Goal: Browse casually: Explore the website without a specific task or goal

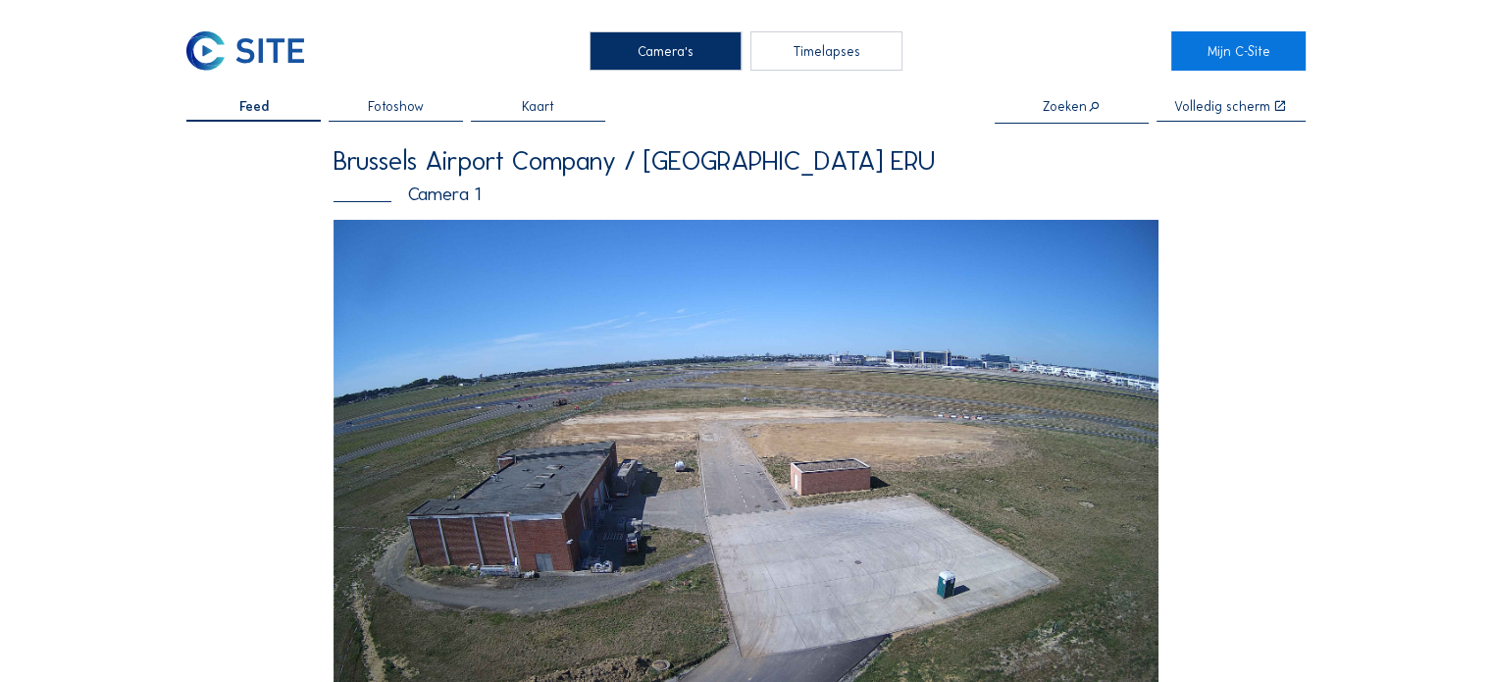
click at [502, 329] on img at bounding box center [746, 452] width 825 height 464
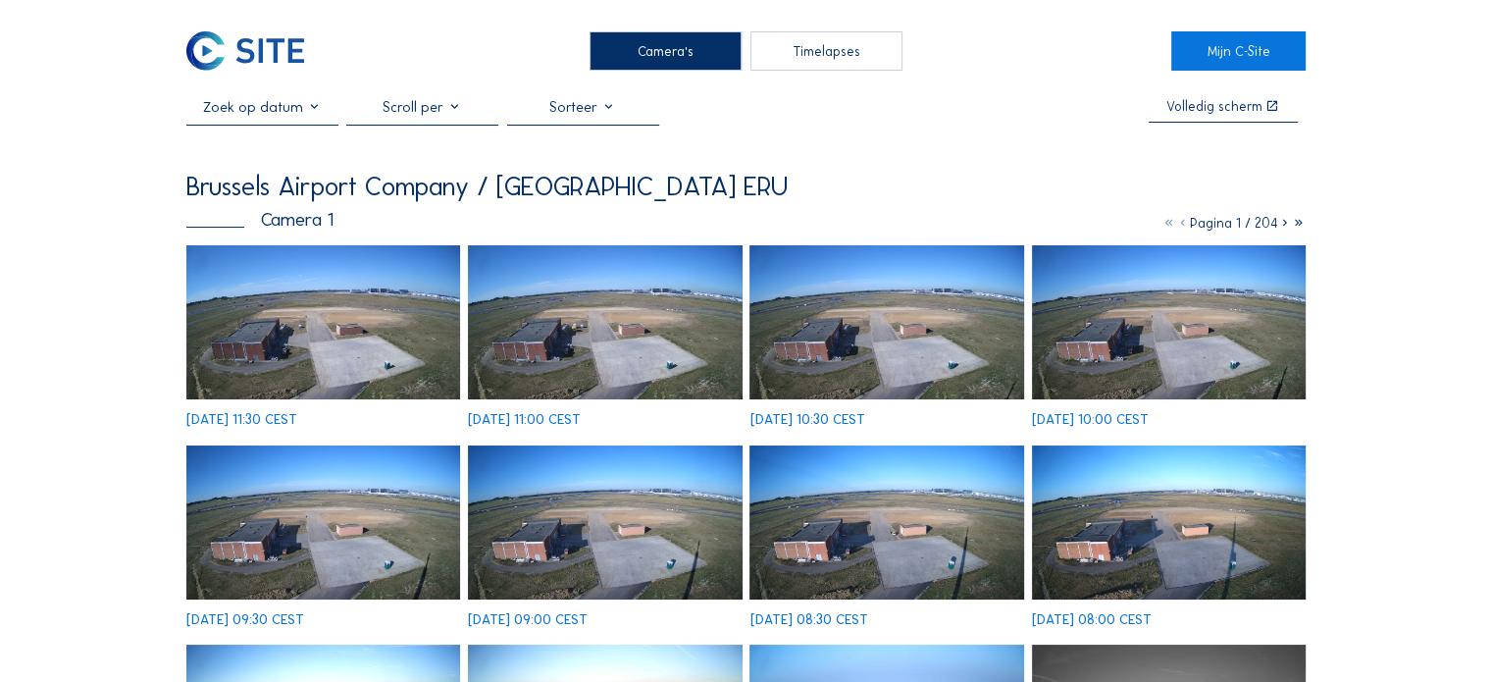
click at [283, 342] on img at bounding box center [323, 322] width 274 height 154
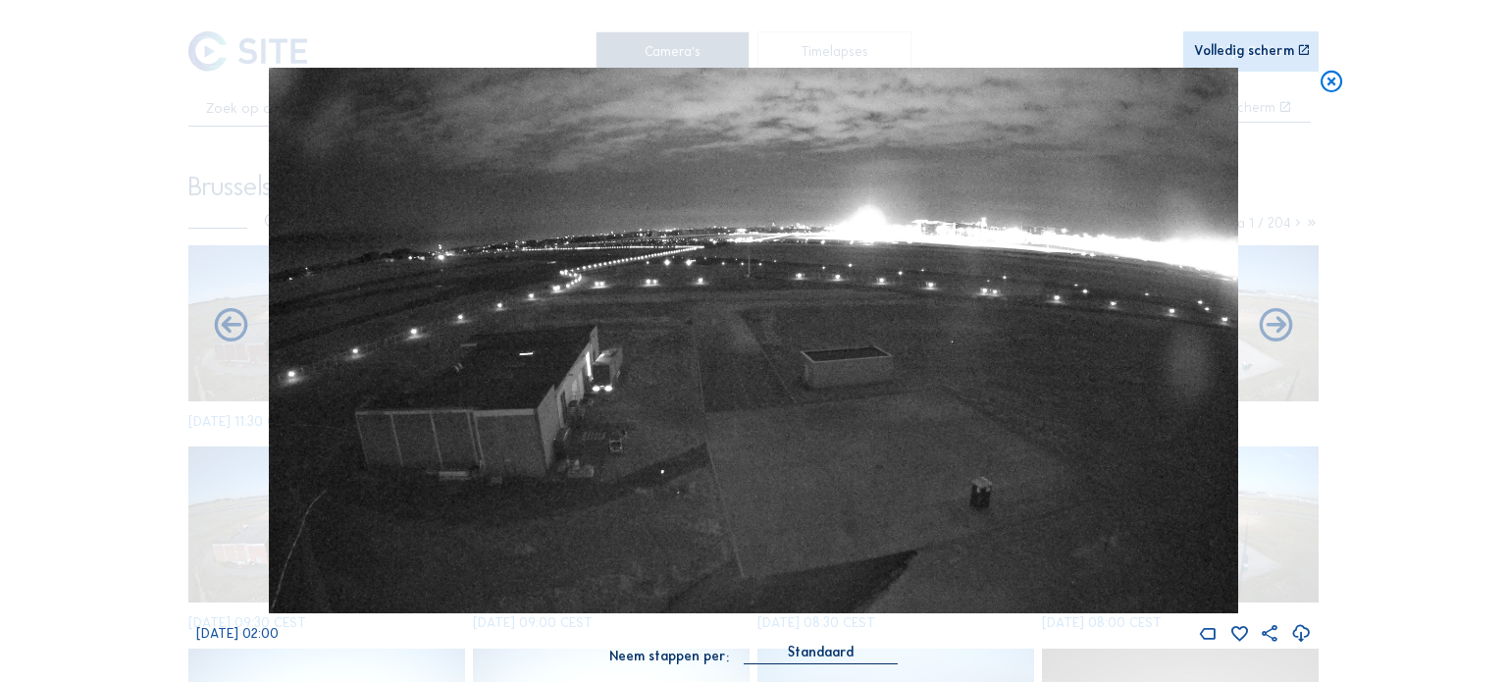
click at [1393, 291] on div "Scroll om door de tijd te reizen | Druk op de 'Alt'-[PERSON_NAME] + scroll om t…" at bounding box center [753, 341] width 1507 height 682
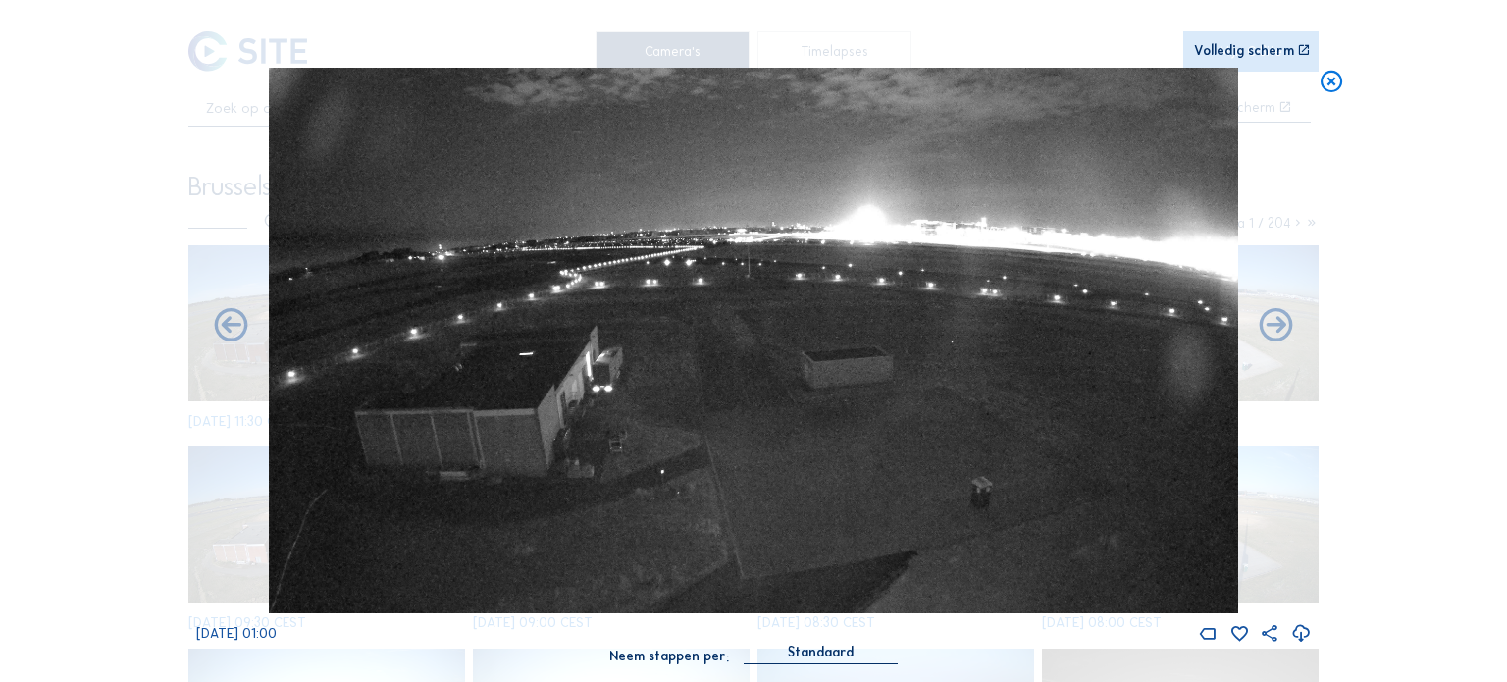
click at [1342, 78] on icon at bounding box center [1332, 81] width 26 height 27
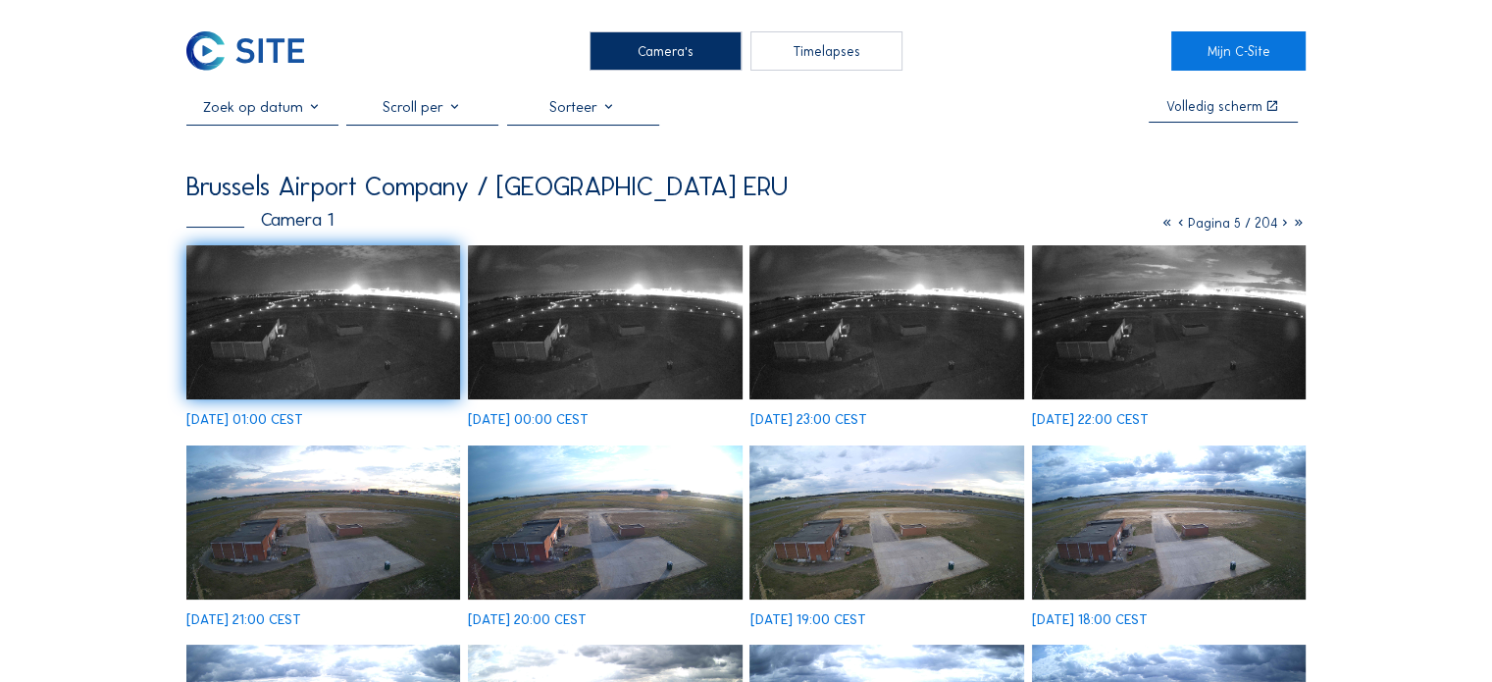
click at [1295, 228] on icon at bounding box center [1299, 223] width 14 height 17
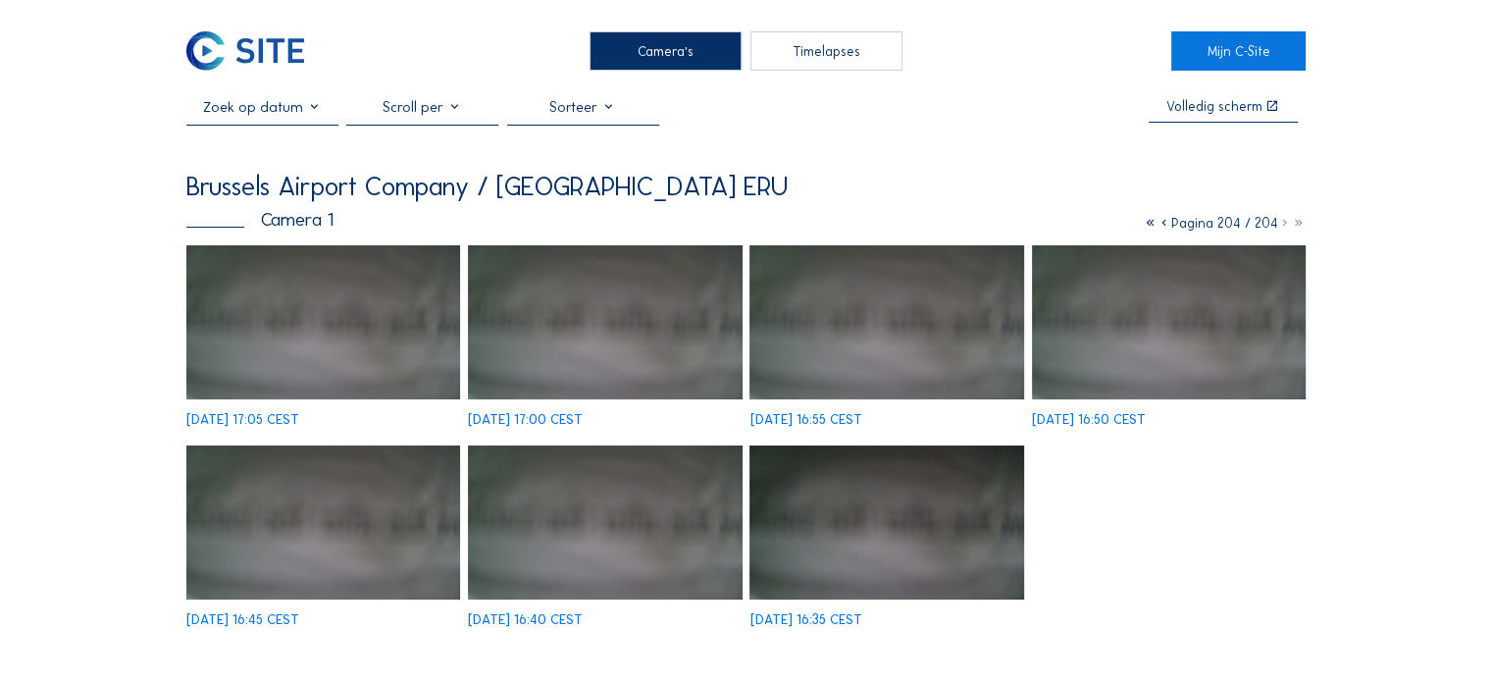
click at [1162, 227] on icon at bounding box center [1165, 223] width 14 height 17
click at [1162, 227] on icon at bounding box center [1166, 223] width 14 height 17
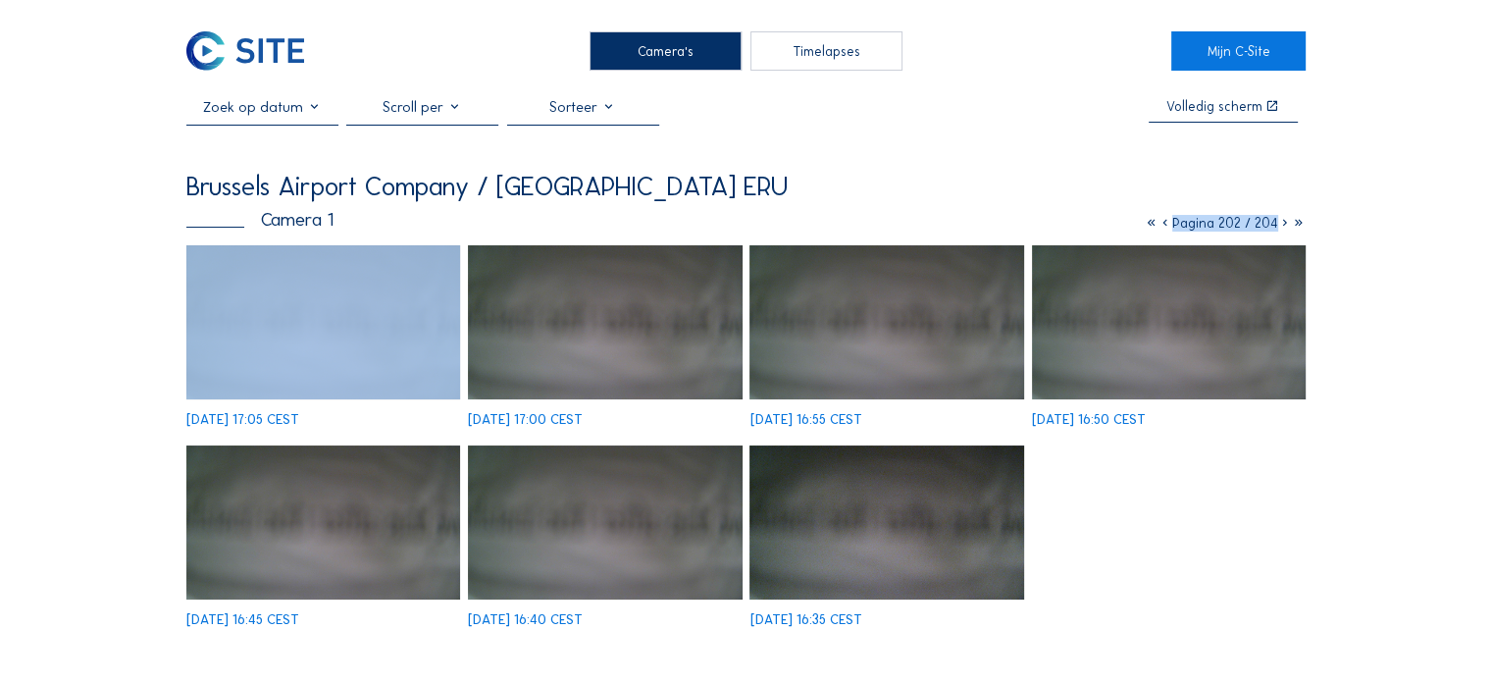
click at [1162, 227] on icon at bounding box center [1166, 223] width 14 height 17
click at [1162, 227] on icon at bounding box center [1164, 223] width 14 height 17
click at [1163, 227] on icon at bounding box center [1170, 223] width 14 height 17
click at [1162, 227] on icon at bounding box center [1169, 223] width 14 height 17
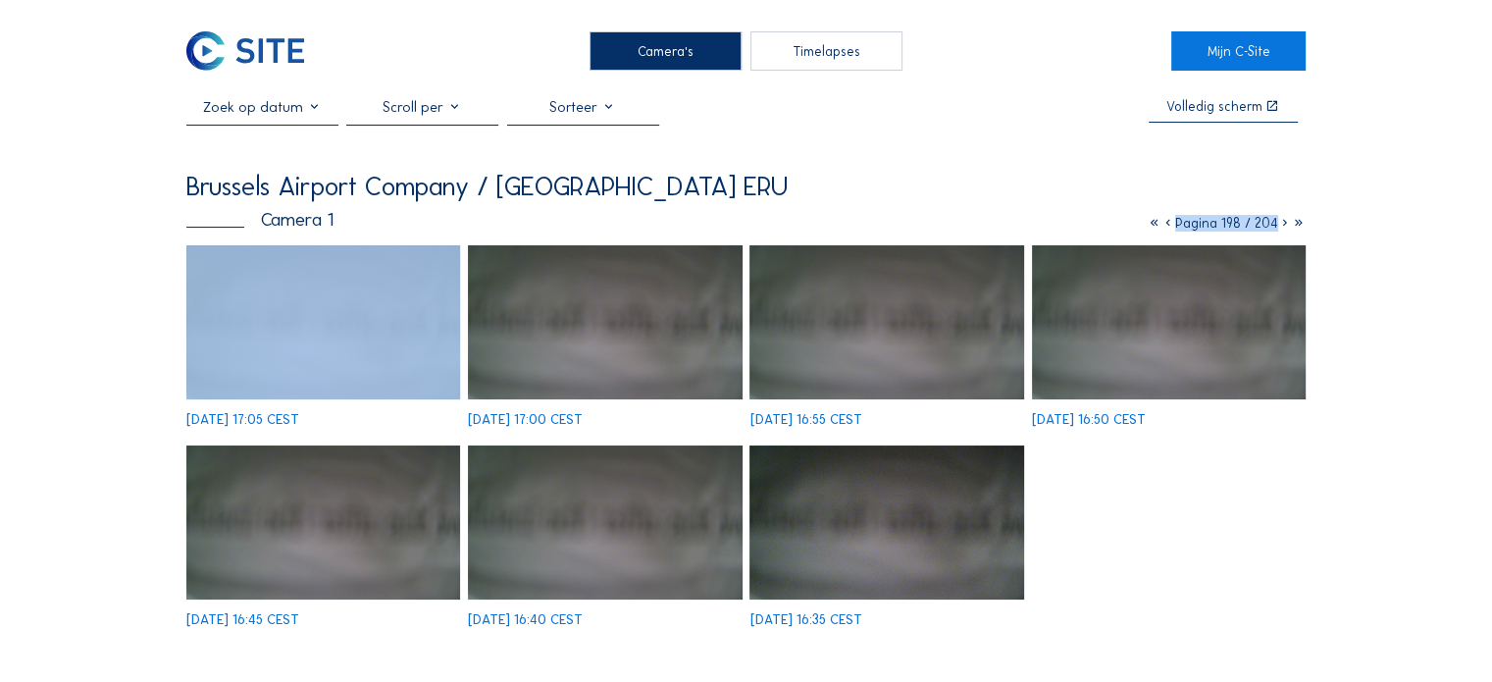
click at [1162, 227] on icon at bounding box center [1169, 223] width 14 height 17
click at [1163, 227] on icon at bounding box center [1170, 223] width 14 height 17
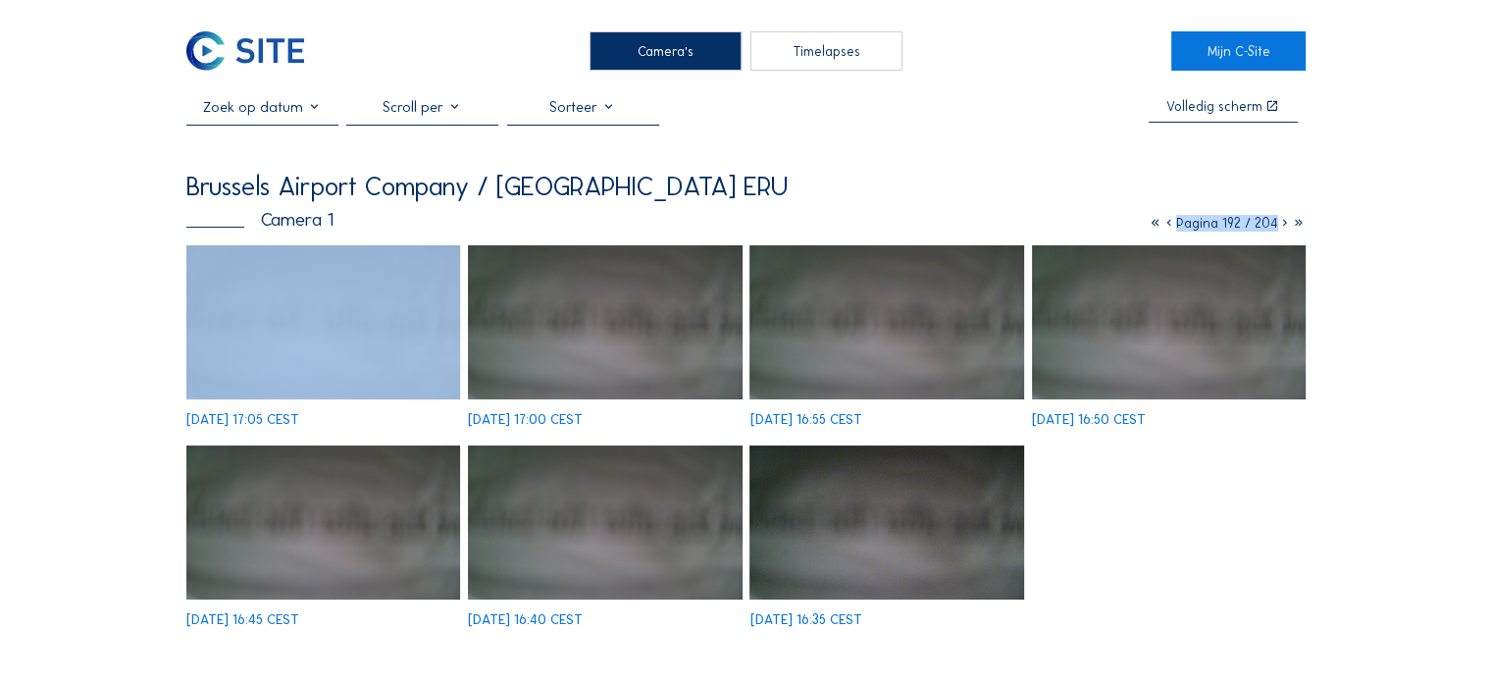
click at [1163, 227] on icon at bounding box center [1170, 223] width 14 height 17
click at [1162, 227] on icon at bounding box center [1168, 223] width 14 height 17
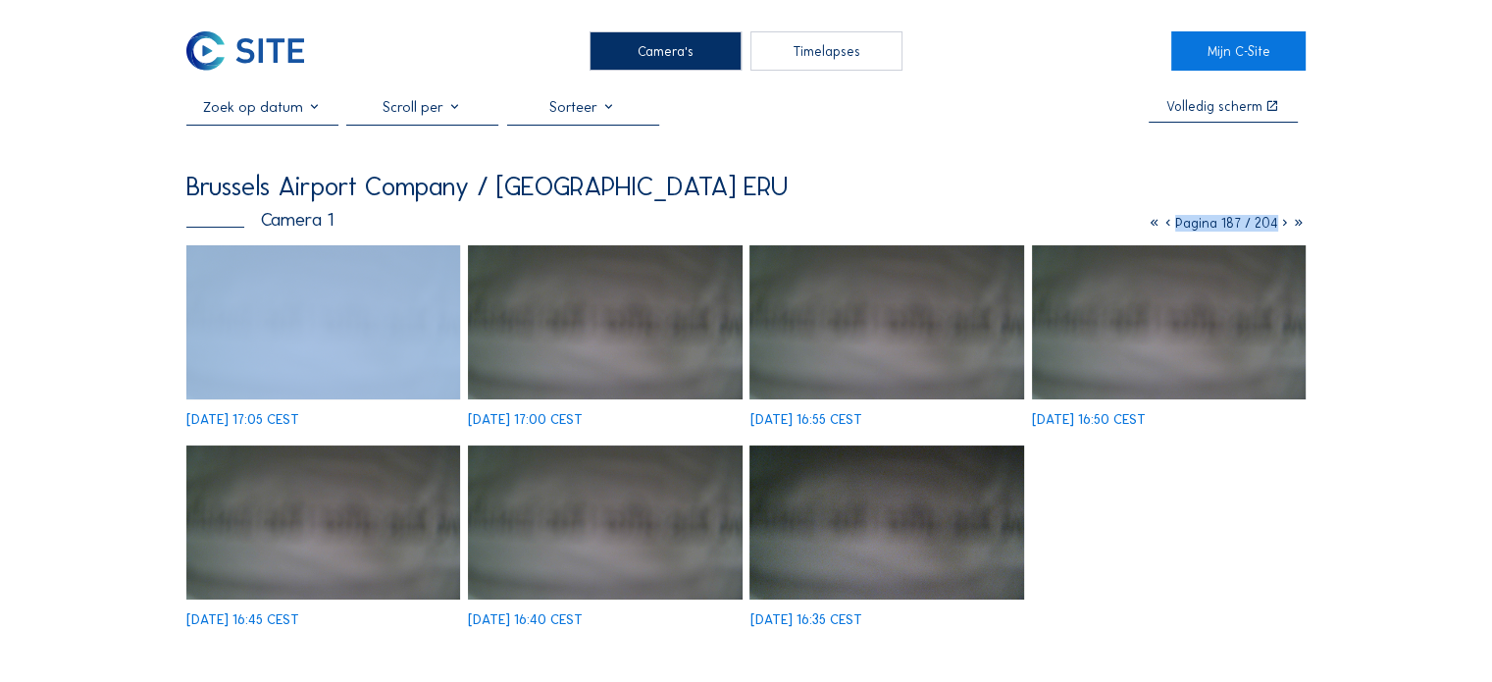
click at [1162, 227] on icon at bounding box center [1169, 223] width 14 height 17
click at [1162, 227] on icon at bounding box center [1168, 223] width 14 height 17
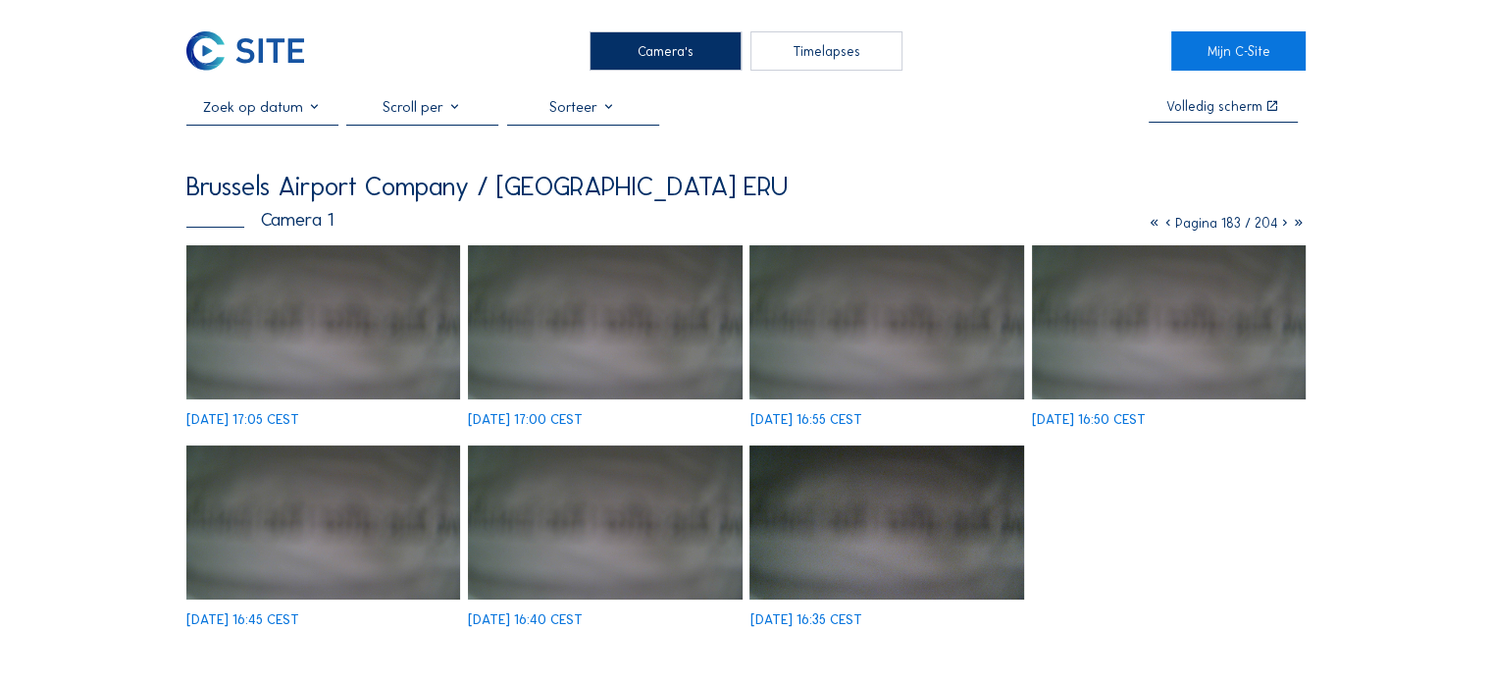
click at [1397, 432] on div "Camera's Timelapses Mijn C-Site Volledig [PERSON_NAME] [GEOGRAPHIC_DATA] Compan…" at bounding box center [746, 634] width 1492 height 1268
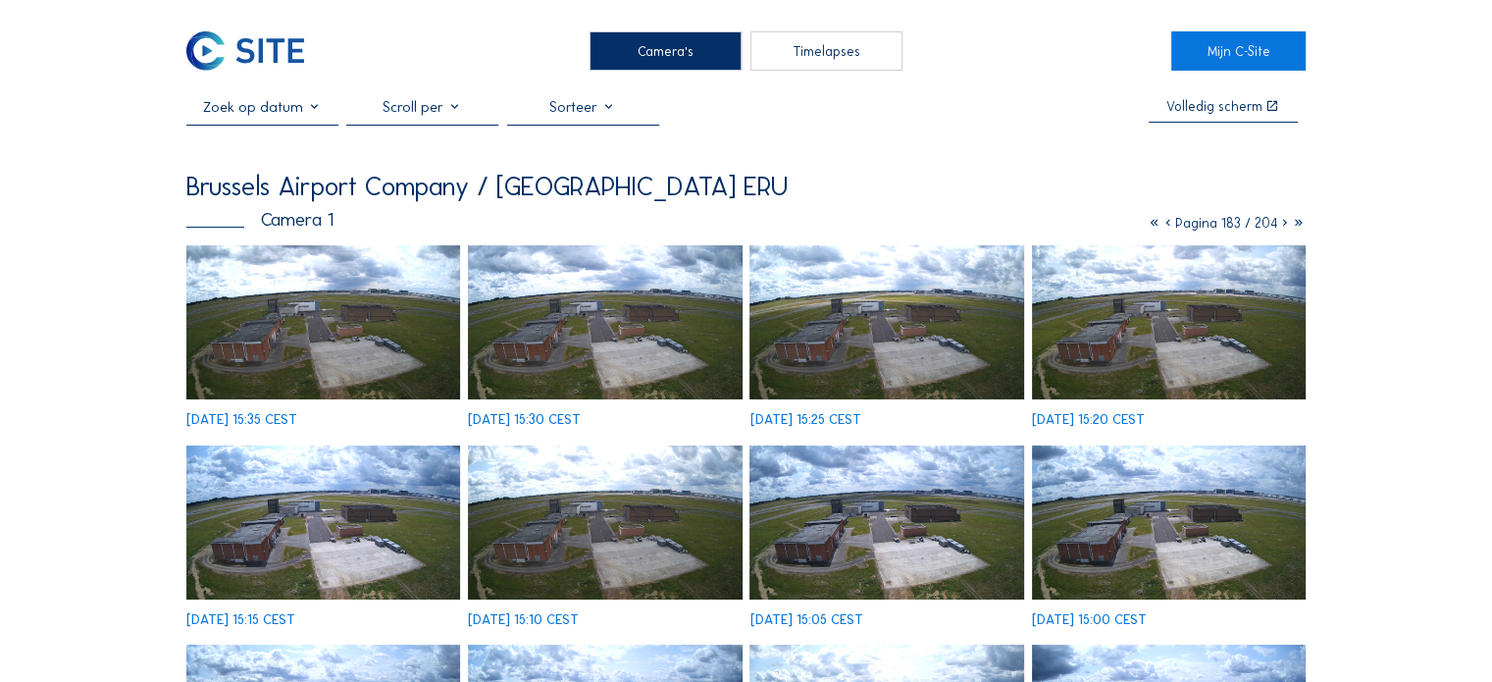
click at [1164, 224] on icon at bounding box center [1169, 223] width 14 height 17
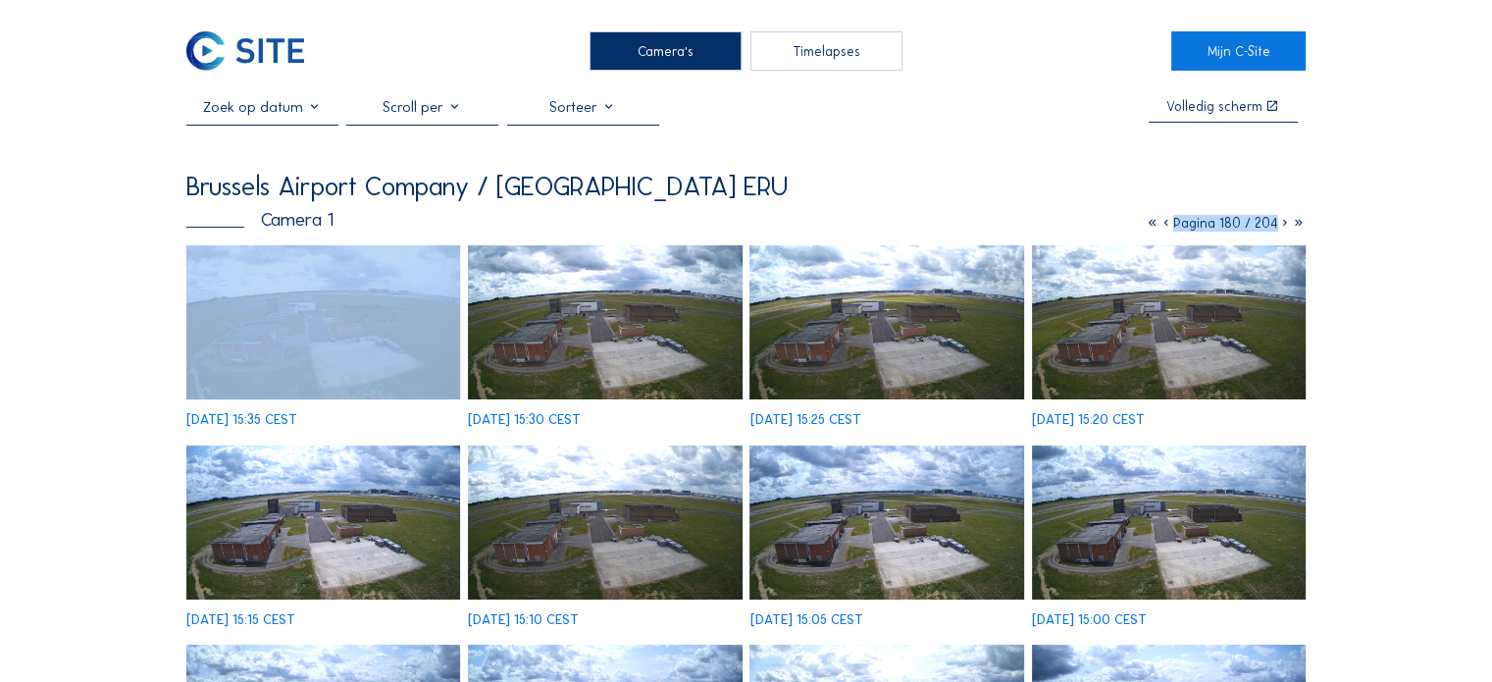
click at [1164, 224] on icon at bounding box center [1167, 223] width 14 height 17
click at [1164, 224] on icon at bounding box center [1170, 223] width 14 height 17
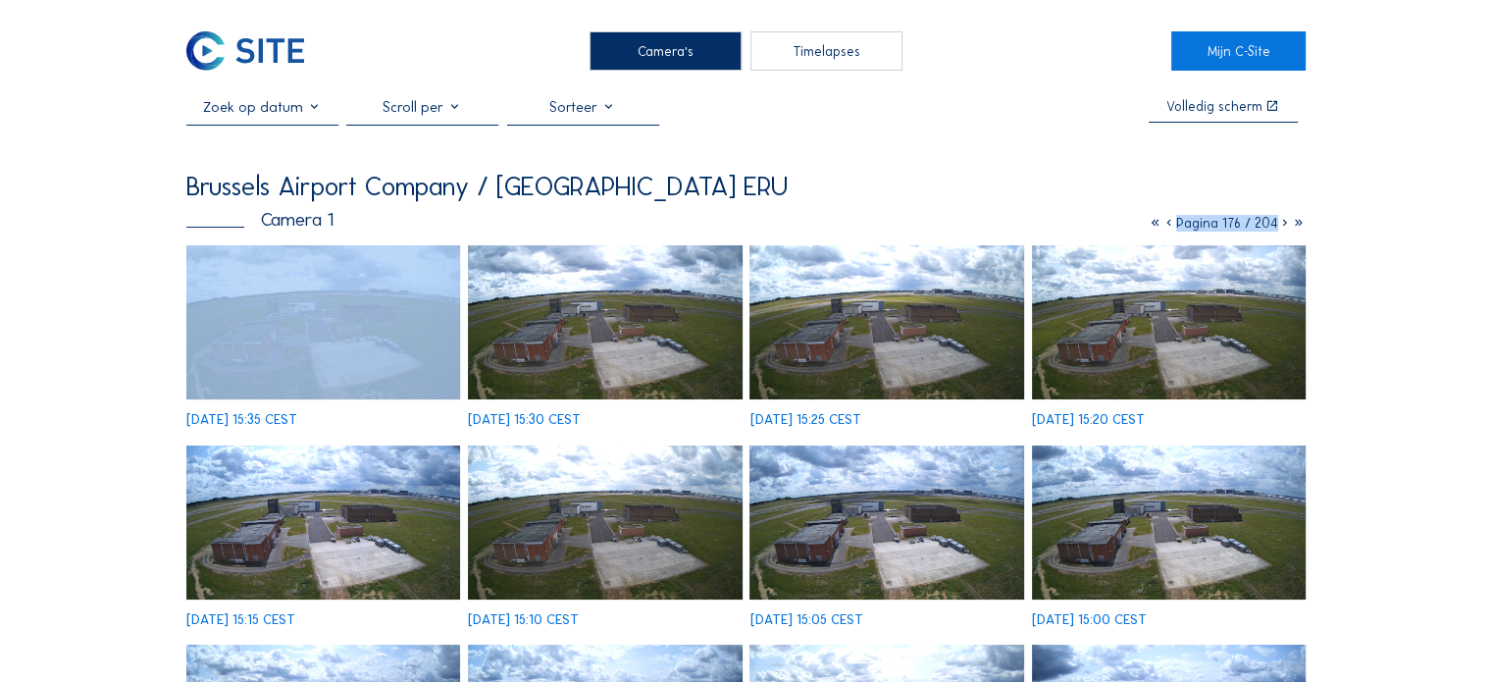
click at [1164, 224] on icon at bounding box center [1170, 223] width 14 height 17
click at [1164, 224] on icon at bounding box center [1169, 223] width 14 height 17
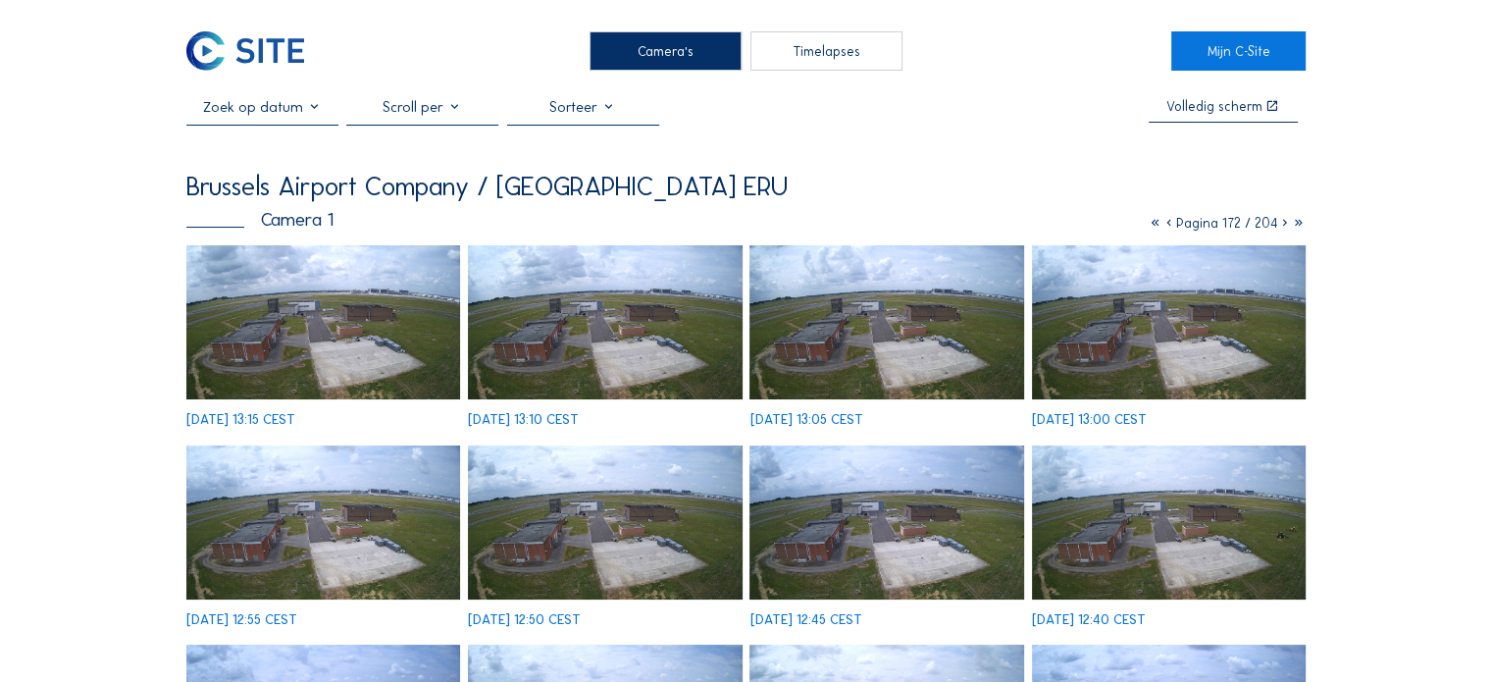
click at [1163, 232] on icon at bounding box center [1170, 223] width 14 height 17
click at [1165, 232] on icon at bounding box center [1172, 223] width 14 height 17
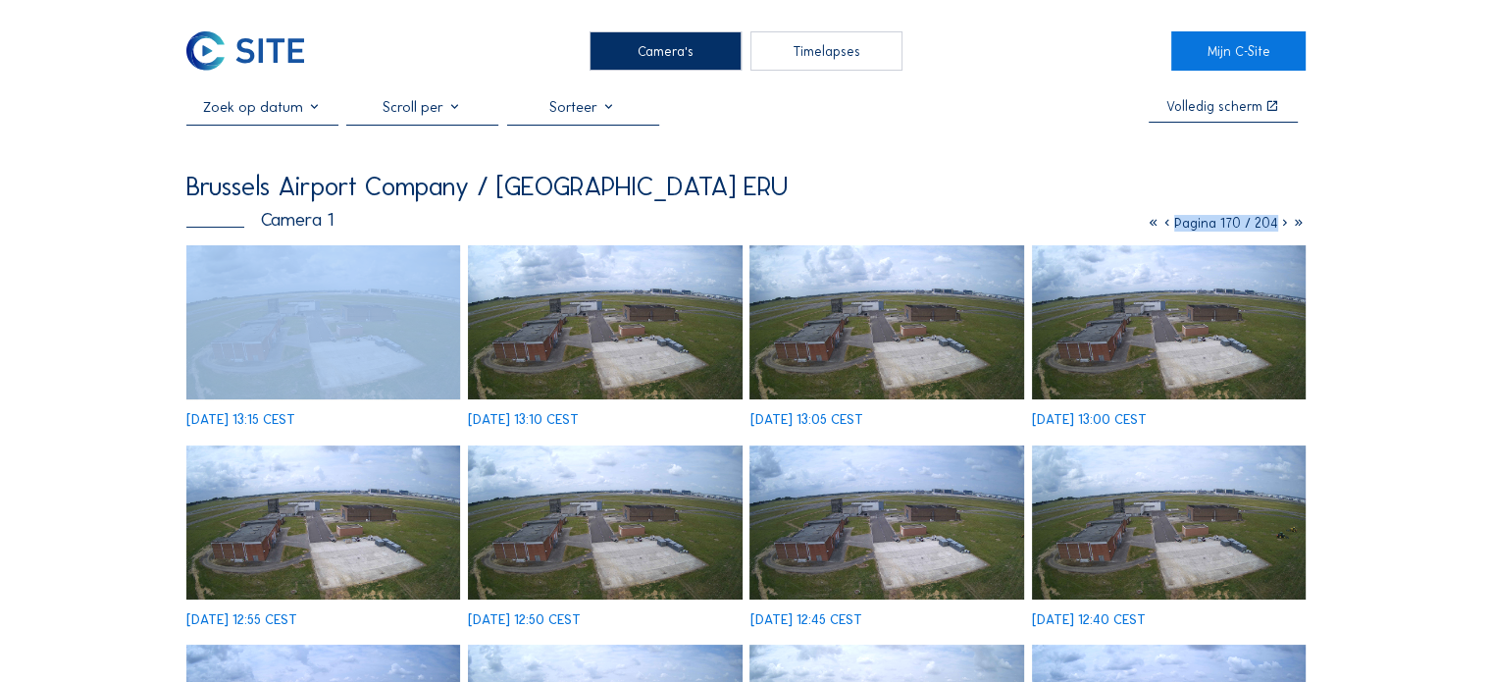
click at [1163, 232] on icon at bounding box center [1168, 223] width 14 height 17
click at [1163, 232] on icon at bounding box center [1169, 223] width 14 height 17
click at [1163, 232] on icon at bounding box center [1170, 223] width 14 height 17
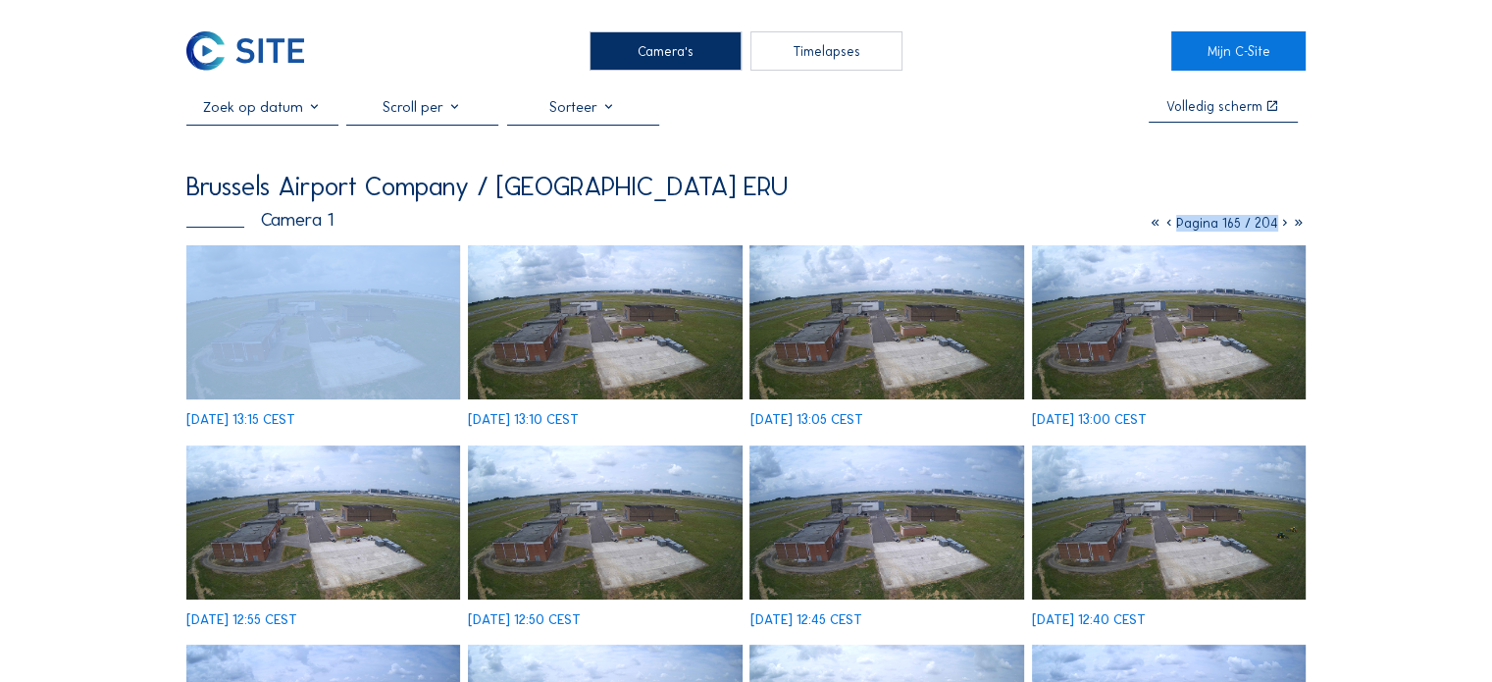
click at [1163, 232] on icon at bounding box center [1170, 223] width 14 height 17
click at [1163, 232] on icon at bounding box center [1169, 223] width 14 height 17
click at [1163, 232] on icon at bounding box center [1170, 223] width 14 height 17
click at [1165, 232] on icon at bounding box center [1172, 223] width 14 height 17
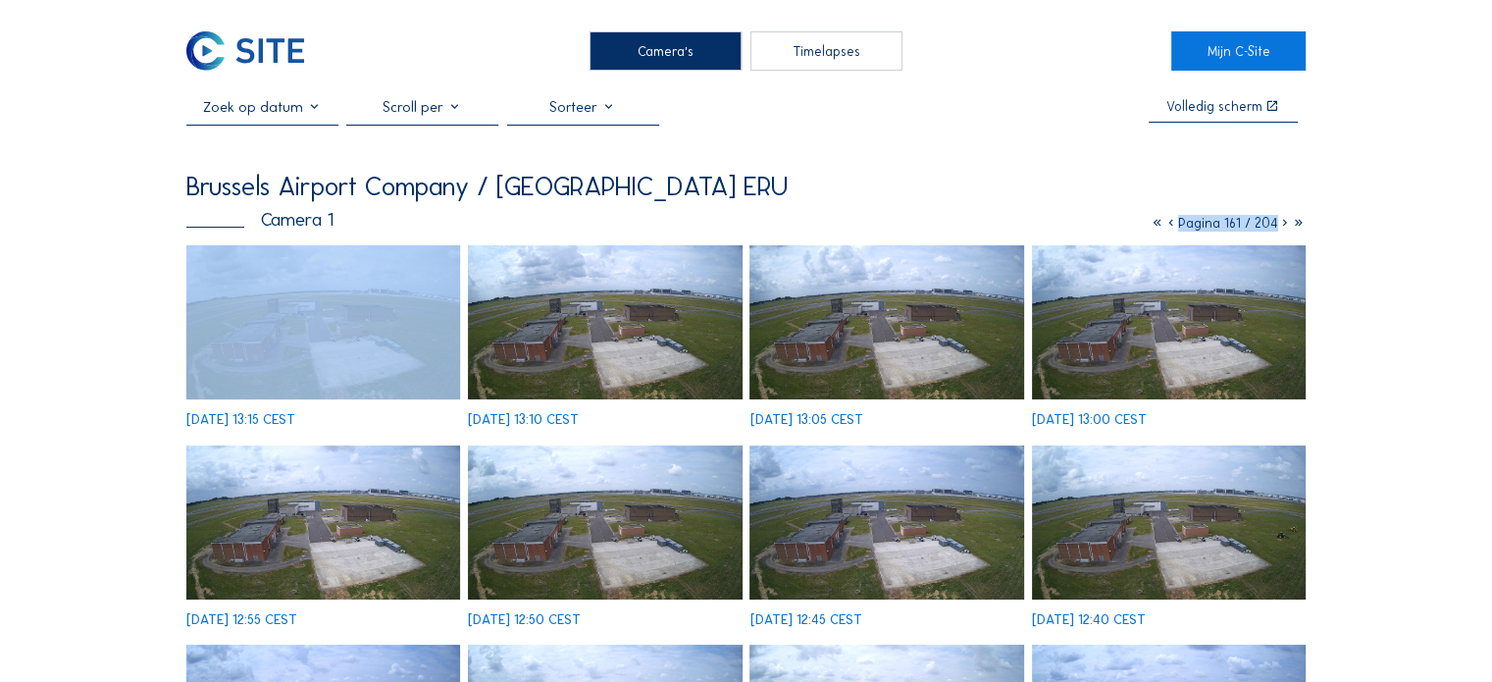
click at [1165, 232] on icon at bounding box center [1172, 223] width 14 height 17
click at [1163, 232] on icon at bounding box center [1170, 223] width 14 height 17
click at [1163, 232] on icon at bounding box center [1169, 223] width 14 height 17
click at [1163, 231] on icon at bounding box center [1170, 223] width 14 height 17
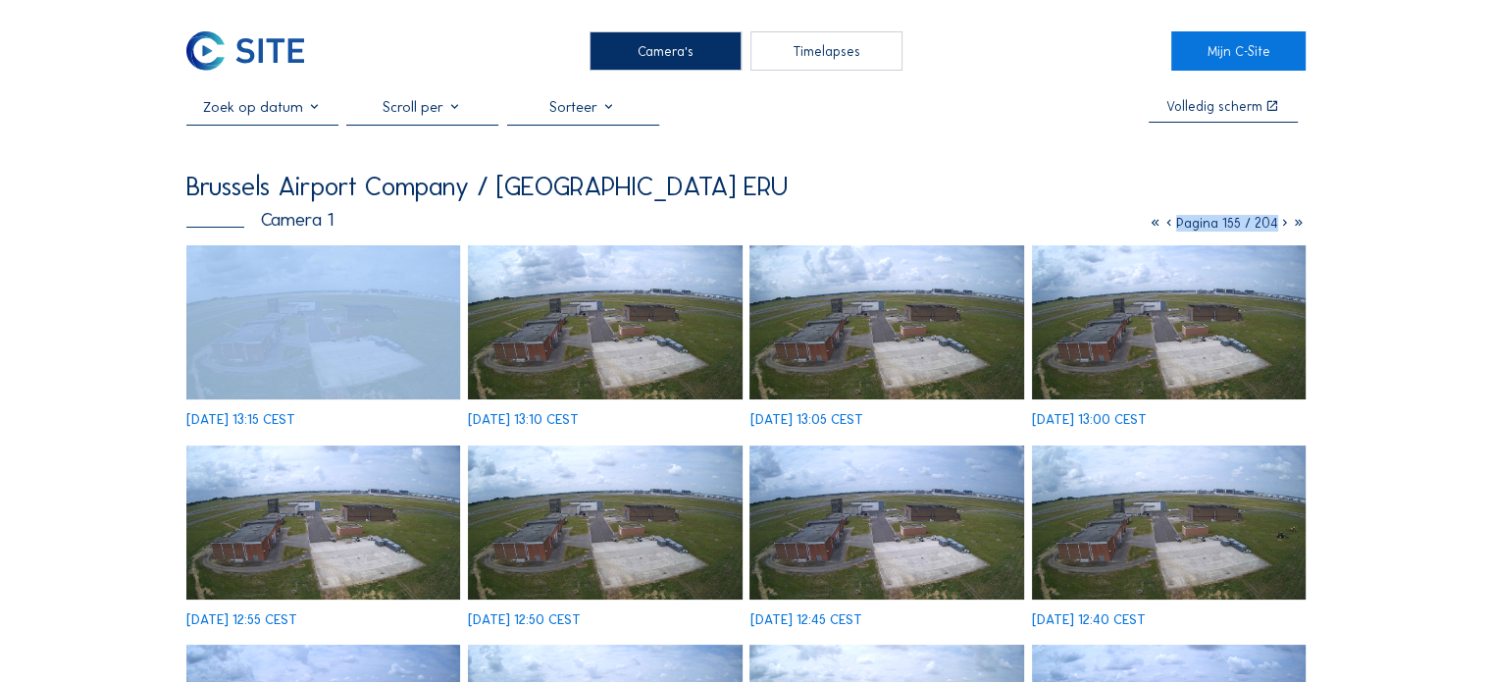
click at [1165, 229] on icon at bounding box center [1170, 223] width 14 height 17
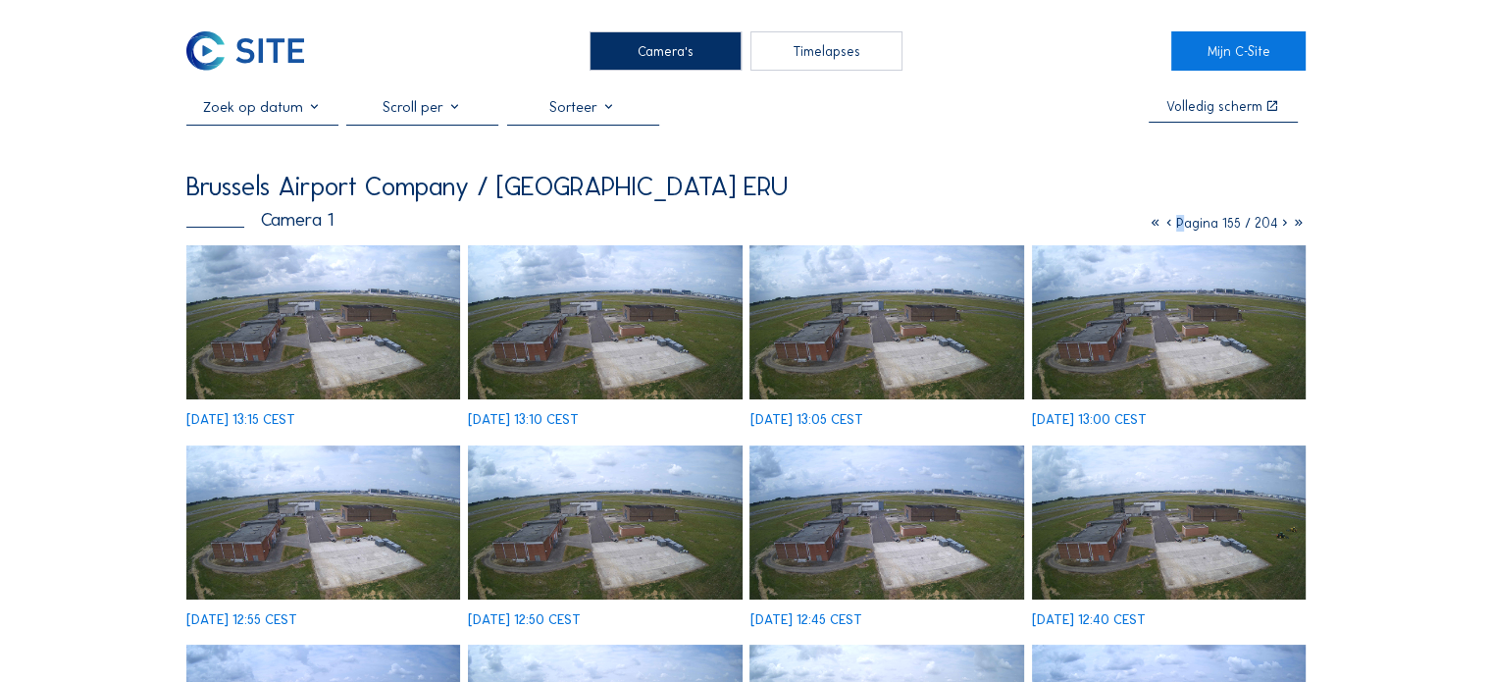
click at [1165, 229] on icon at bounding box center [1170, 223] width 14 height 17
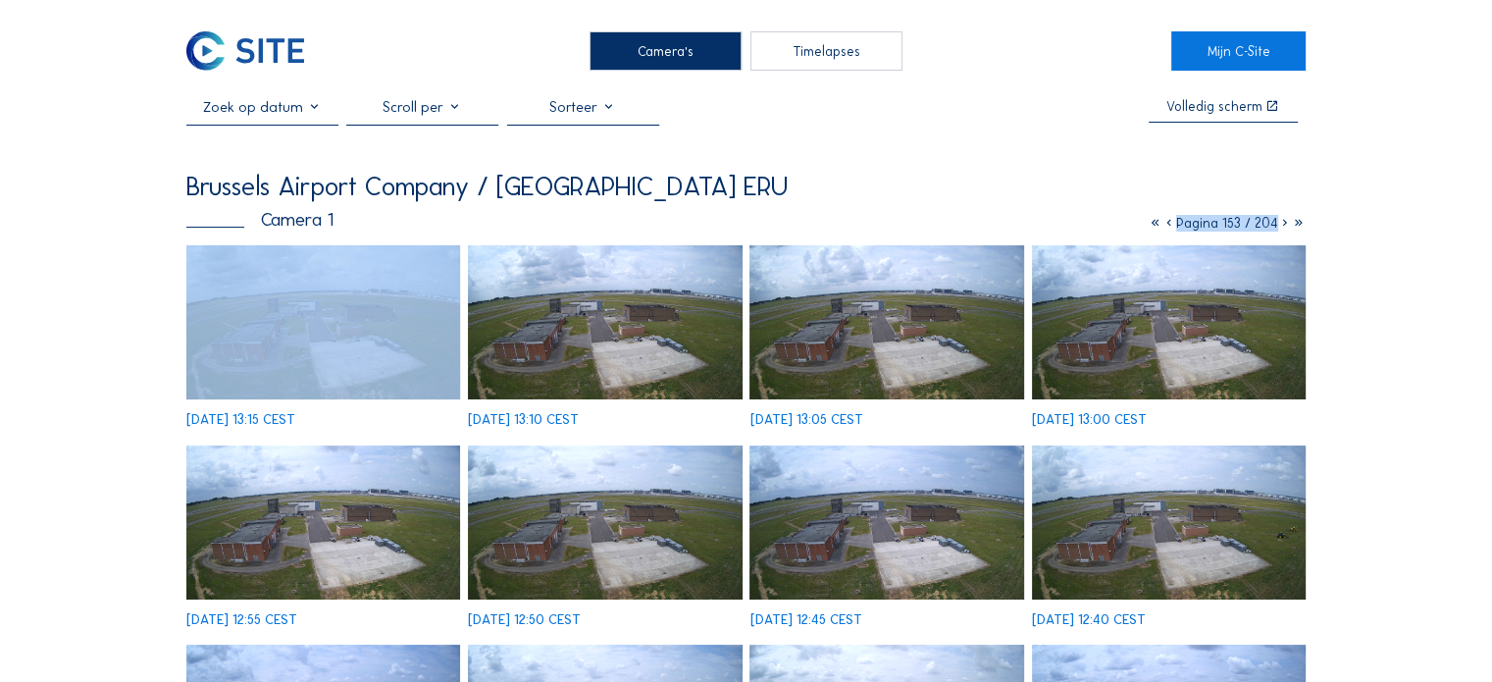
click at [1165, 229] on icon at bounding box center [1170, 223] width 14 height 17
click at [1165, 228] on icon at bounding box center [1170, 223] width 14 height 17
click at [1165, 228] on icon at bounding box center [1172, 223] width 14 height 17
click at [1165, 228] on icon at bounding box center [1168, 223] width 14 height 17
click at [1165, 228] on icon at bounding box center [1169, 223] width 14 height 17
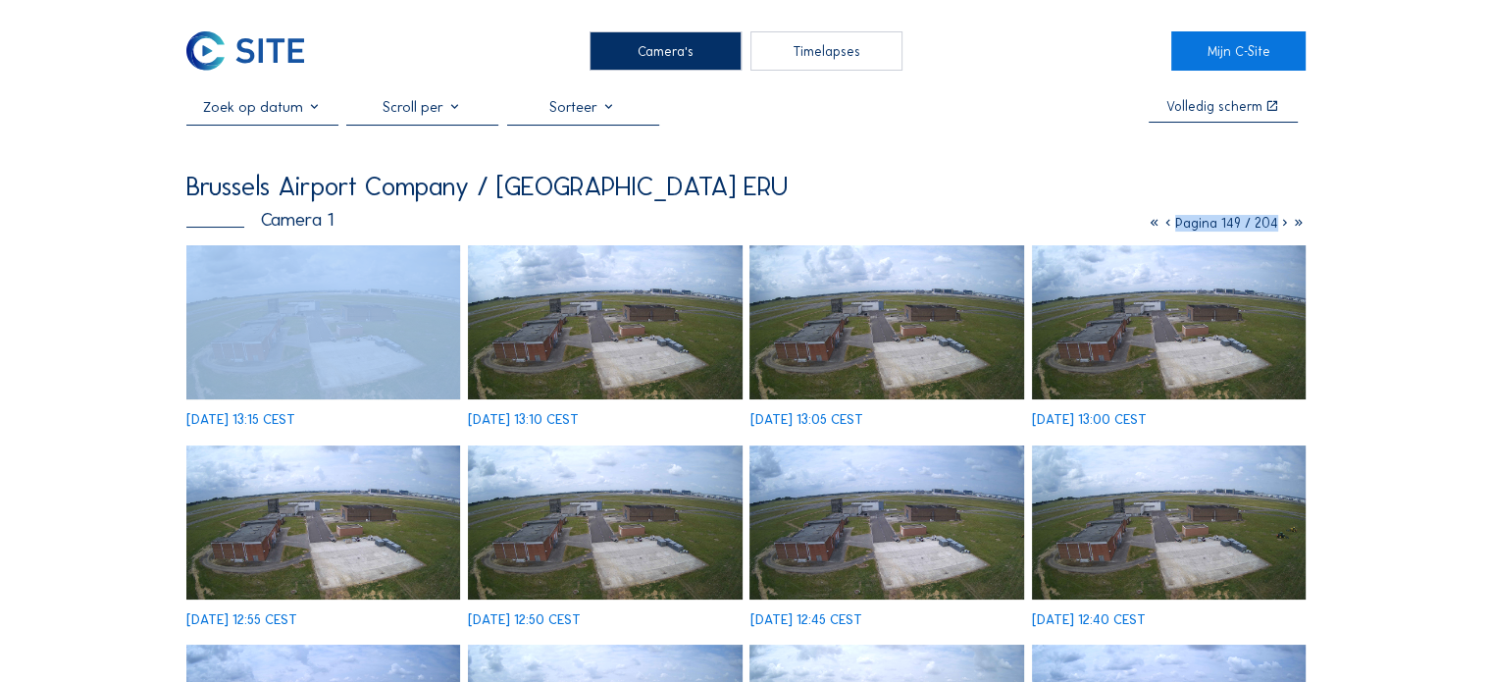
click at [1165, 228] on icon at bounding box center [1169, 223] width 14 height 17
click at [1165, 228] on icon at bounding box center [1168, 223] width 14 height 17
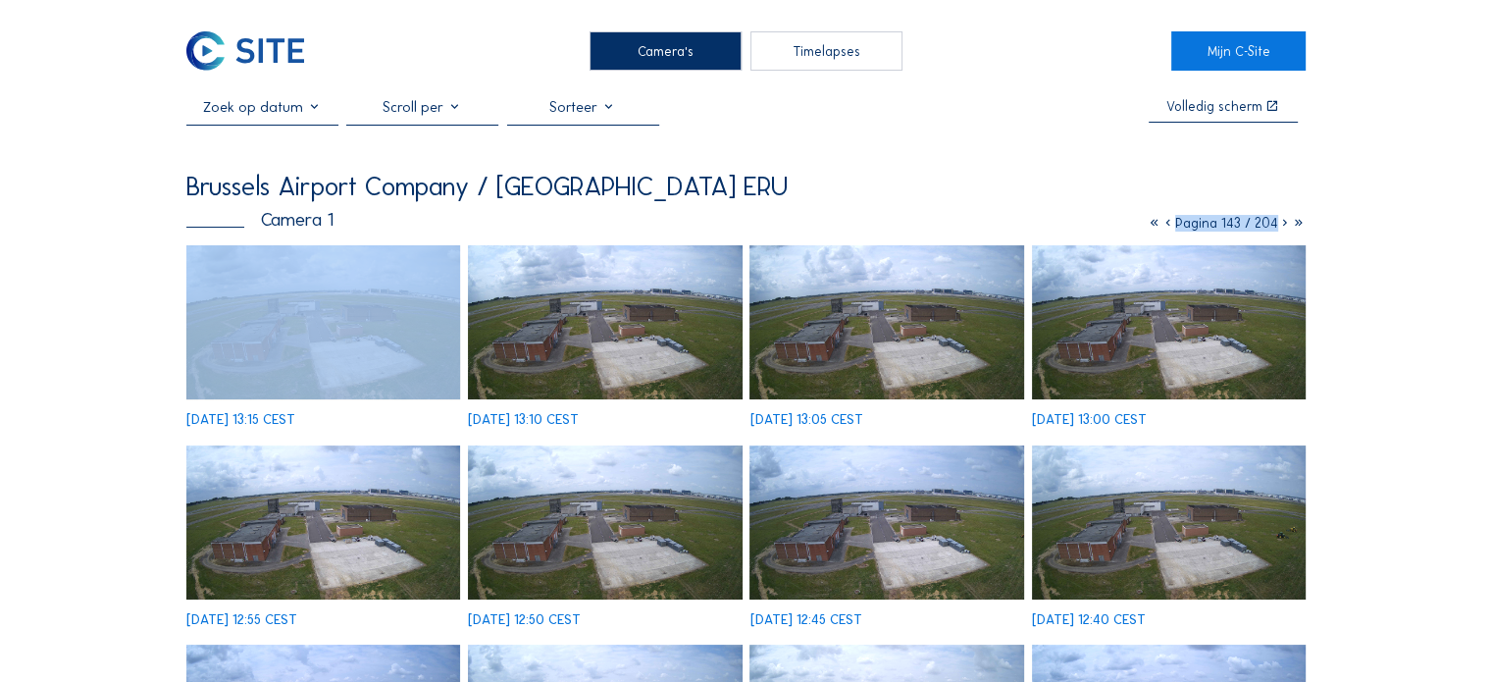
click at [1165, 228] on icon at bounding box center [1169, 223] width 14 height 17
click at [1165, 228] on icon at bounding box center [1171, 223] width 14 height 17
click at [1165, 228] on icon at bounding box center [1167, 223] width 14 height 17
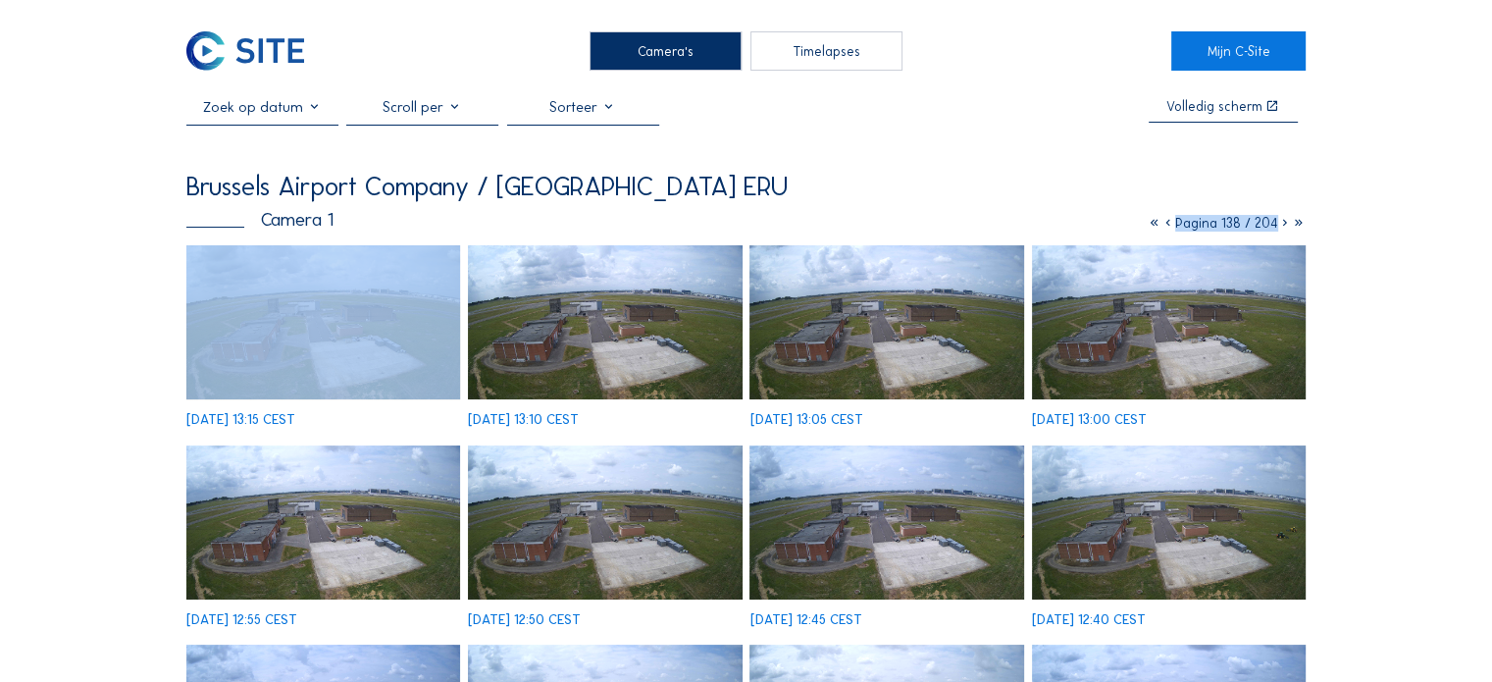
click at [1165, 228] on icon at bounding box center [1169, 223] width 14 height 17
click at [1165, 228] on icon at bounding box center [1170, 223] width 14 height 17
click at [1165, 227] on icon at bounding box center [1170, 223] width 14 height 17
click at [1165, 227] on icon at bounding box center [1169, 223] width 14 height 17
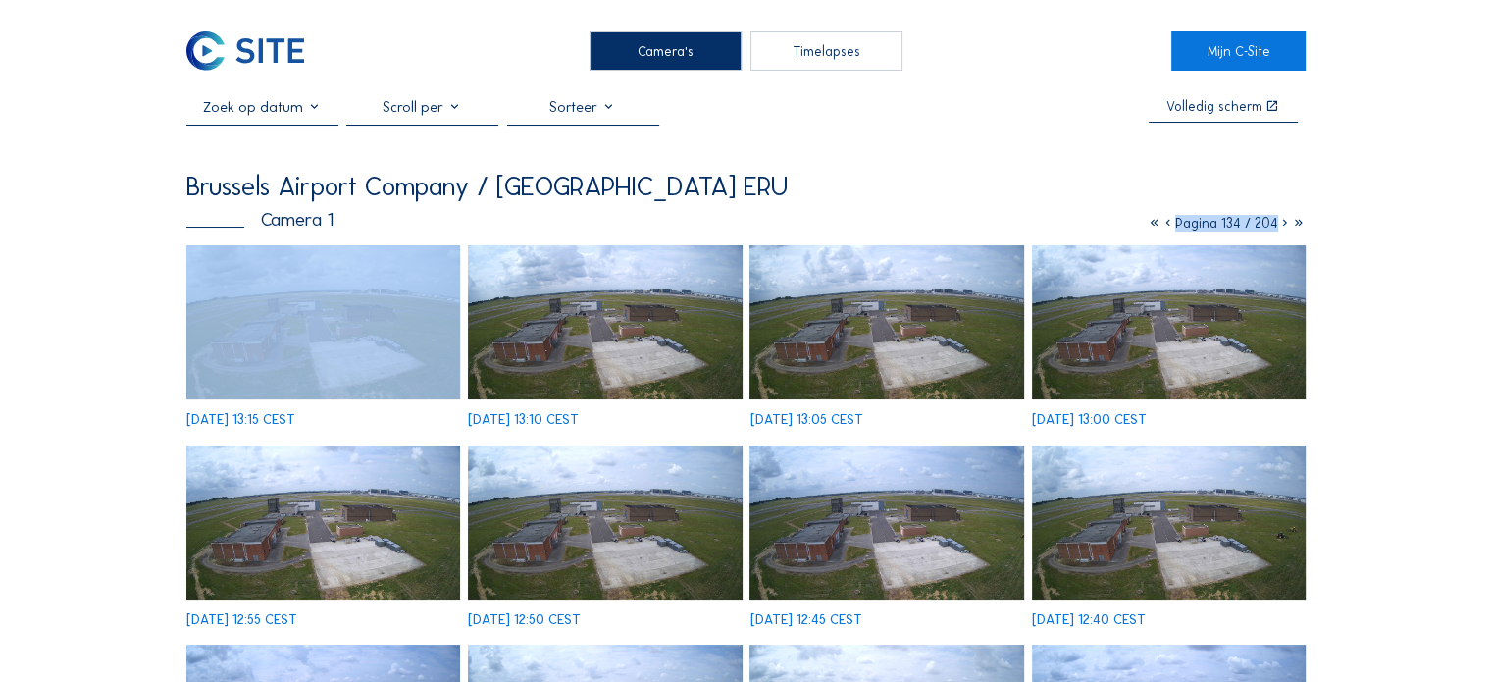
click at [1165, 227] on icon at bounding box center [1169, 223] width 14 height 17
click at [1165, 227] on icon at bounding box center [1170, 223] width 14 height 17
click at [1165, 227] on icon at bounding box center [1172, 223] width 14 height 17
click at [1165, 227] on icon at bounding box center [1170, 223] width 14 height 17
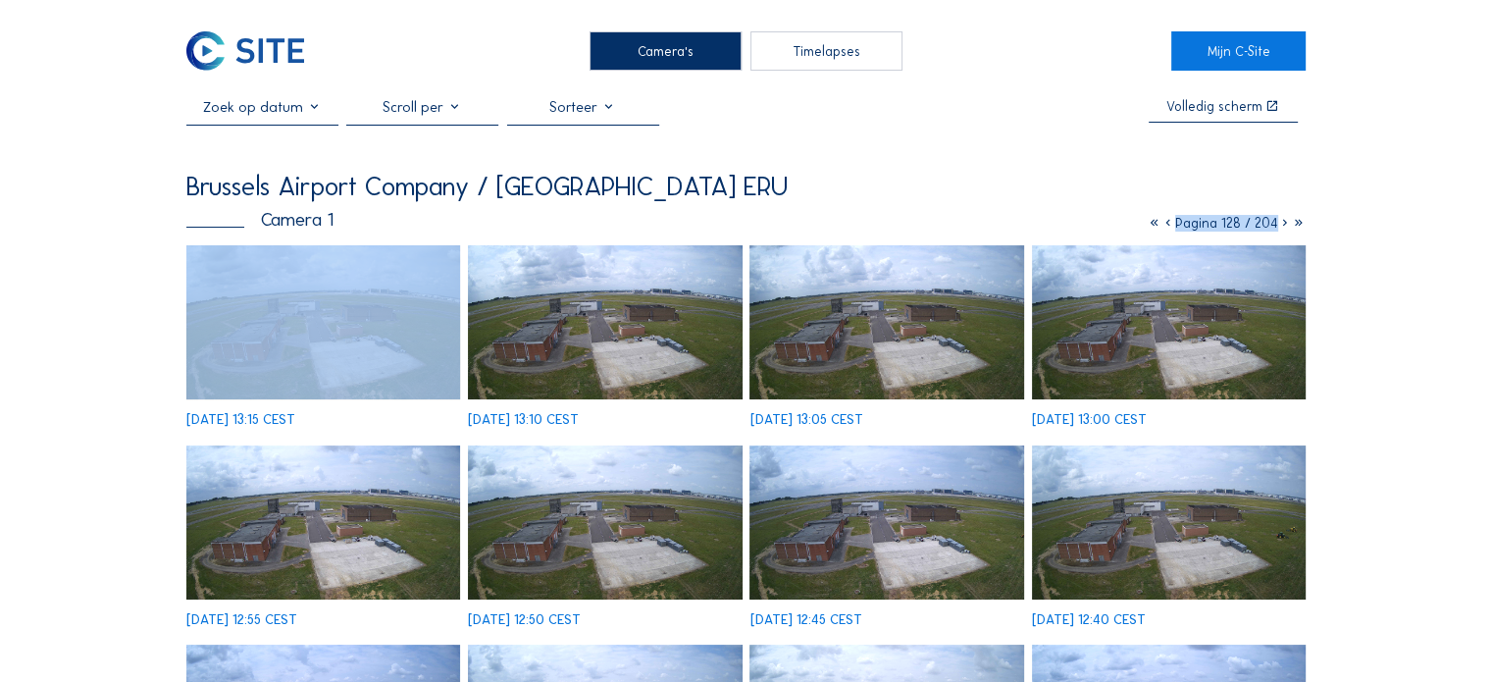
click at [1165, 227] on icon at bounding box center [1169, 223] width 14 height 17
click at [1165, 227] on icon at bounding box center [1170, 223] width 14 height 17
click at [1165, 227] on icon at bounding box center [1169, 223] width 14 height 17
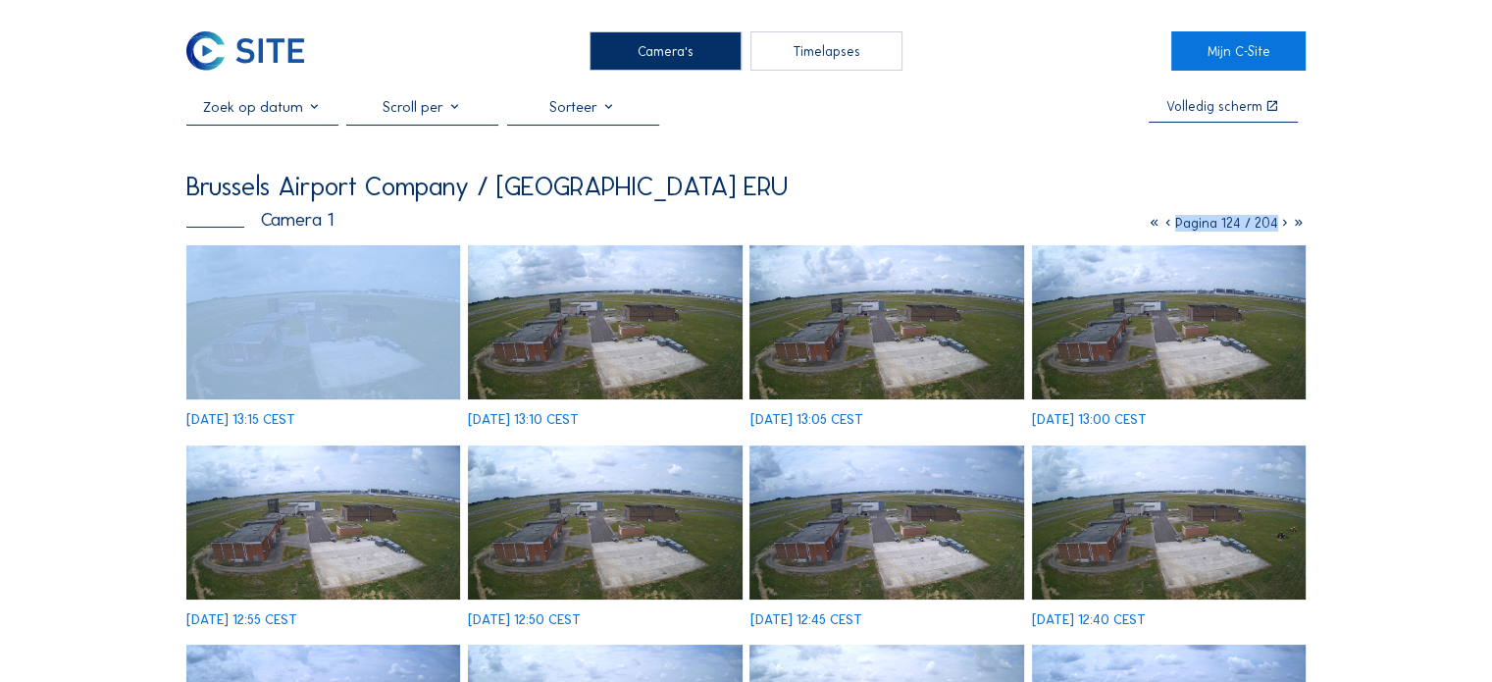
click at [1165, 227] on icon at bounding box center [1169, 223] width 14 height 17
click at [1165, 227] on icon at bounding box center [1170, 223] width 14 height 17
click at [1165, 227] on icon at bounding box center [1168, 223] width 14 height 17
click at [1165, 227] on icon at bounding box center [1172, 223] width 14 height 17
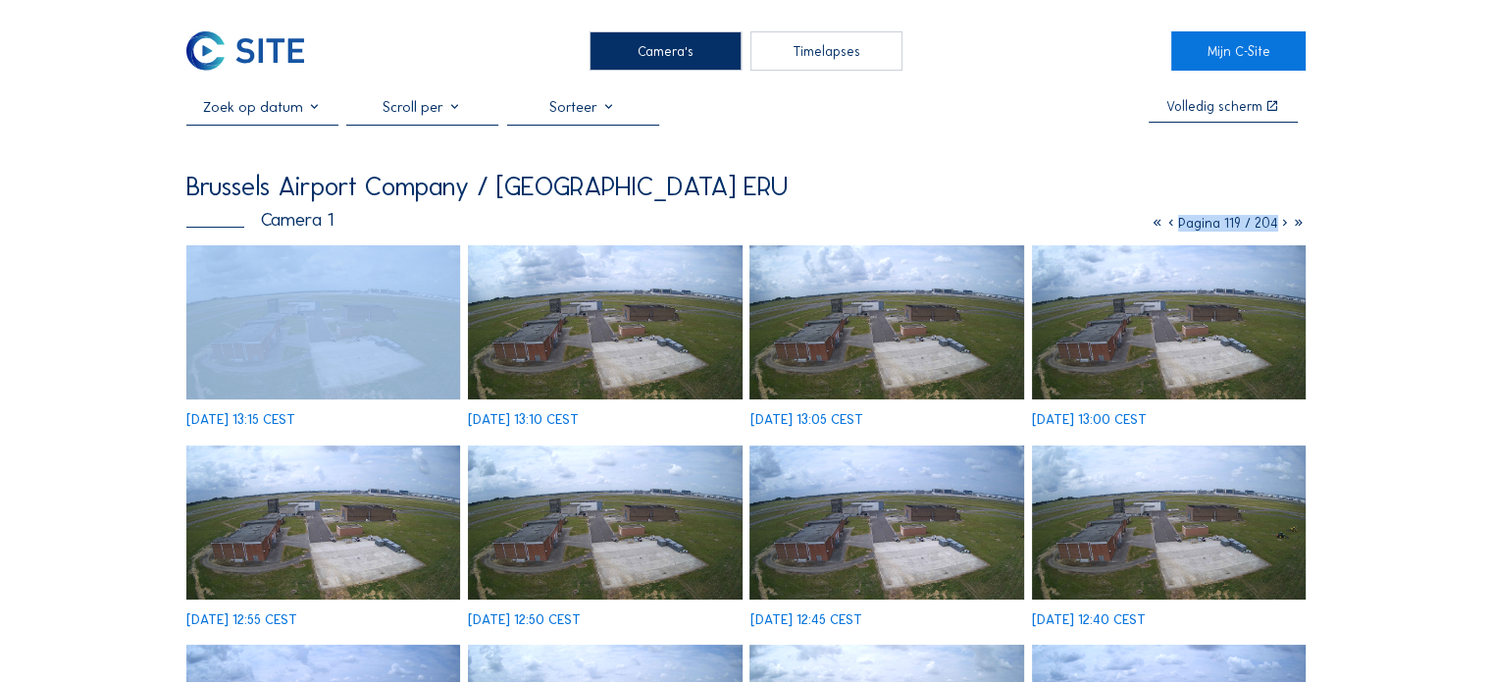
click at [1165, 227] on icon at bounding box center [1172, 223] width 14 height 17
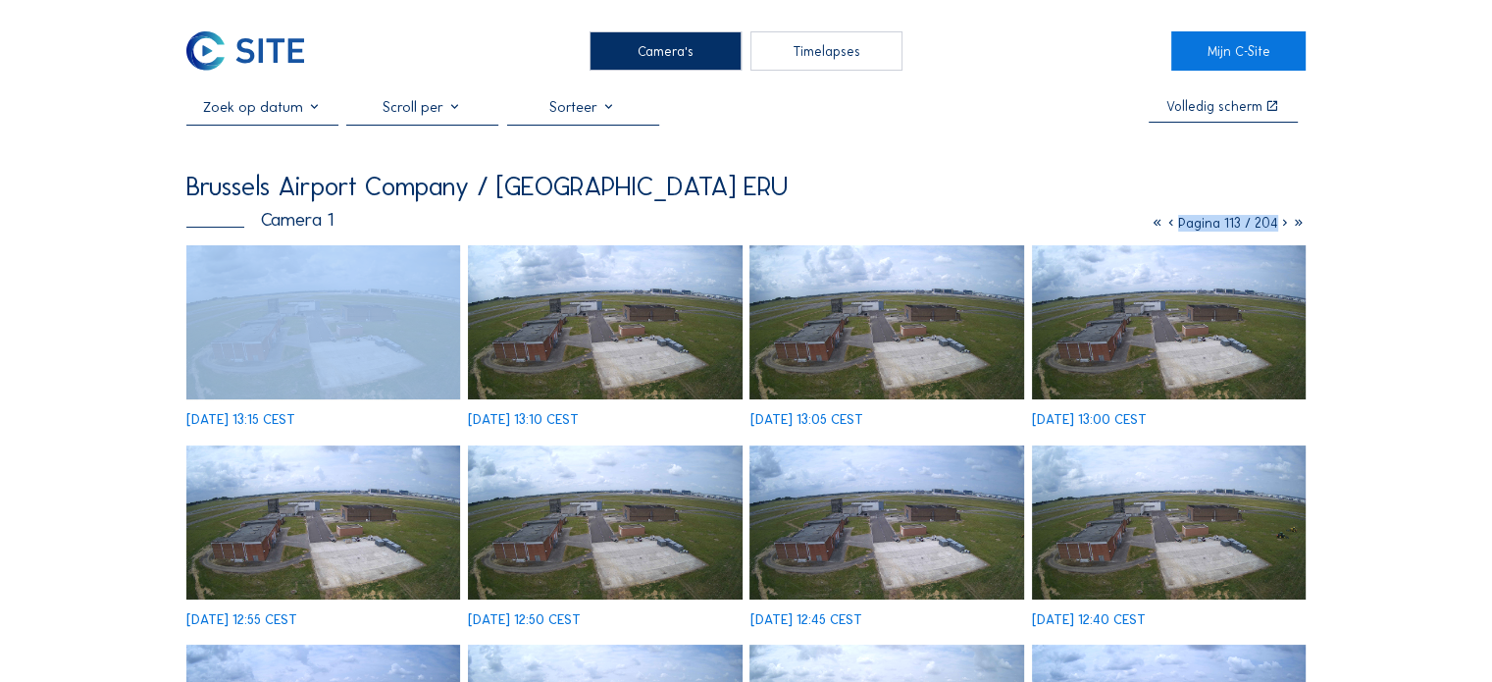
click at [1165, 227] on icon at bounding box center [1172, 223] width 14 height 17
click at [1165, 227] on icon at bounding box center [1170, 223] width 14 height 17
click at [1165, 227] on icon at bounding box center [1168, 223] width 14 height 17
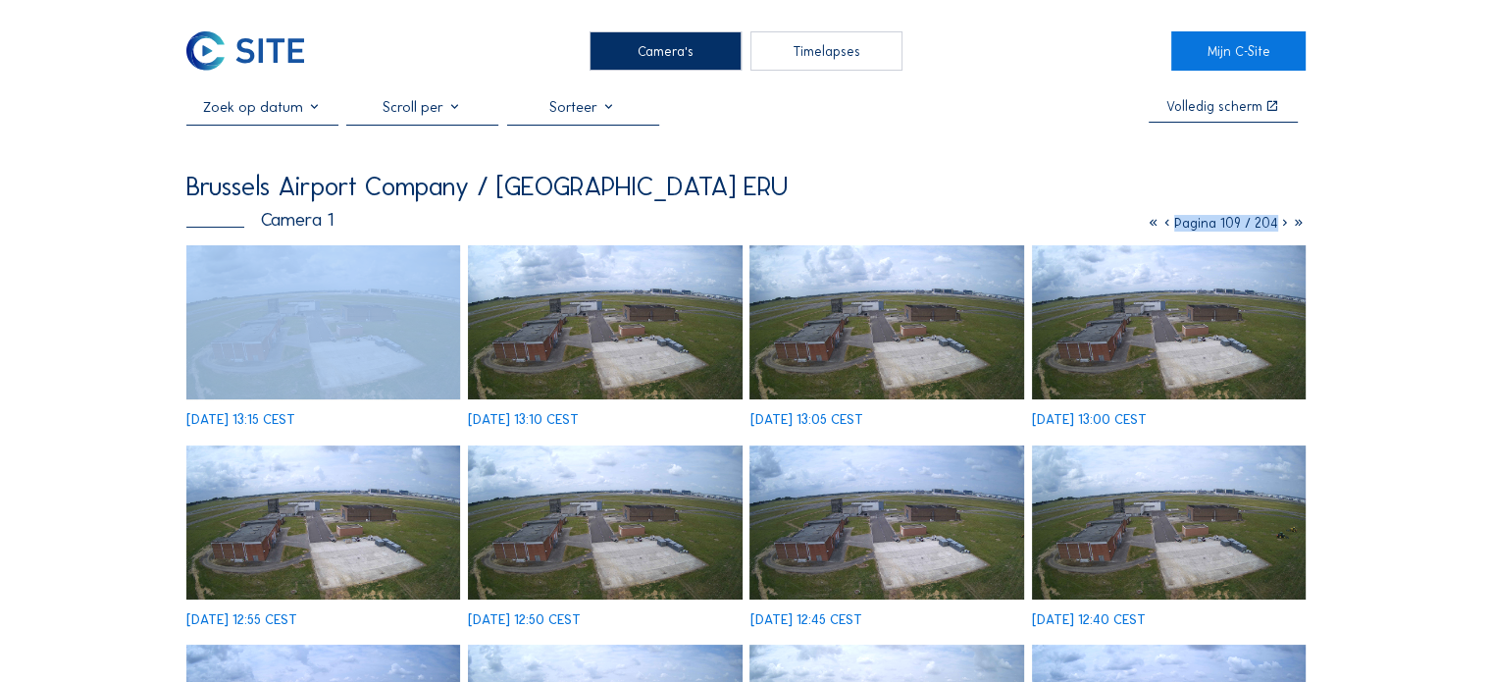
click at [1165, 227] on icon at bounding box center [1168, 223] width 14 height 17
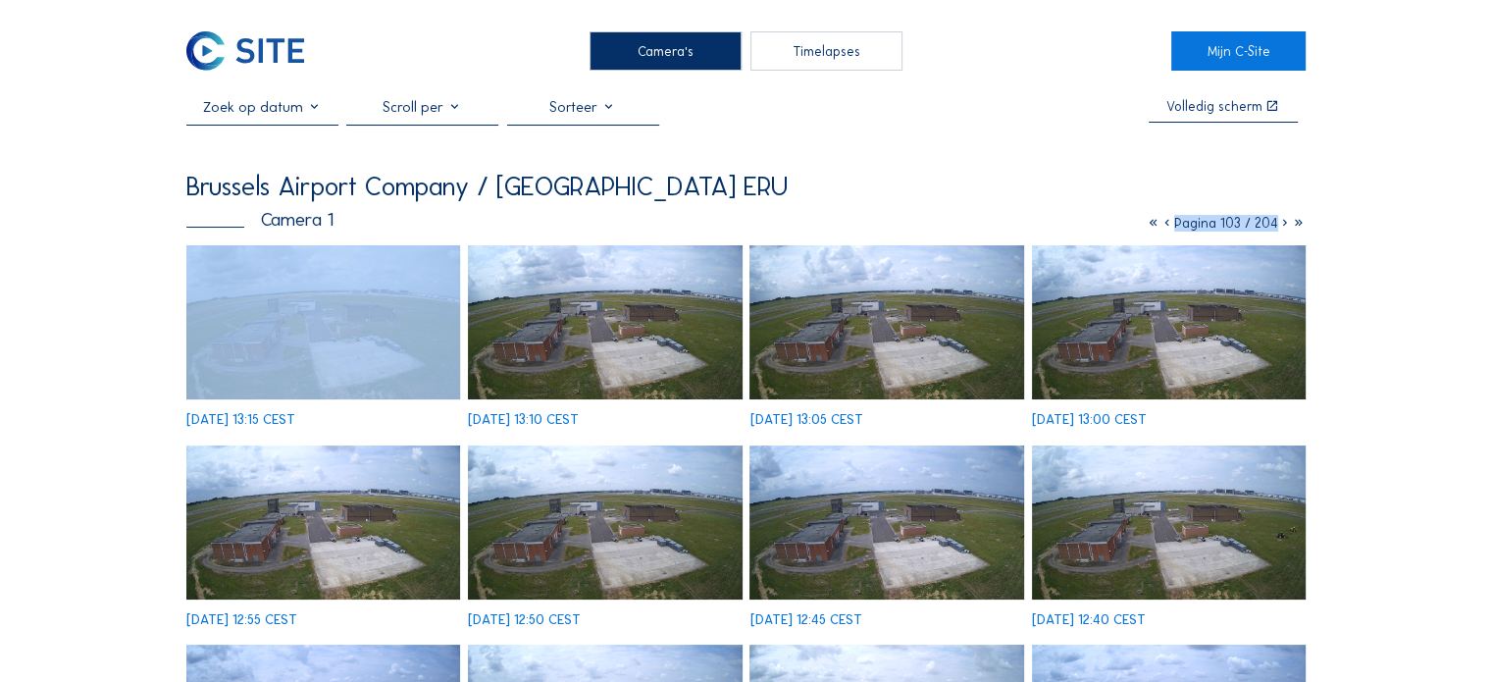
click at [1165, 227] on icon at bounding box center [1168, 223] width 14 height 17
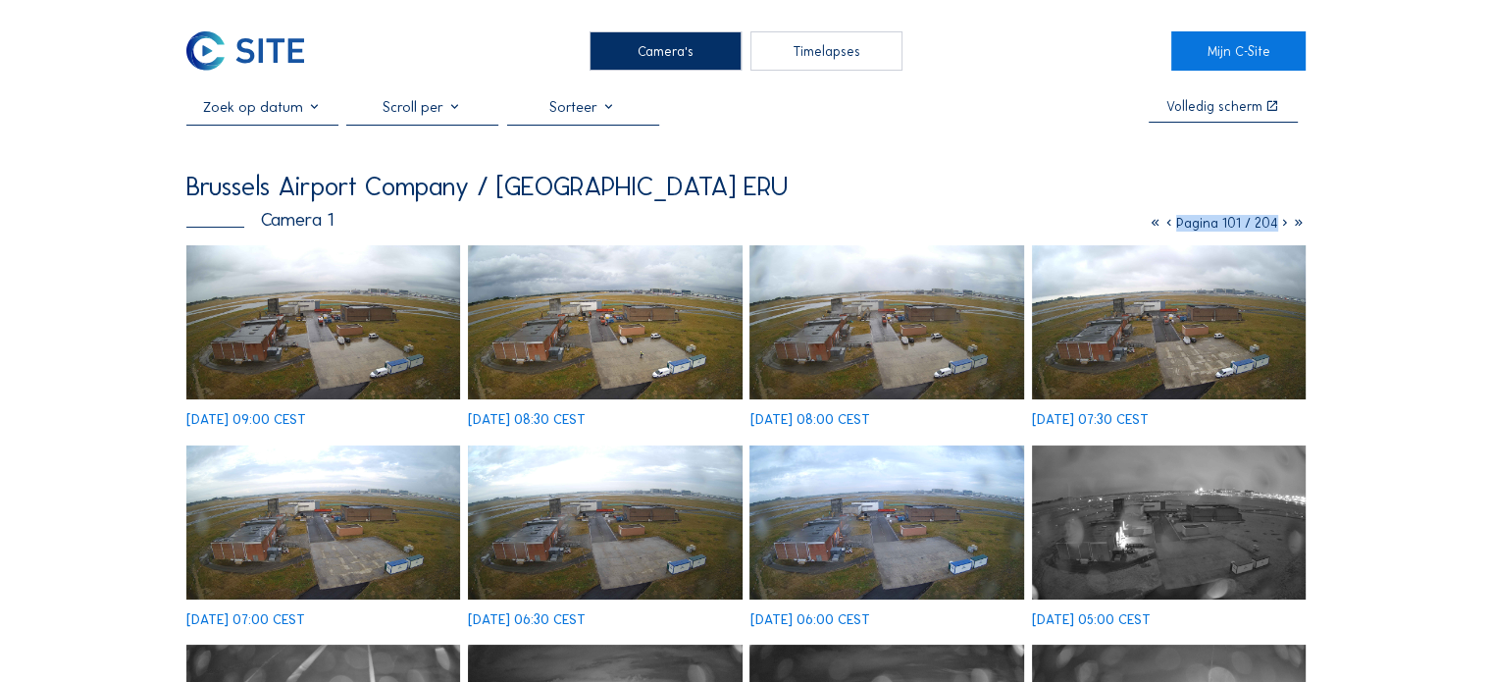
click at [1167, 227] on icon at bounding box center [1170, 223] width 14 height 17
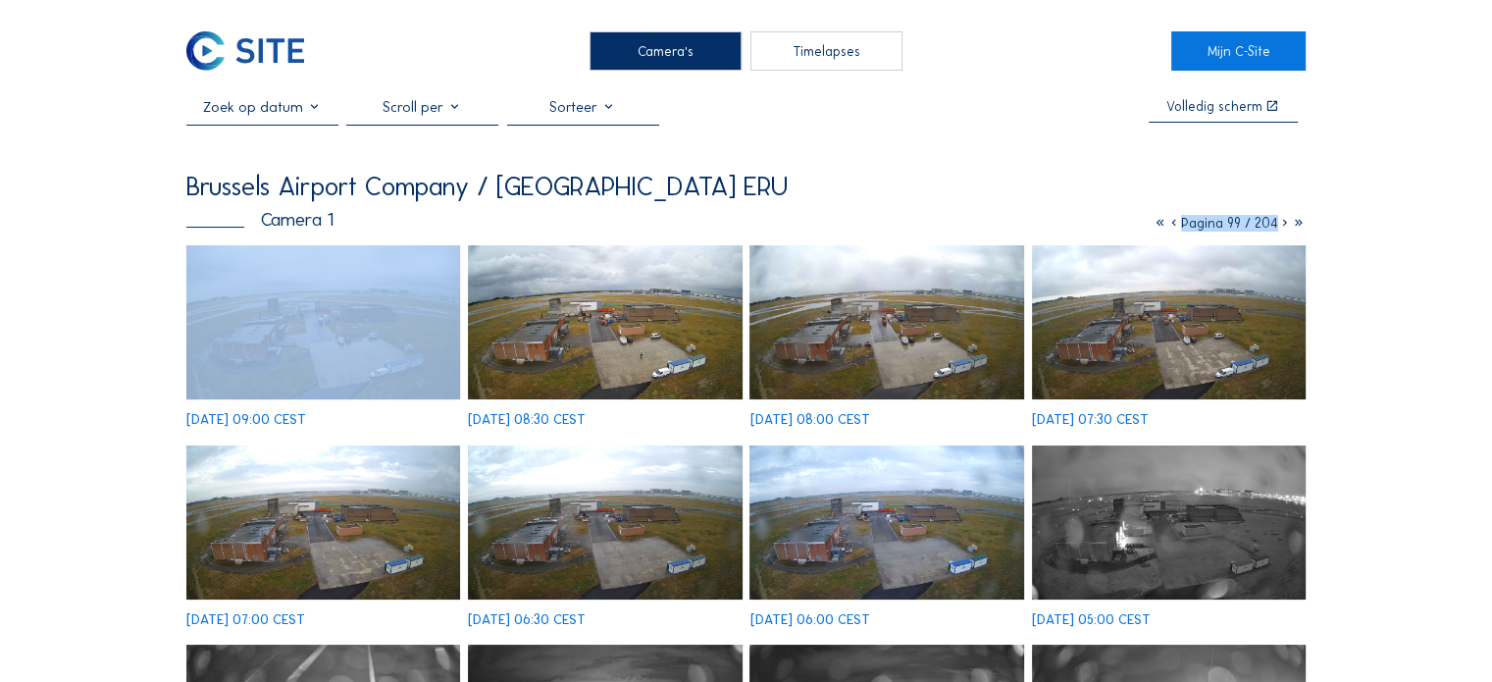
click at [1168, 227] on icon at bounding box center [1175, 223] width 14 height 17
click at [1167, 227] on icon at bounding box center [1174, 223] width 14 height 17
click at [1168, 227] on icon at bounding box center [1175, 223] width 14 height 17
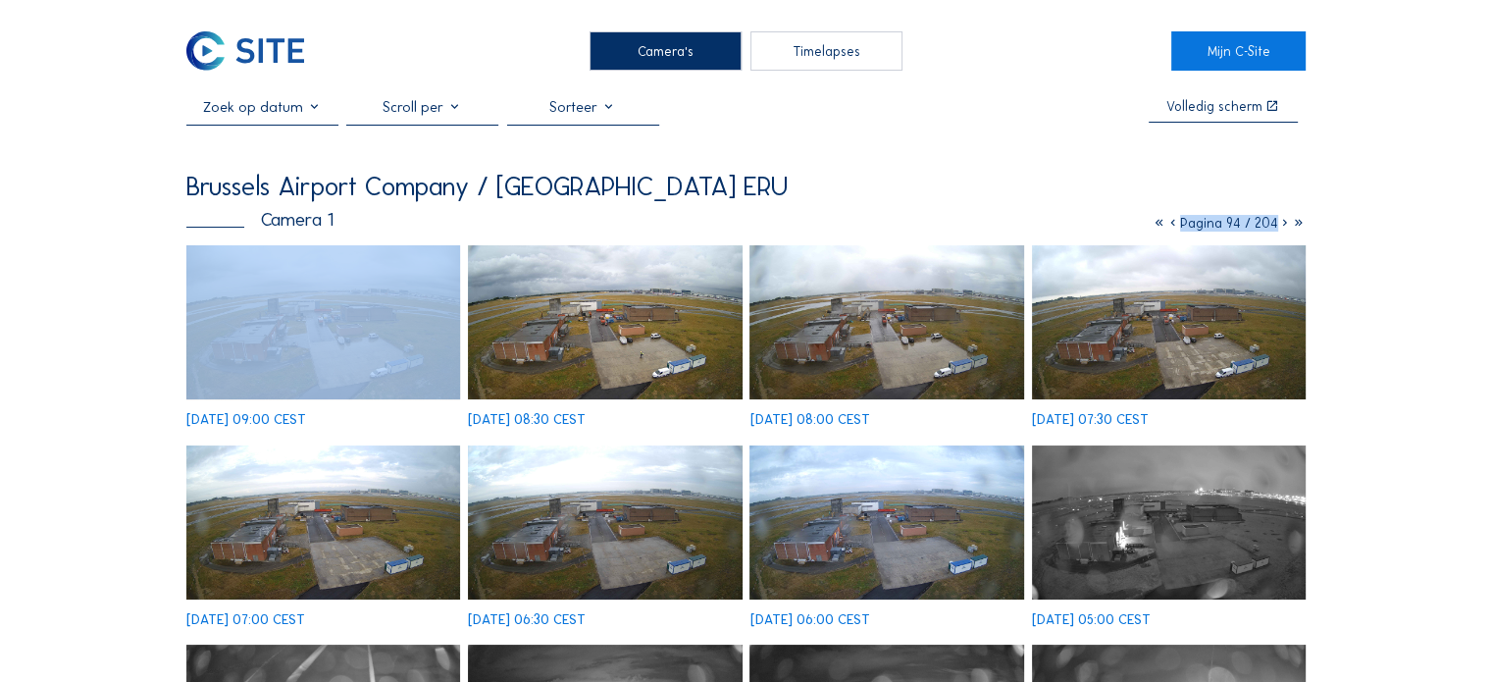
click at [1167, 227] on icon at bounding box center [1174, 223] width 14 height 17
click at [1168, 227] on icon at bounding box center [1175, 223] width 14 height 17
click at [1169, 227] on icon at bounding box center [1176, 223] width 14 height 17
click at [1167, 227] on icon at bounding box center [1173, 223] width 14 height 17
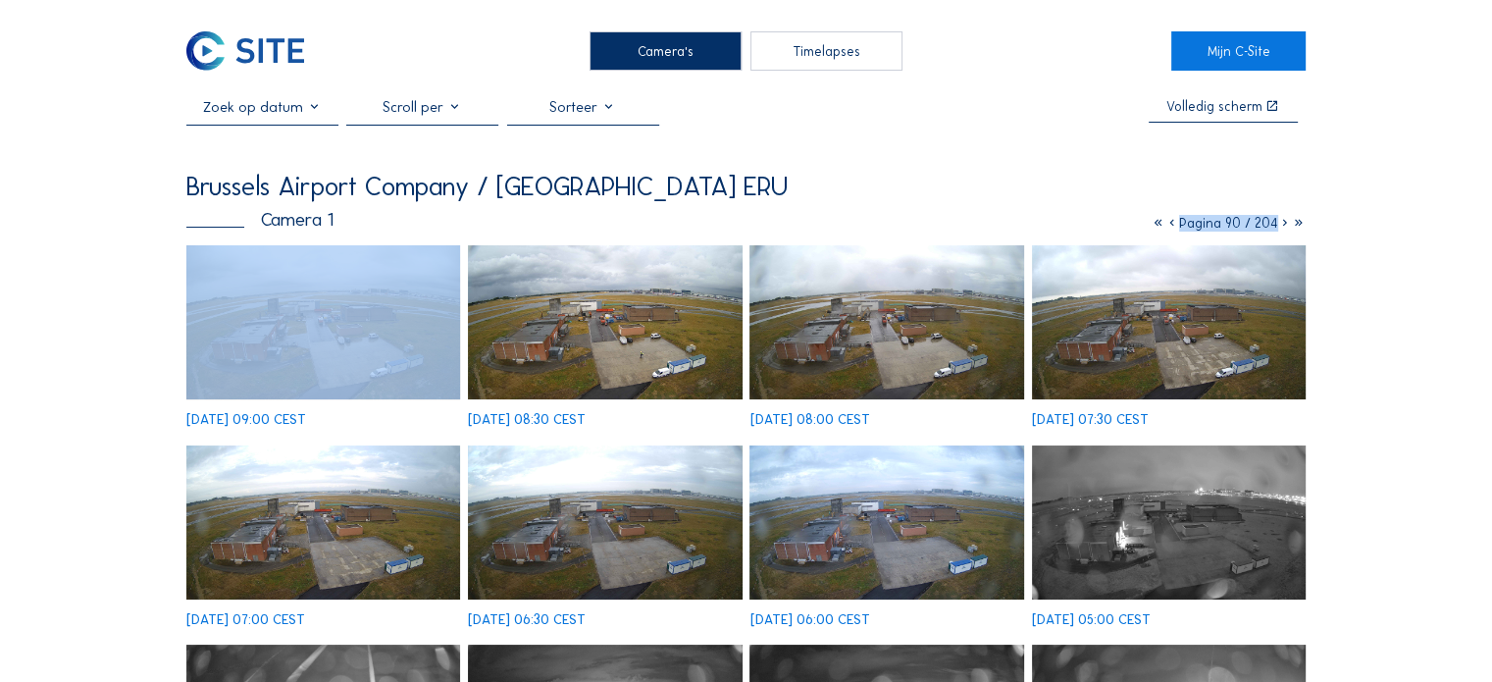
click at [1167, 227] on icon at bounding box center [1173, 223] width 14 height 17
click at [1167, 227] on icon at bounding box center [1174, 223] width 14 height 17
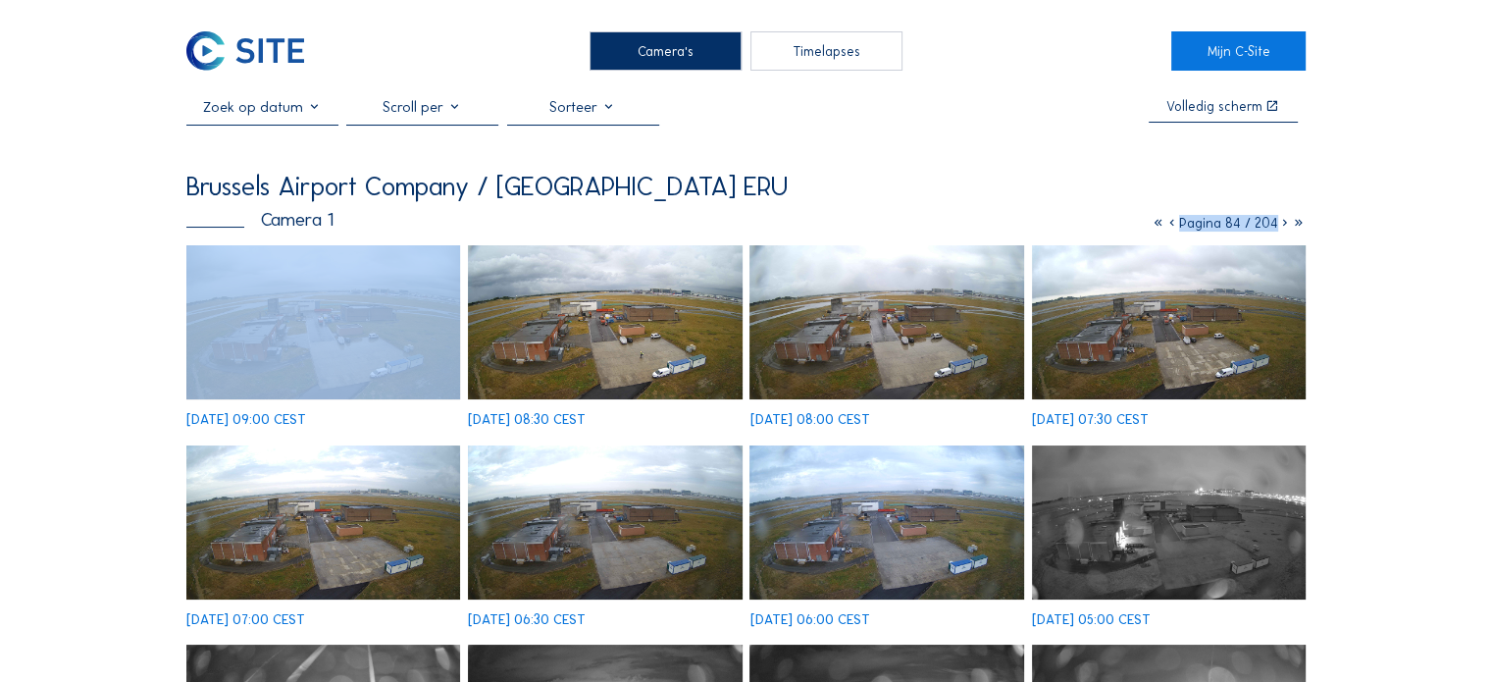
click at [1167, 227] on icon at bounding box center [1173, 223] width 14 height 17
click at [1167, 227] on icon at bounding box center [1174, 223] width 14 height 17
click at [1169, 227] on icon at bounding box center [1176, 223] width 14 height 17
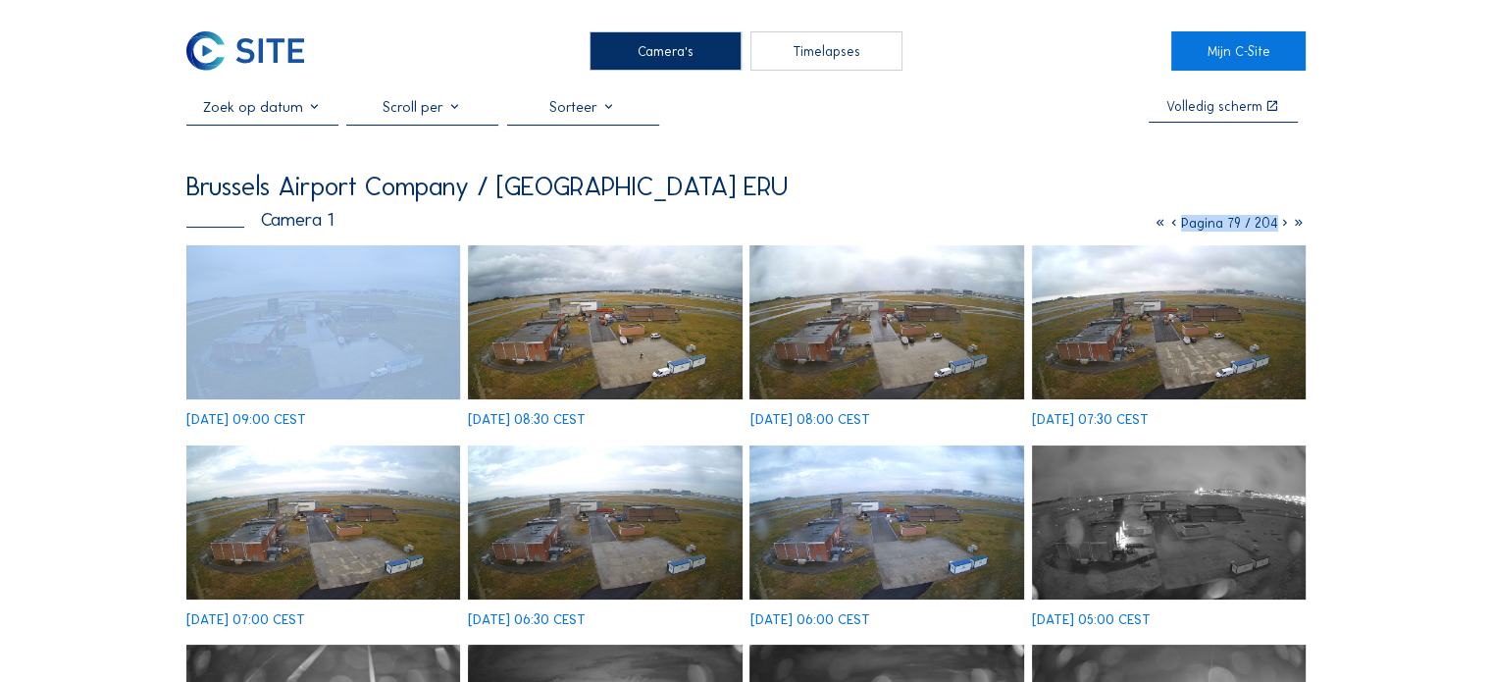
click at [1168, 227] on icon at bounding box center [1175, 223] width 14 height 17
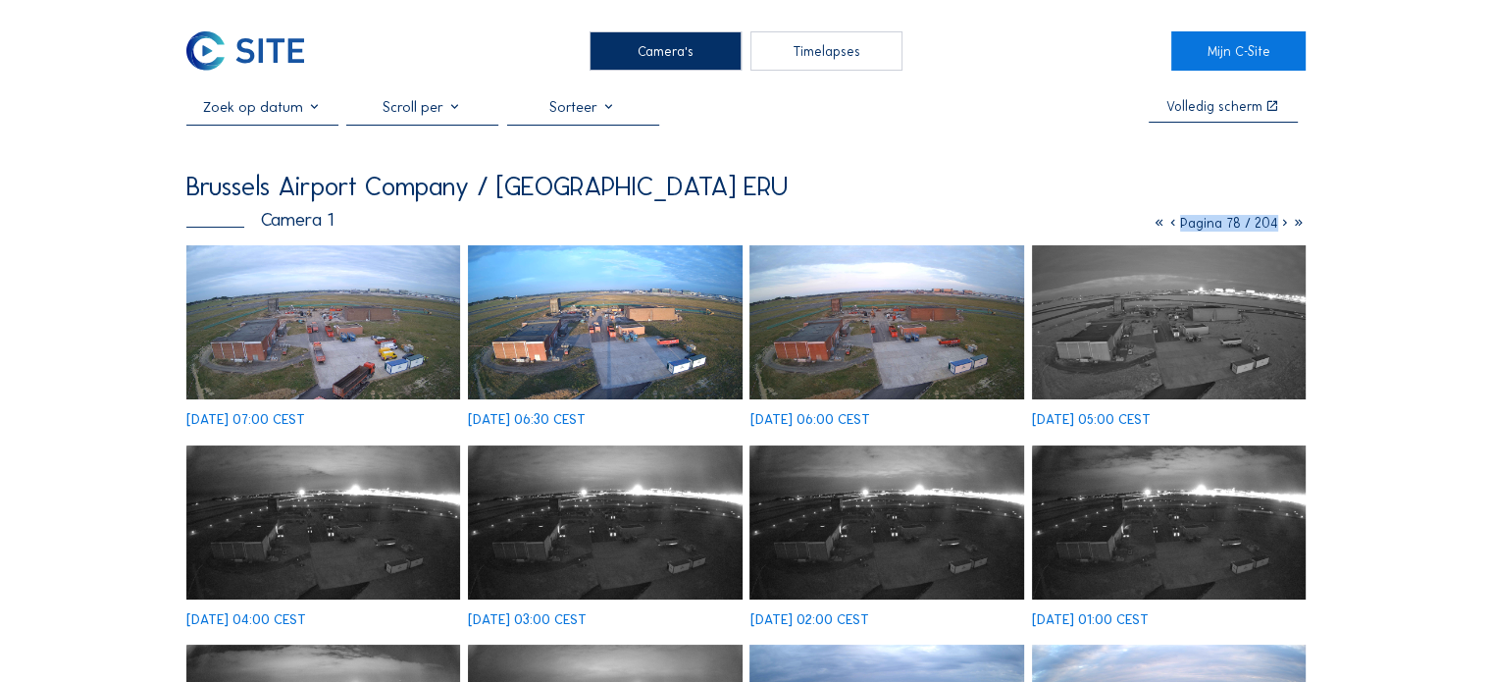
click at [1173, 225] on icon at bounding box center [1174, 223] width 14 height 17
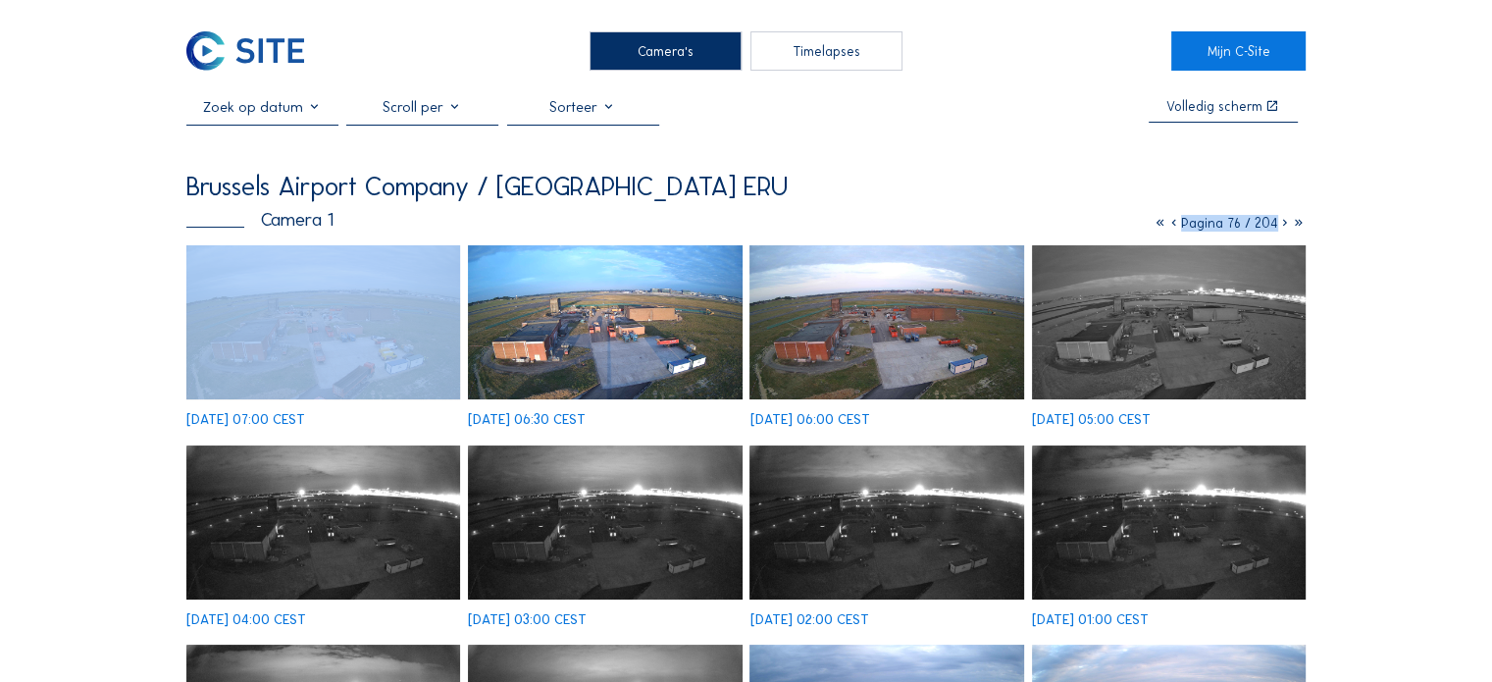
click at [1173, 225] on icon at bounding box center [1175, 223] width 14 height 17
click at [1173, 225] on icon at bounding box center [1174, 223] width 14 height 17
click at [1173, 225] on icon at bounding box center [1175, 223] width 14 height 17
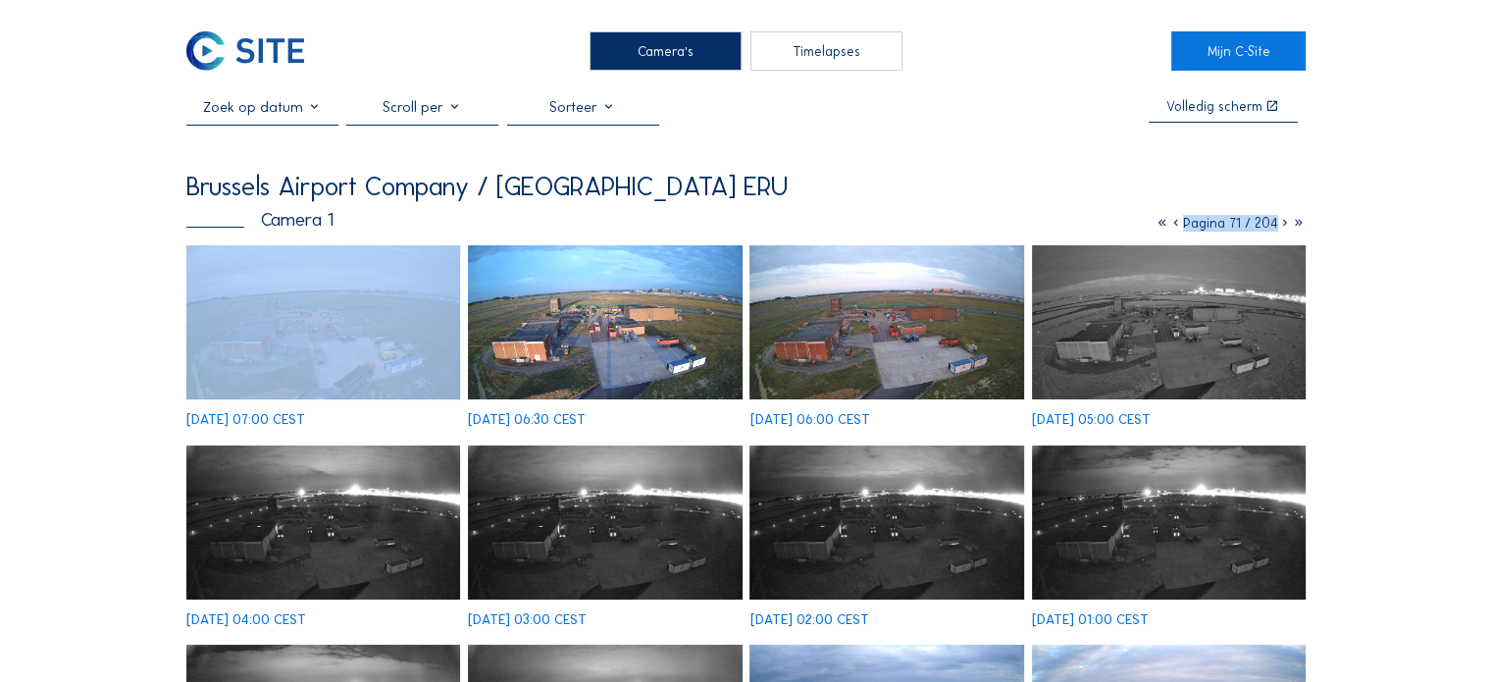
click at [1173, 225] on icon at bounding box center [1176, 223] width 14 height 17
click at [1173, 225] on icon at bounding box center [1173, 223] width 14 height 17
click at [1173, 225] on icon at bounding box center [1174, 223] width 14 height 17
click at [1173, 225] on icon at bounding box center [1175, 223] width 14 height 17
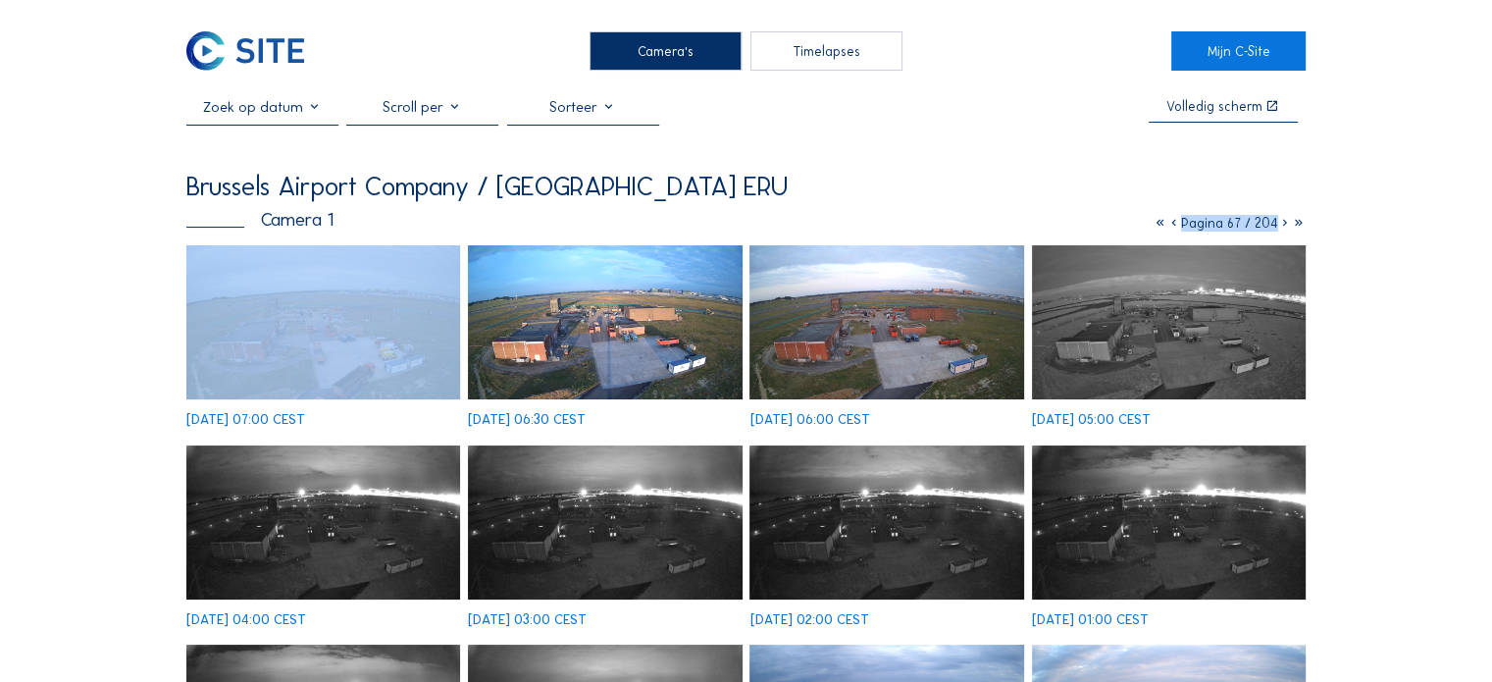
click at [1173, 225] on icon at bounding box center [1175, 223] width 14 height 17
click at [1173, 225] on icon at bounding box center [1174, 223] width 14 height 17
click at [1173, 225] on icon at bounding box center [1175, 223] width 14 height 17
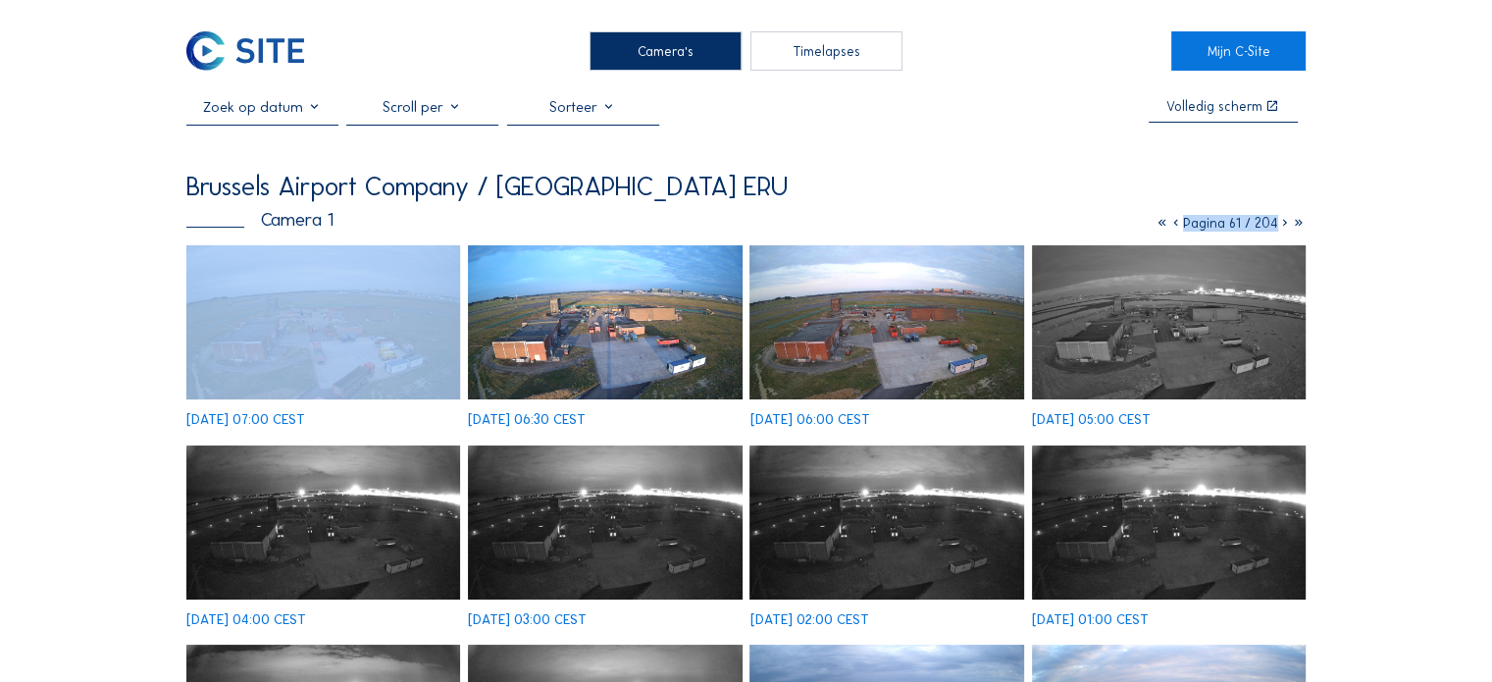
click at [1173, 225] on icon at bounding box center [1176, 223] width 14 height 17
click at [1173, 225] on icon at bounding box center [1173, 223] width 14 height 17
click at [1173, 225] on icon at bounding box center [1174, 223] width 14 height 17
click at [1173, 225] on icon at bounding box center [1175, 223] width 14 height 17
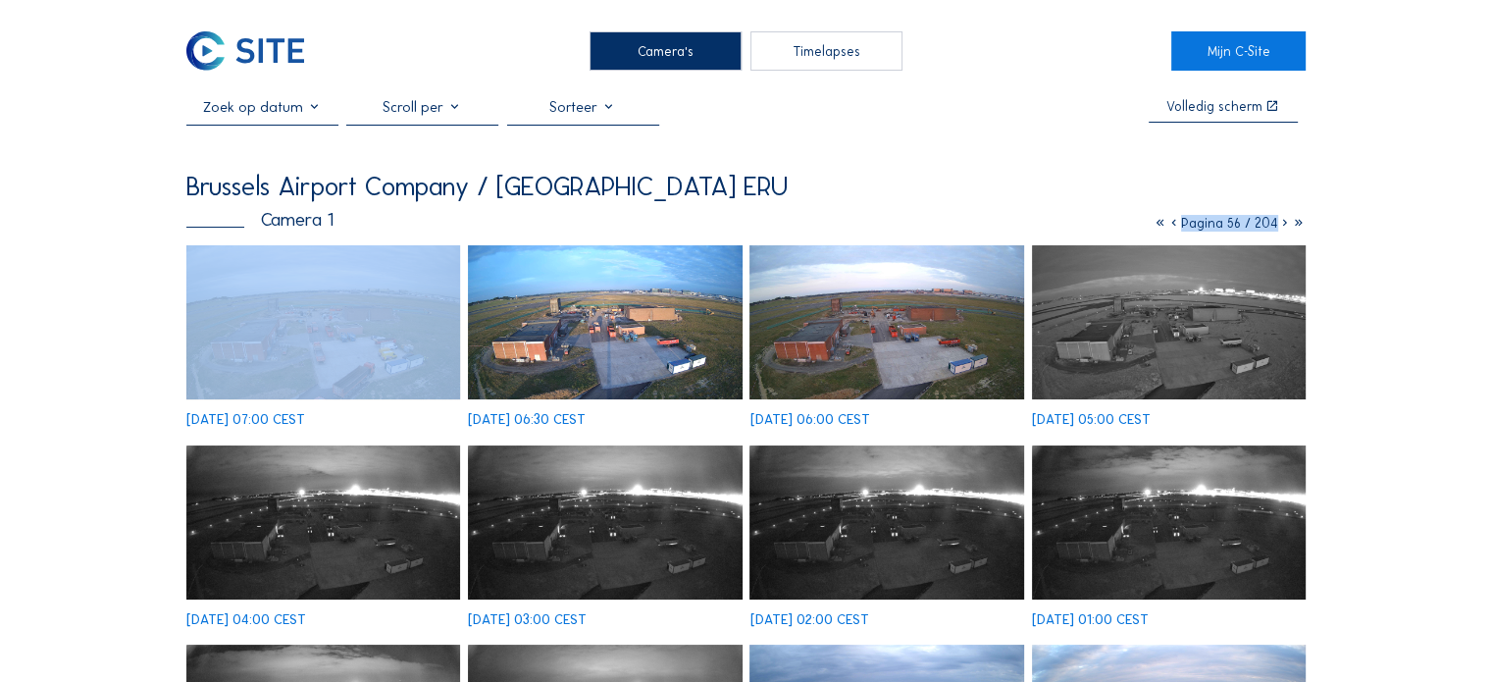
click at [1173, 225] on icon at bounding box center [1175, 223] width 14 height 17
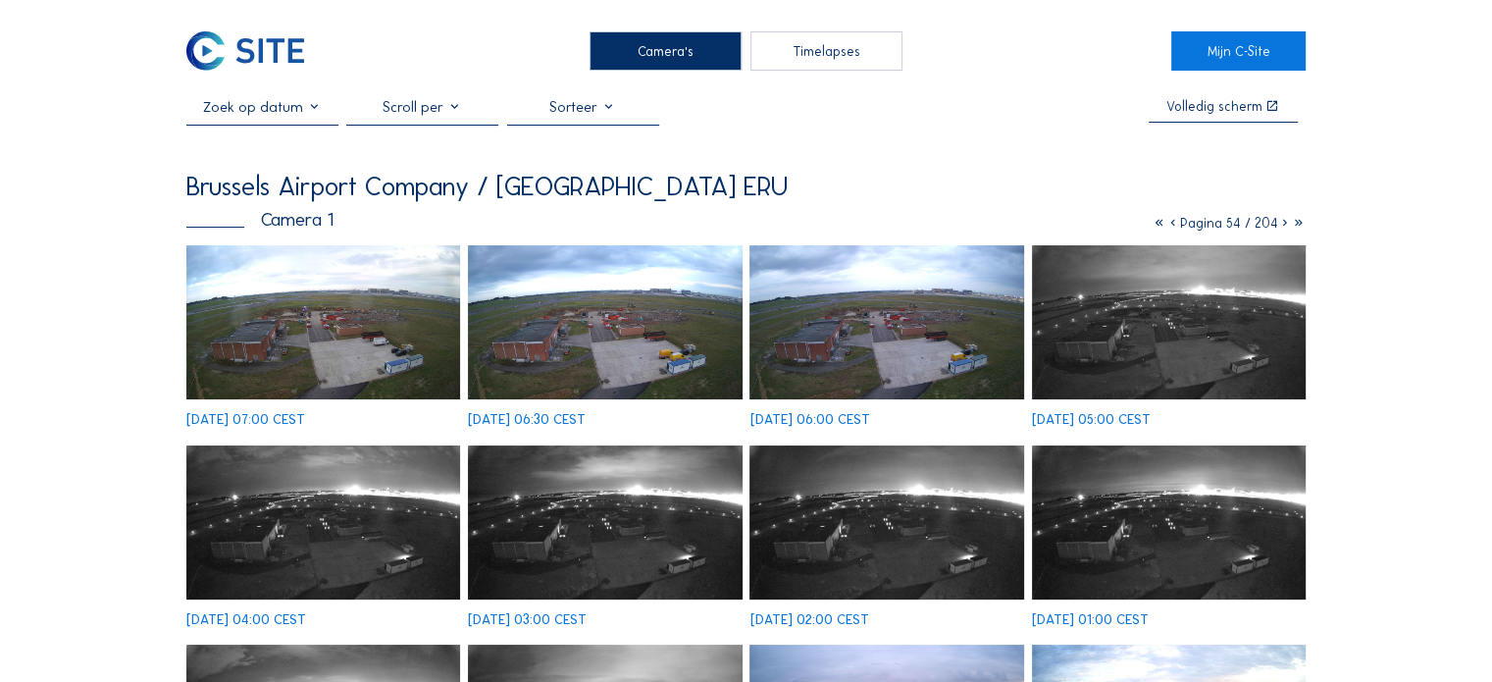
click at [1168, 227] on icon at bounding box center [1174, 223] width 14 height 17
click at [1168, 227] on icon at bounding box center [1175, 223] width 14 height 17
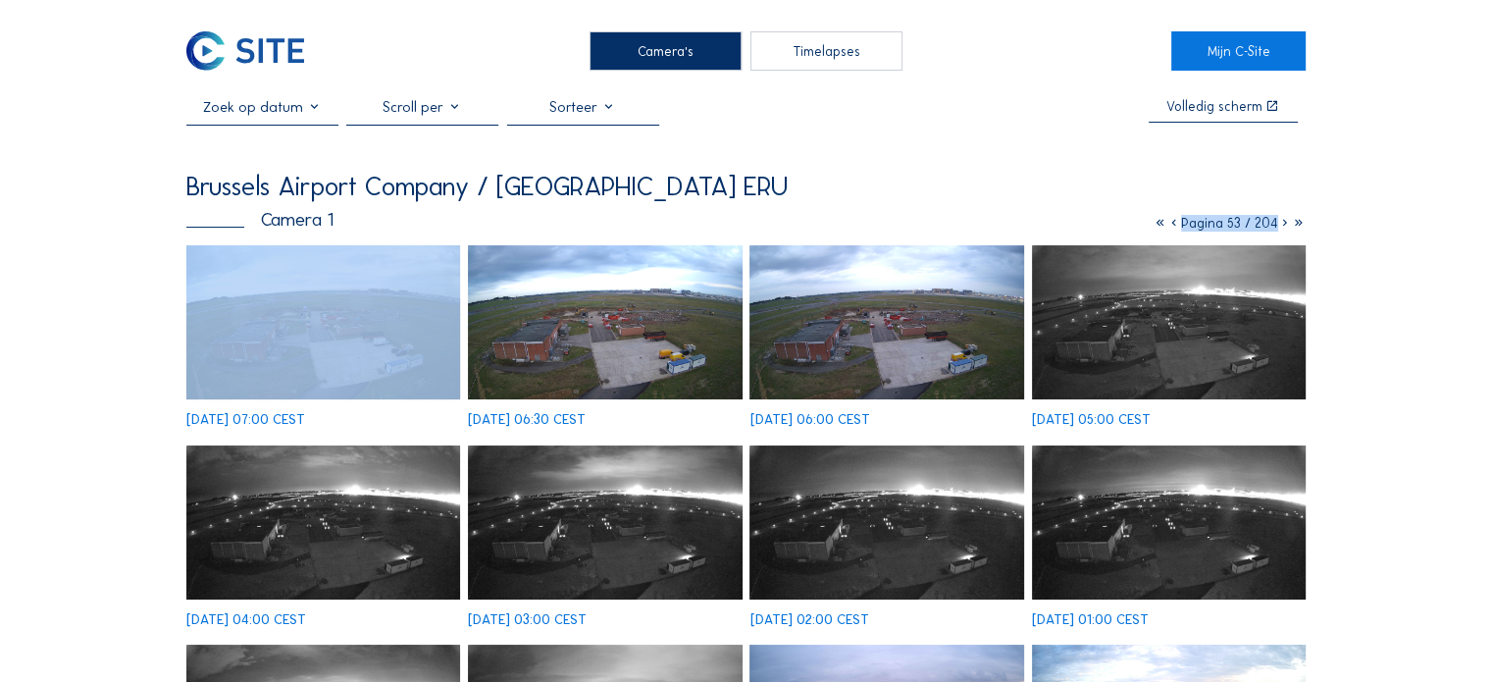
click at [1168, 227] on icon at bounding box center [1175, 223] width 14 height 17
click at [1169, 227] on icon at bounding box center [1176, 223] width 14 height 17
click at [1168, 227] on icon at bounding box center [1173, 223] width 14 height 17
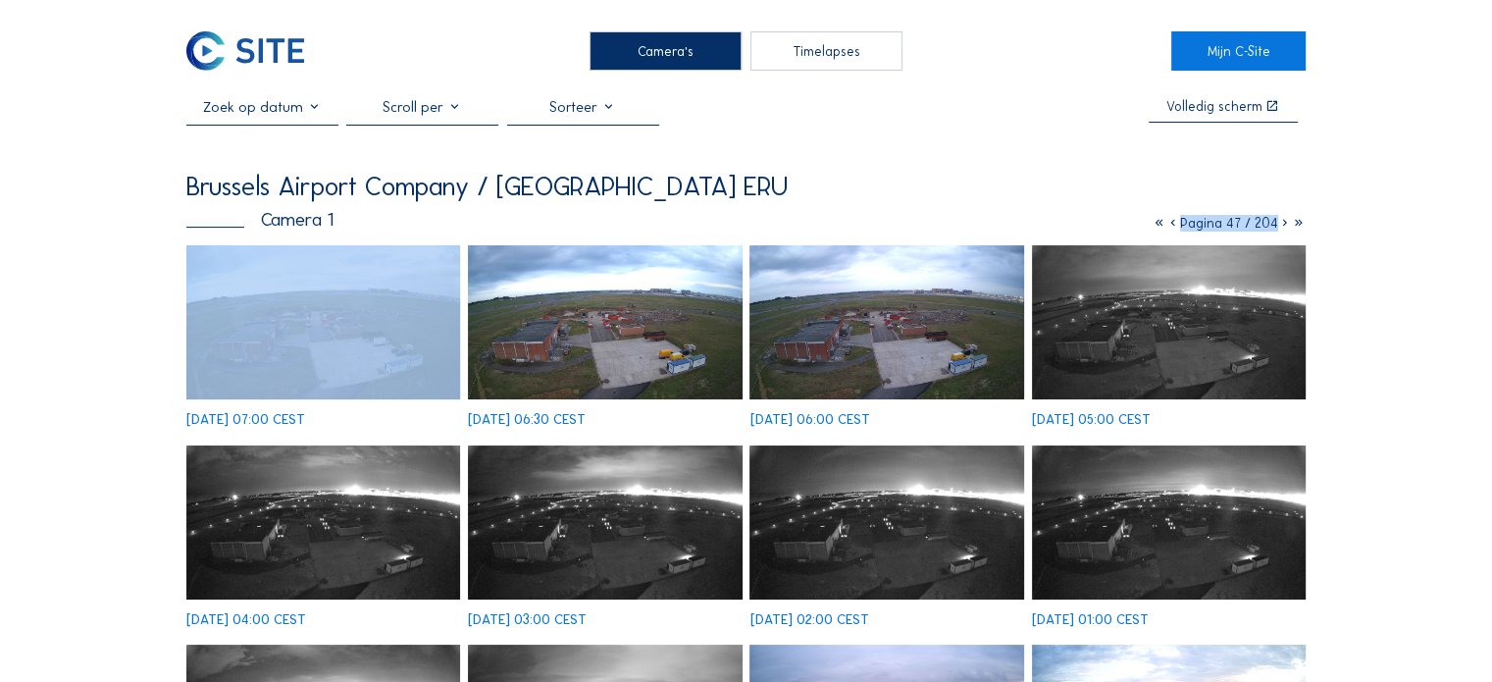
click at [1168, 227] on icon at bounding box center [1174, 223] width 14 height 17
click at [1168, 227] on icon at bounding box center [1173, 223] width 14 height 17
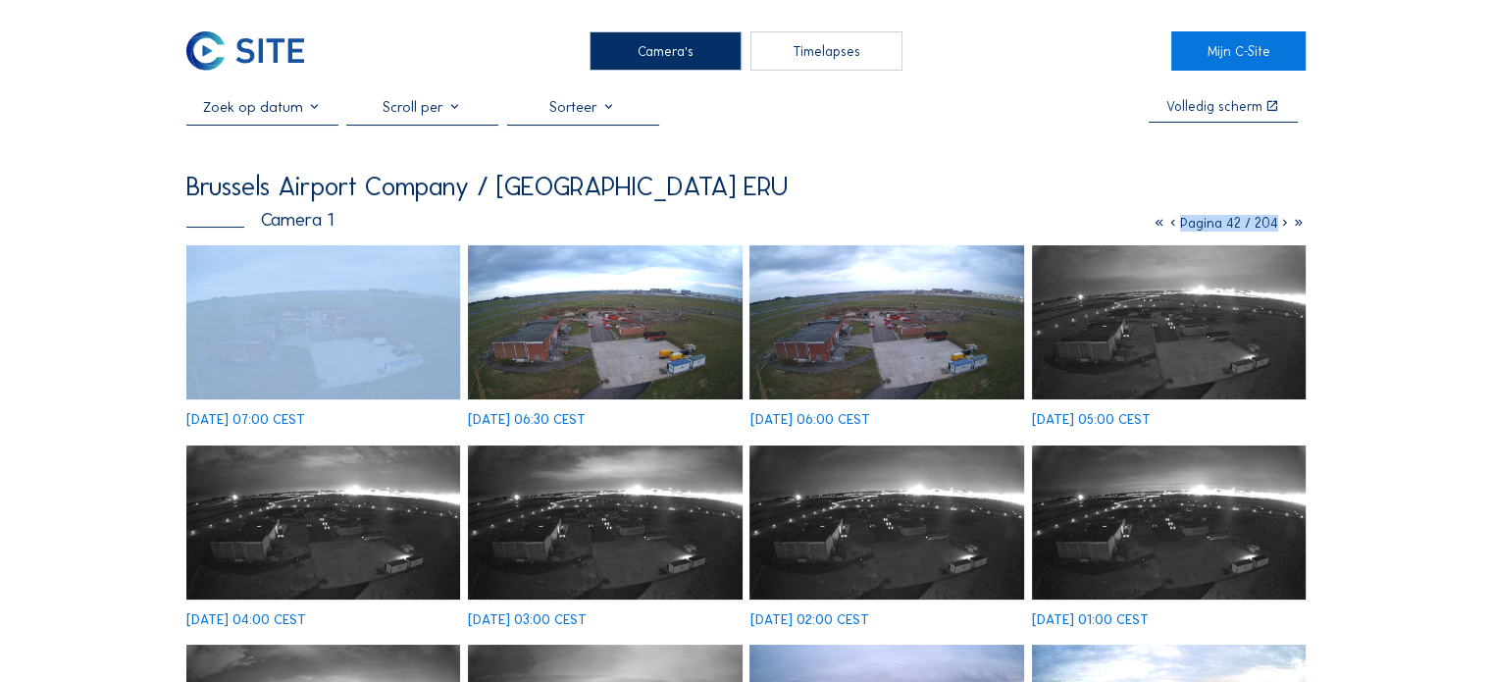
click at [1168, 227] on icon at bounding box center [1174, 223] width 14 height 17
click at [1169, 227] on icon at bounding box center [1176, 223] width 14 height 17
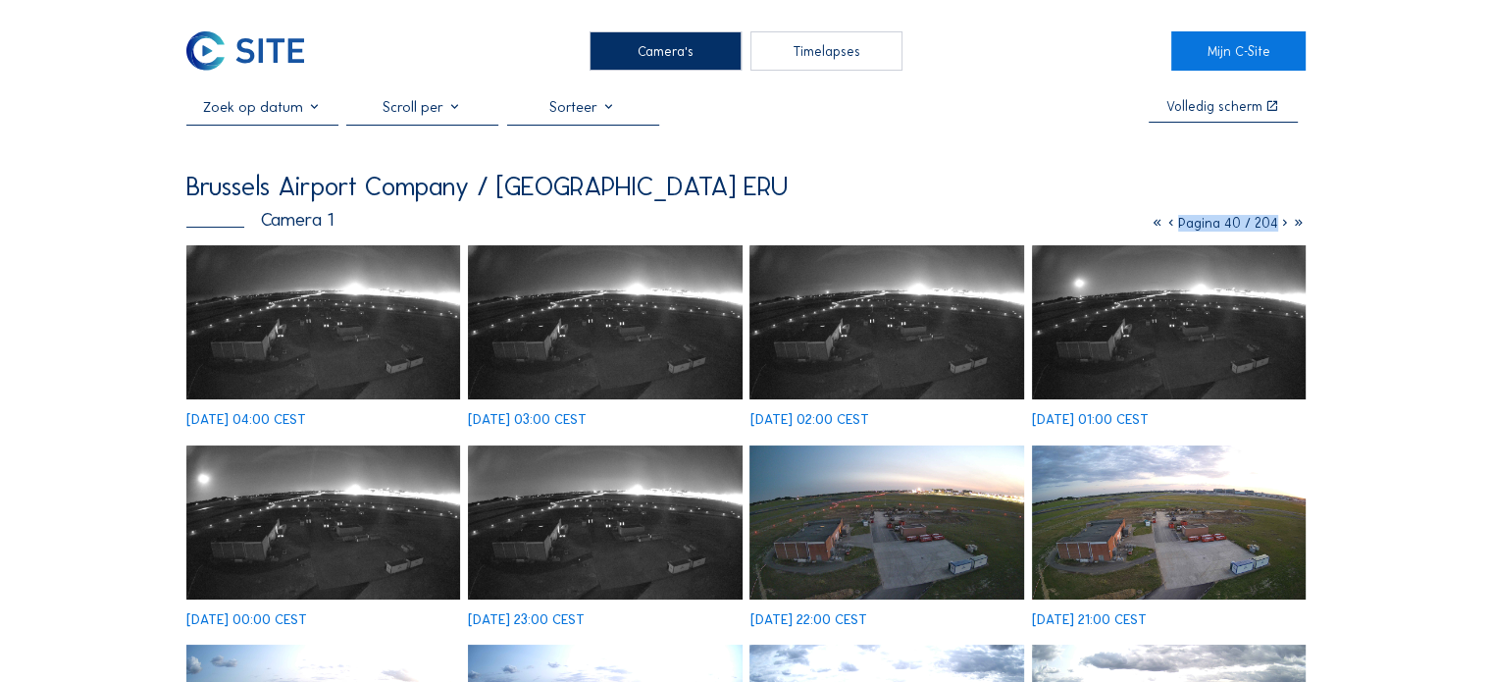
click at [959, 522] on img at bounding box center [887, 522] width 274 height 154
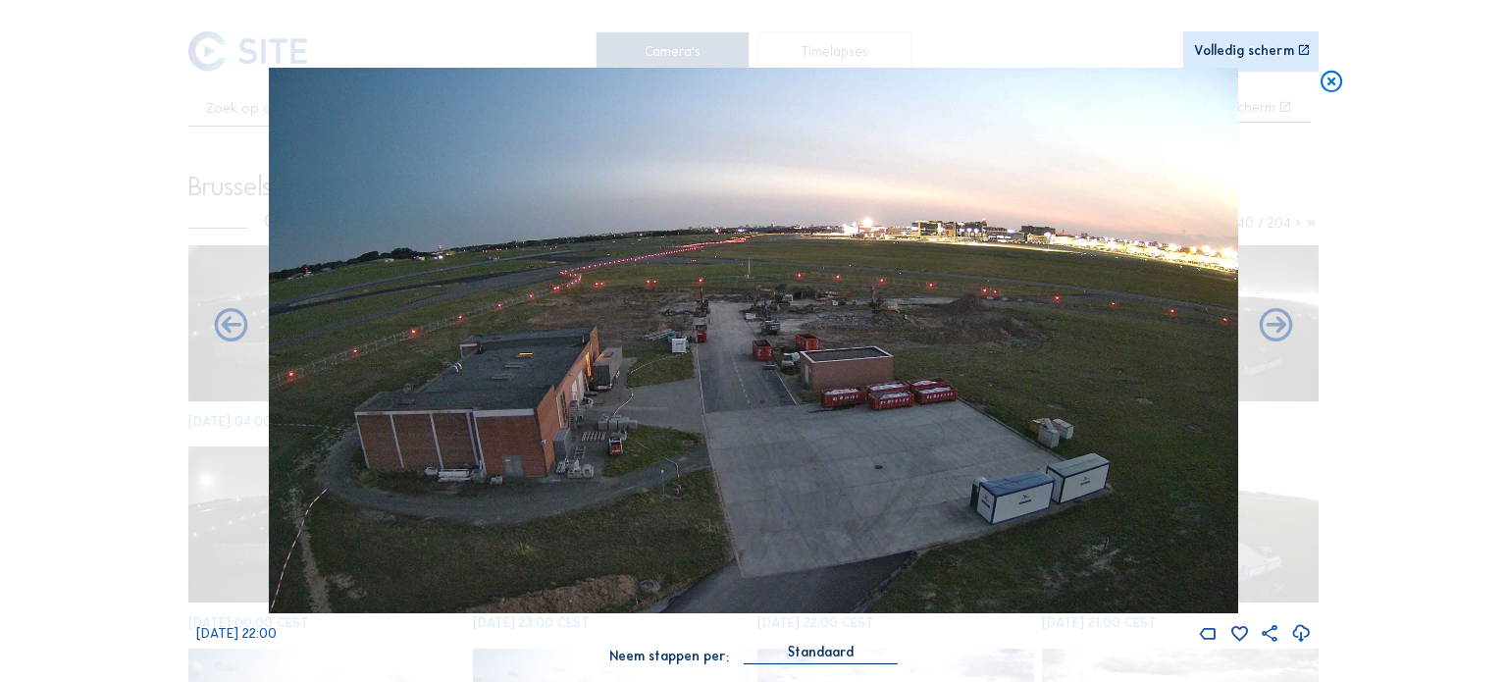
click at [1337, 83] on icon at bounding box center [1332, 81] width 26 height 27
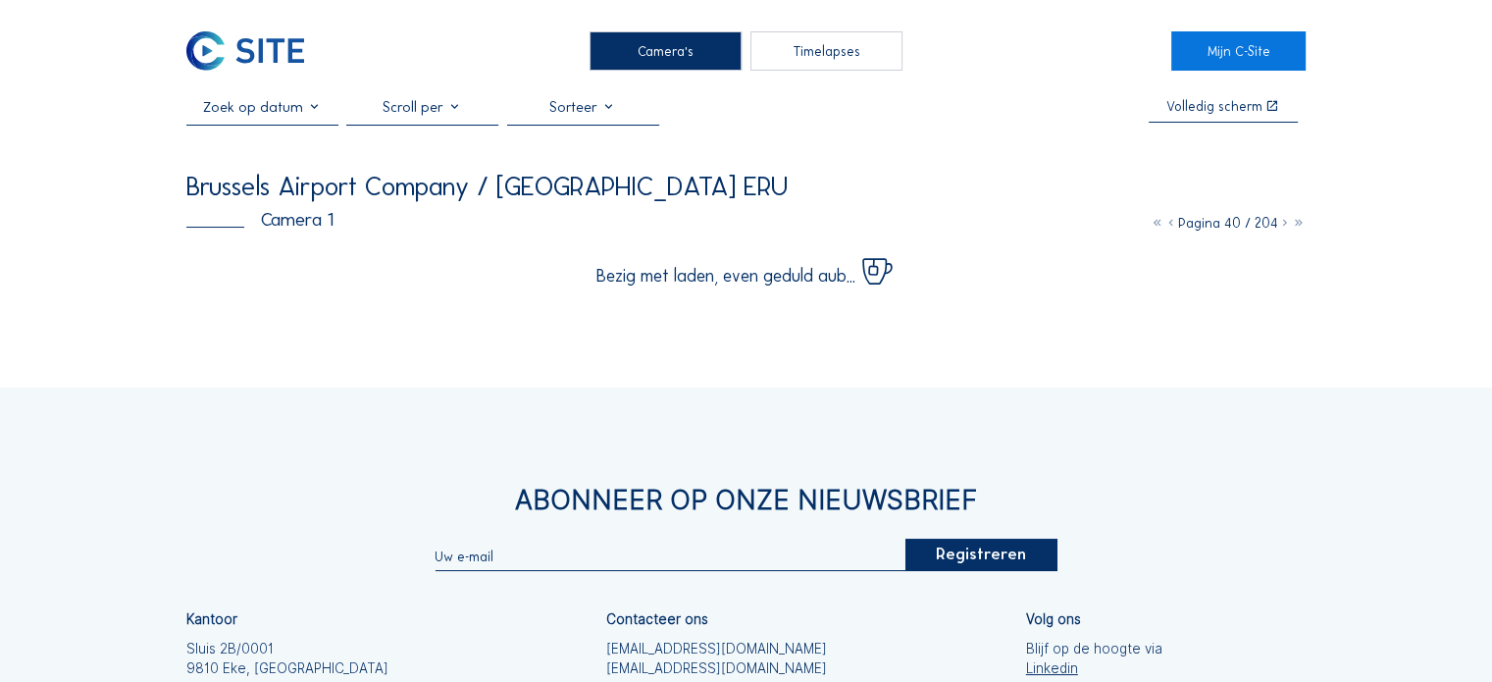
click at [1282, 222] on icon at bounding box center [1285, 223] width 14 height 17
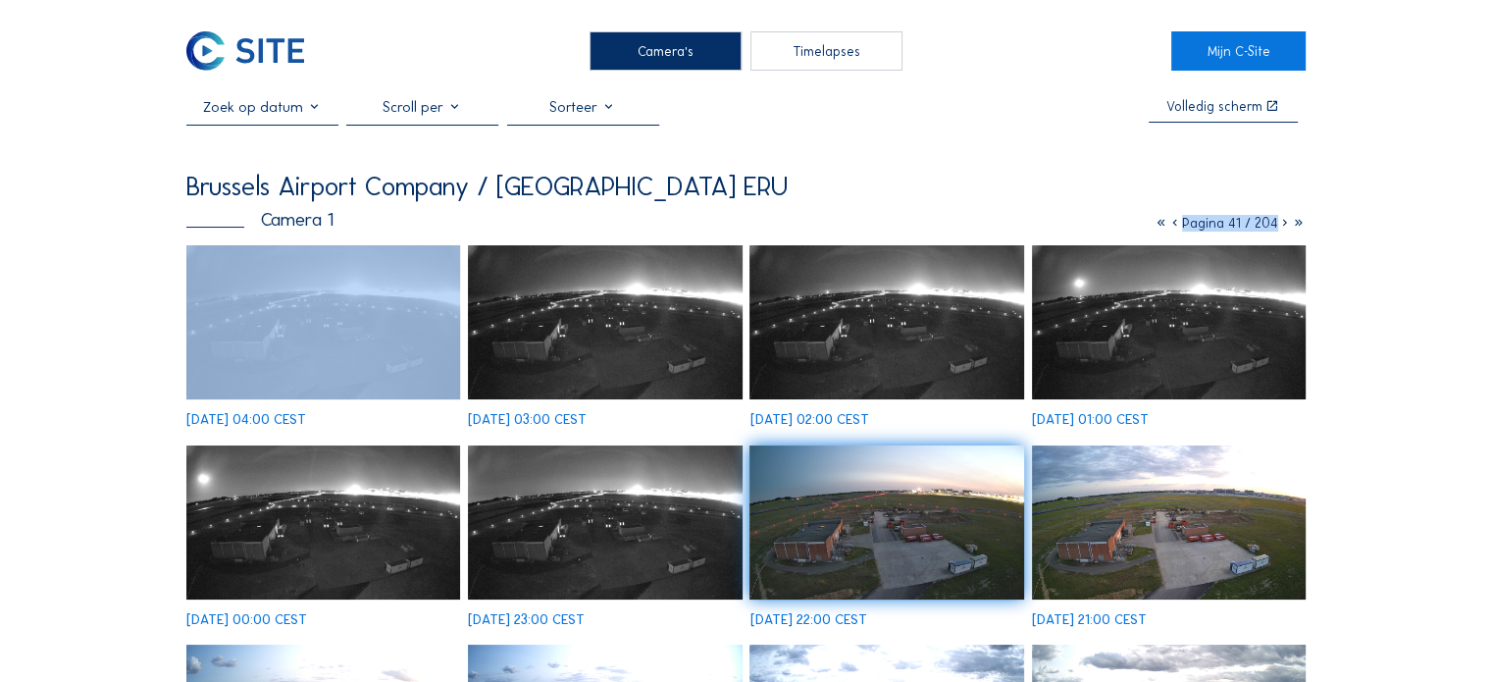
click at [1282, 223] on icon at bounding box center [1285, 223] width 14 height 17
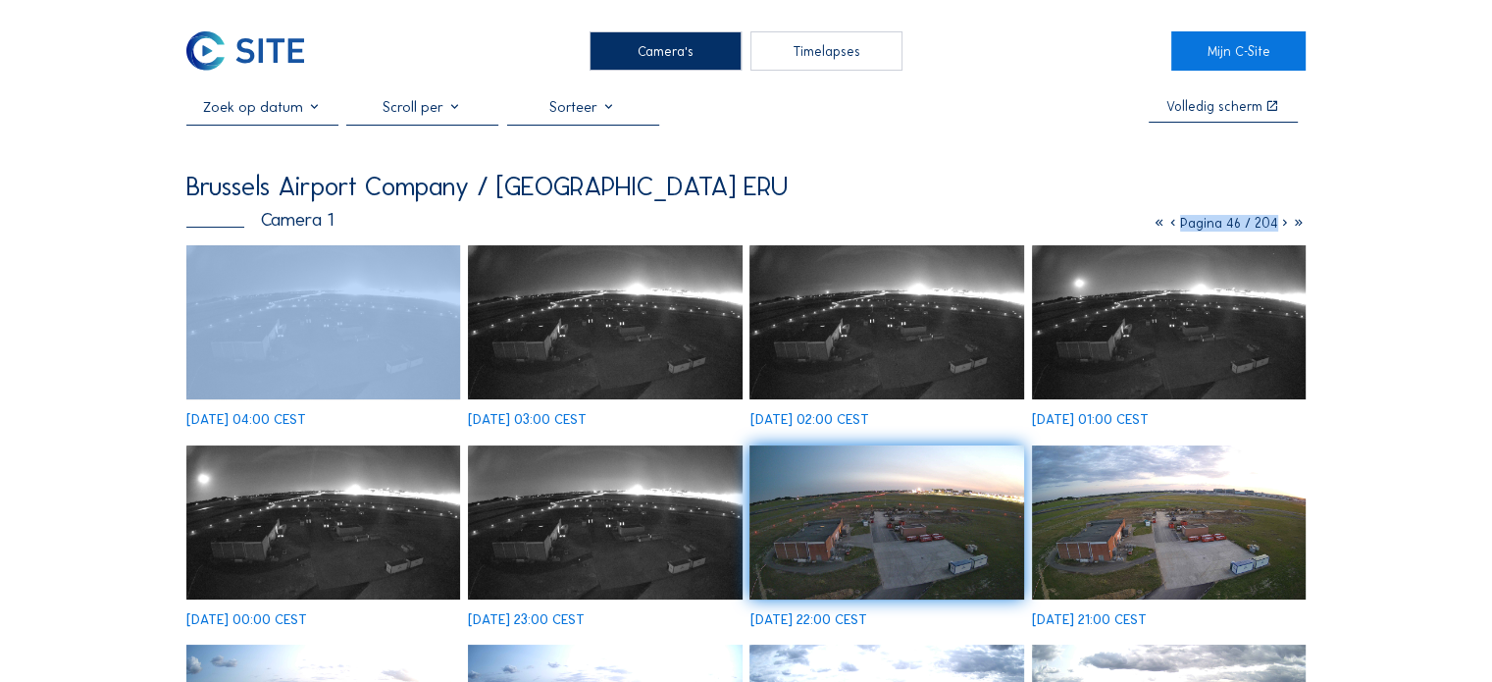
click at [1282, 223] on icon at bounding box center [1285, 223] width 14 height 17
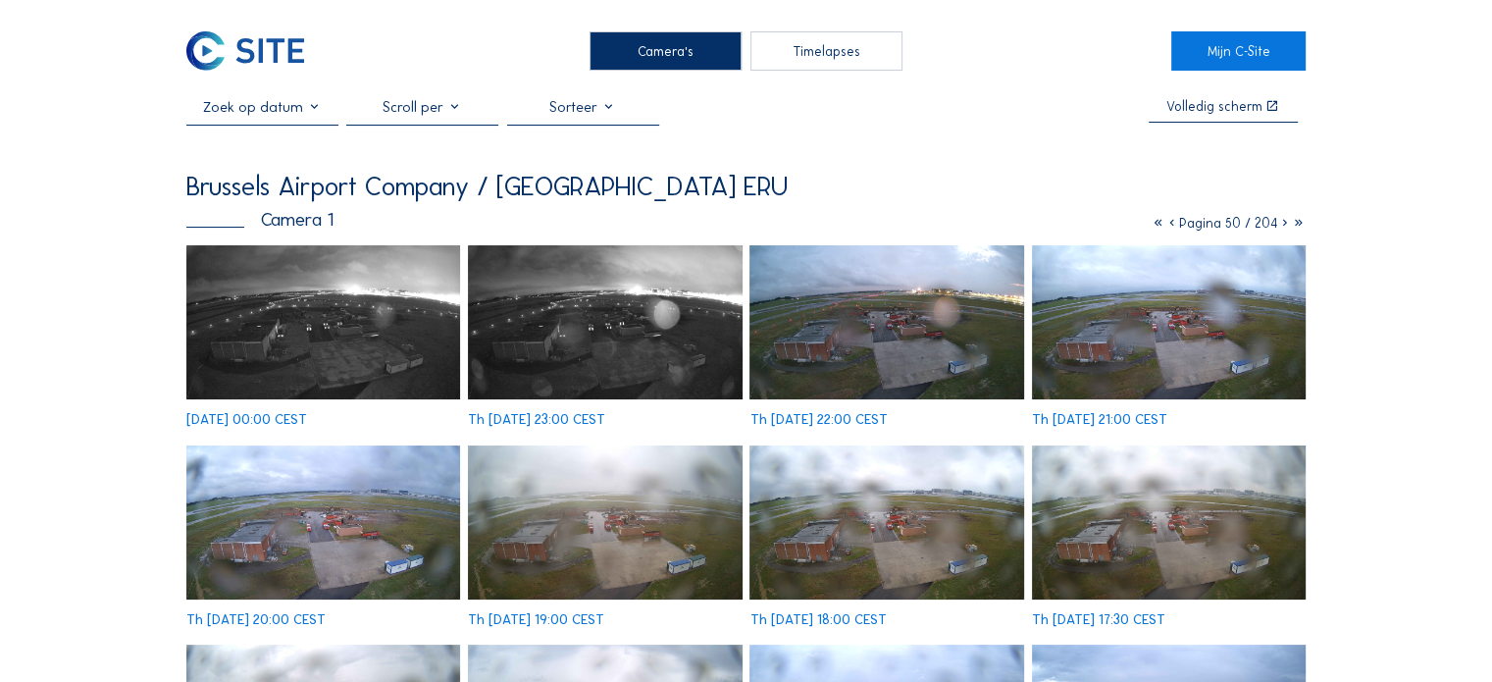
click at [1287, 221] on icon at bounding box center [1285, 223] width 14 height 17
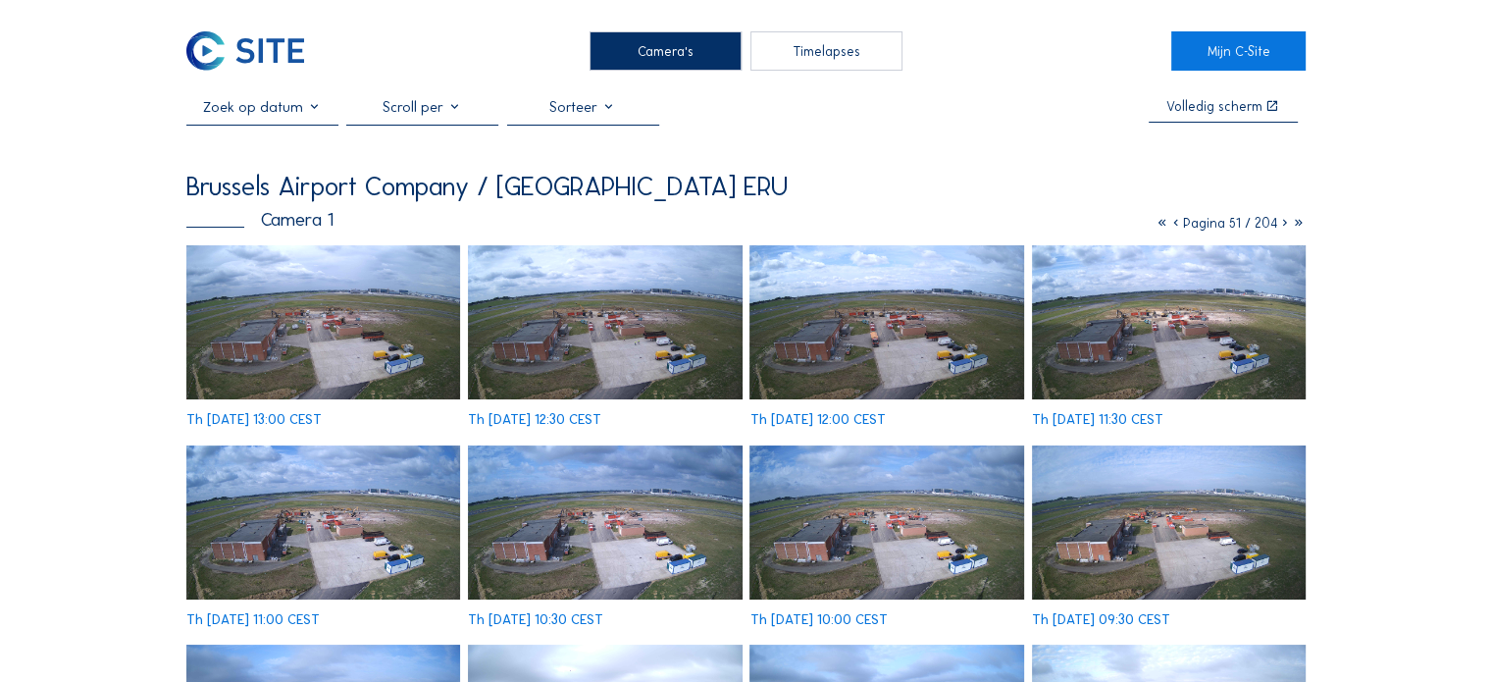
click at [721, 345] on img at bounding box center [605, 322] width 274 height 154
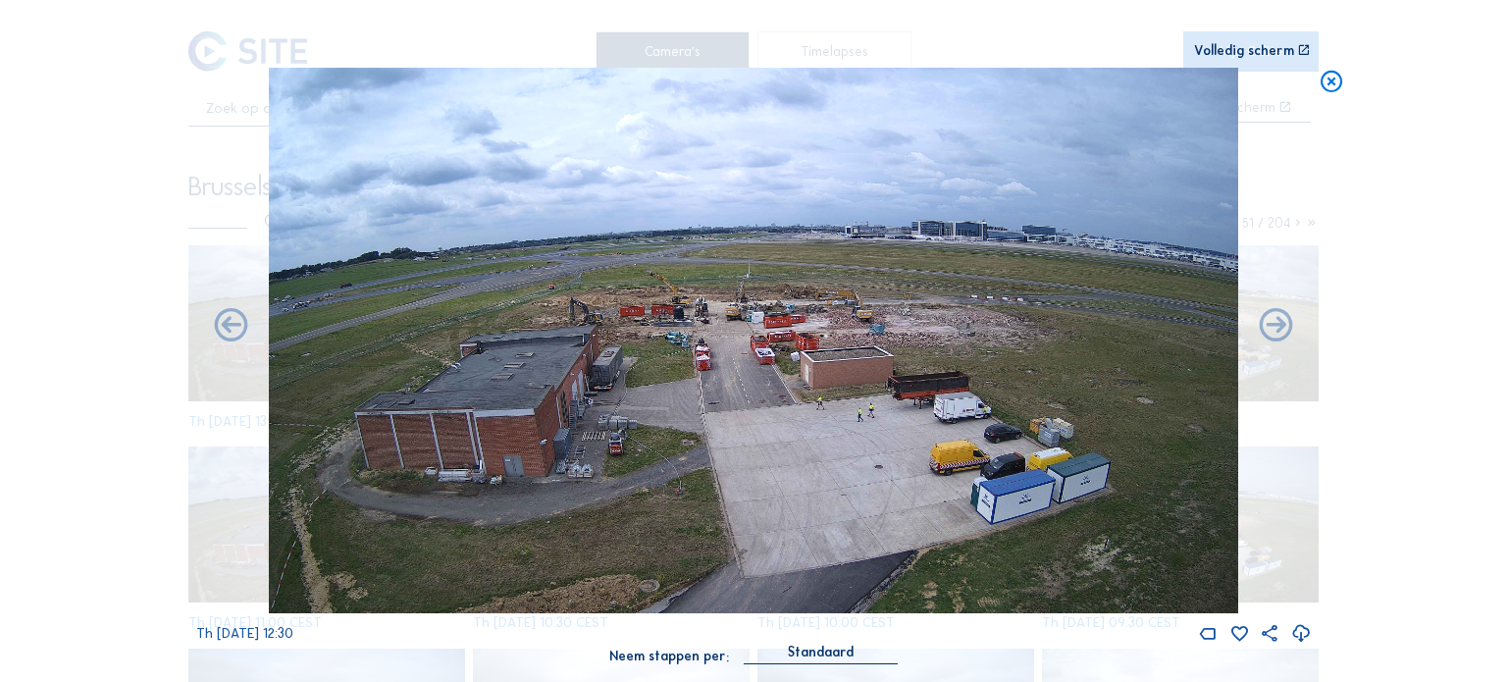
click at [1336, 81] on icon at bounding box center [1332, 81] width 26 height 27
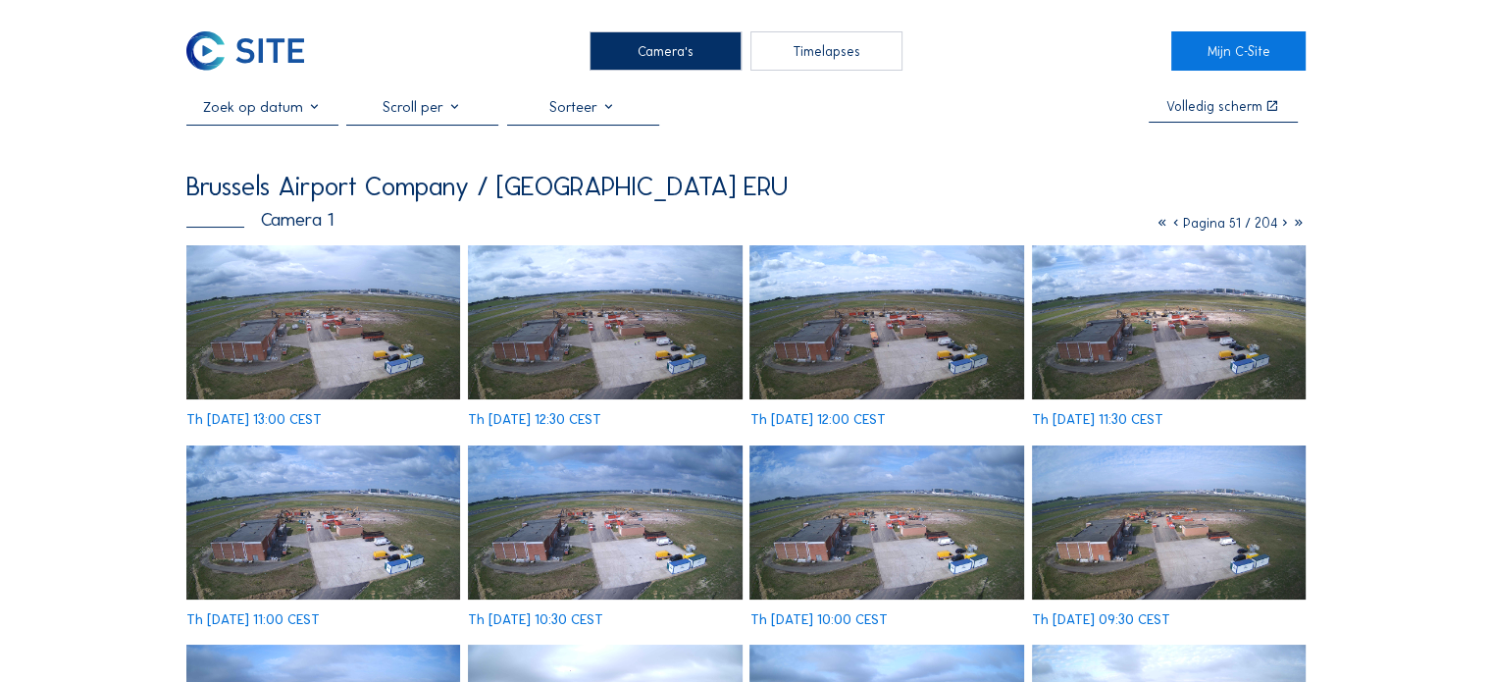
click at [1285, 231] on icon at bounding box center [1285, 223] width 14 height 17
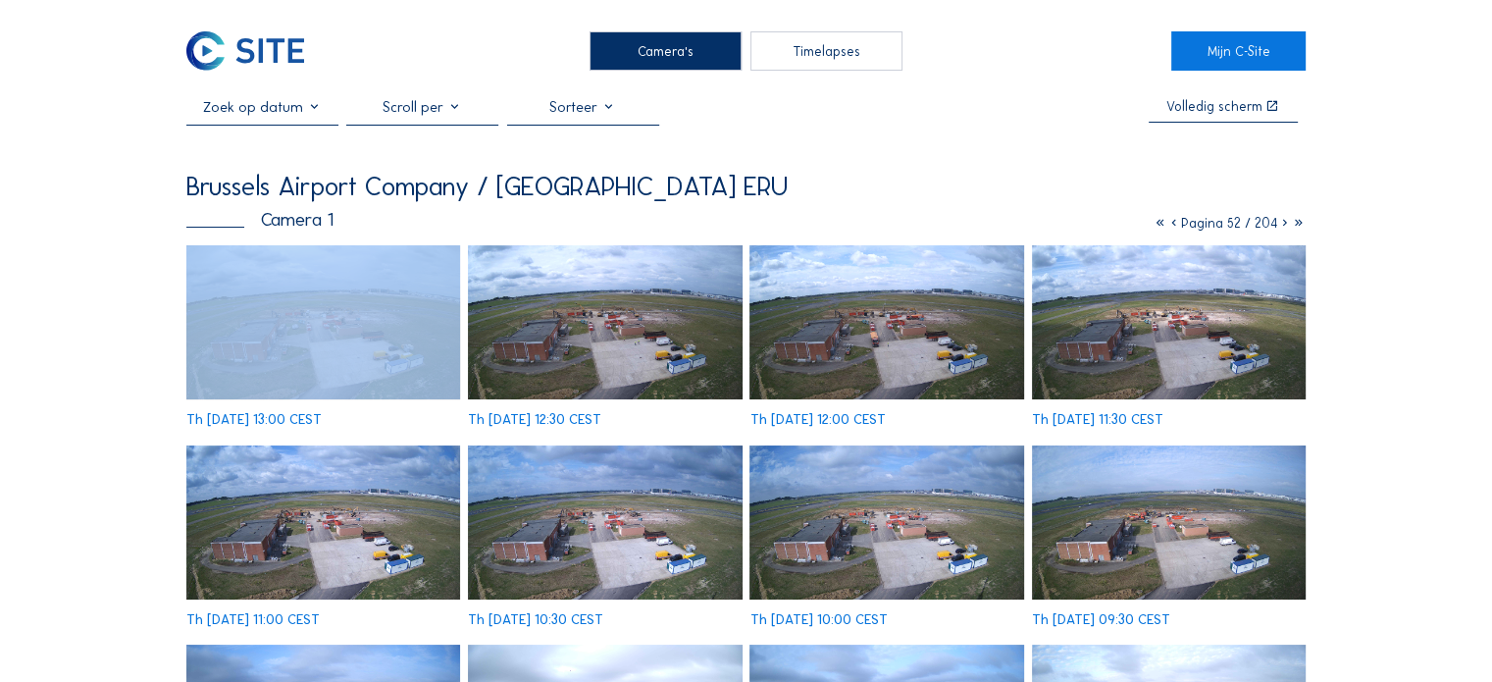
click at [1285, 231] on icon at bounding box center [1285, 223] width 14 height 17
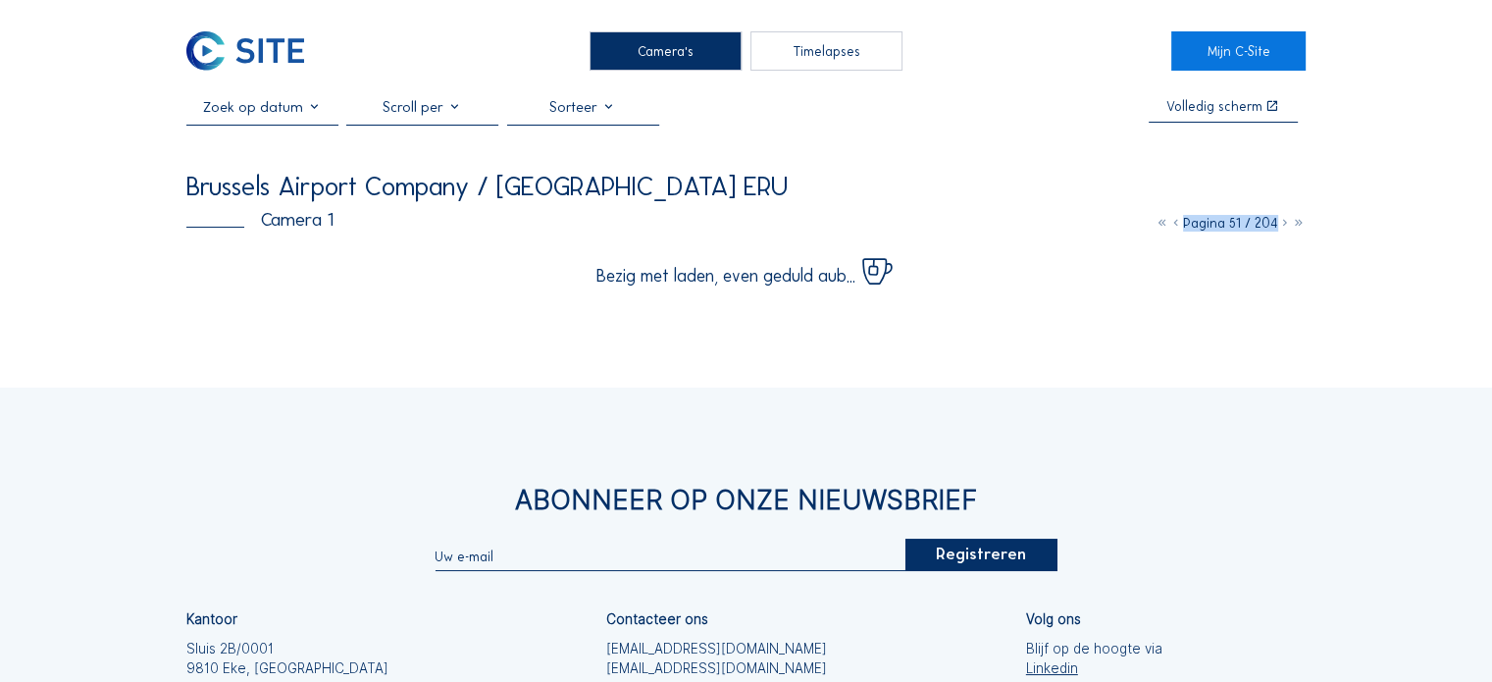
click at [1285, 231] on icon at bounding box center [1285, 223] width 14 height 17
click at [1285, 229] on icon at bounding box center [1285, 223] width 14 height 17
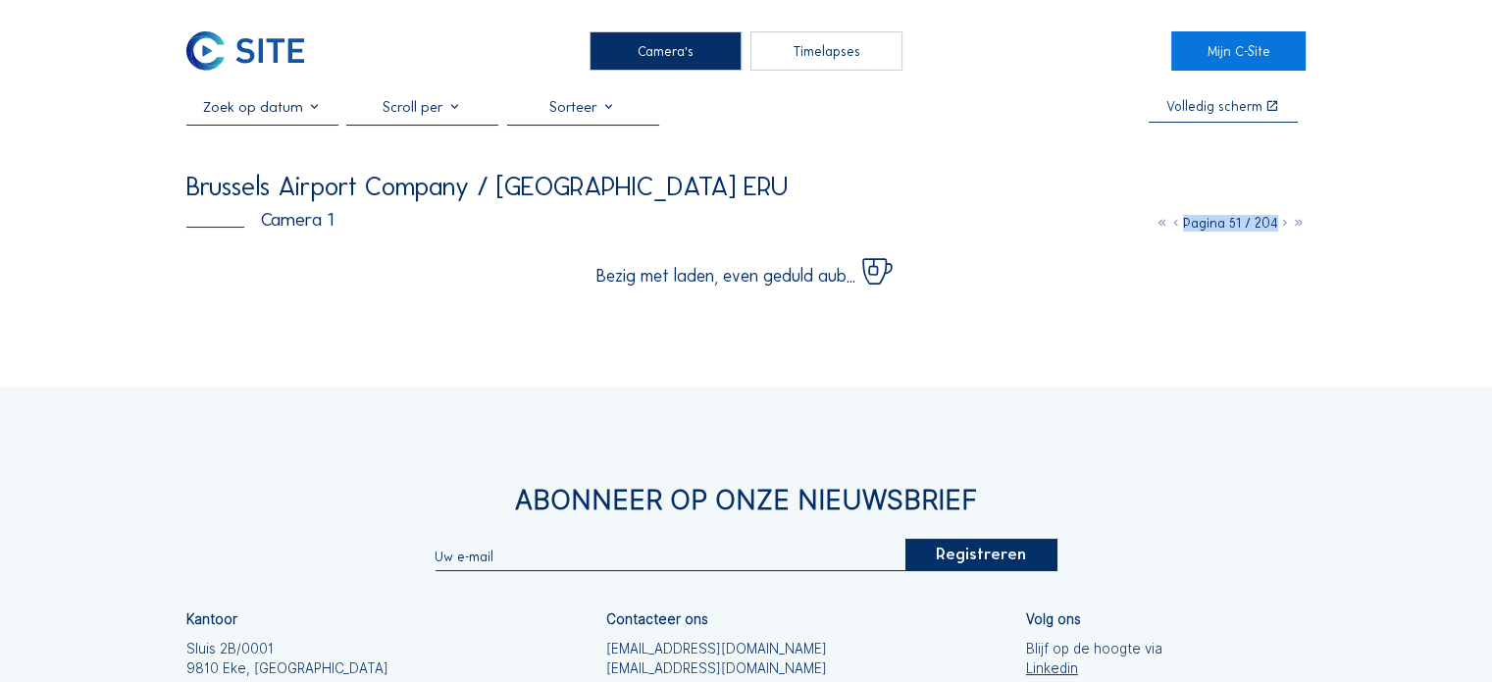
click at [1285, 229] on icon at bounding box center [1285, 223] width 14 height 17
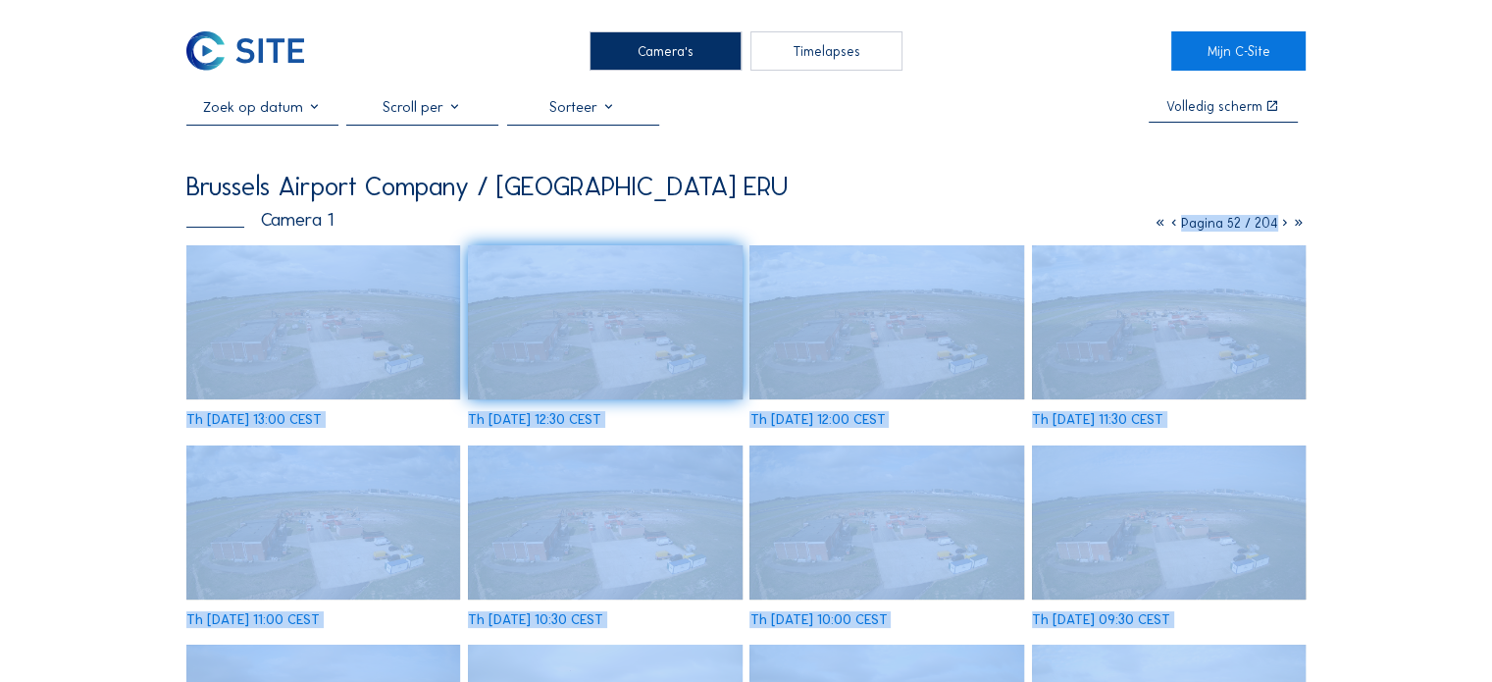
click at [1285, 227] on icon at bounding box center [1285, 223] width 14 height 17
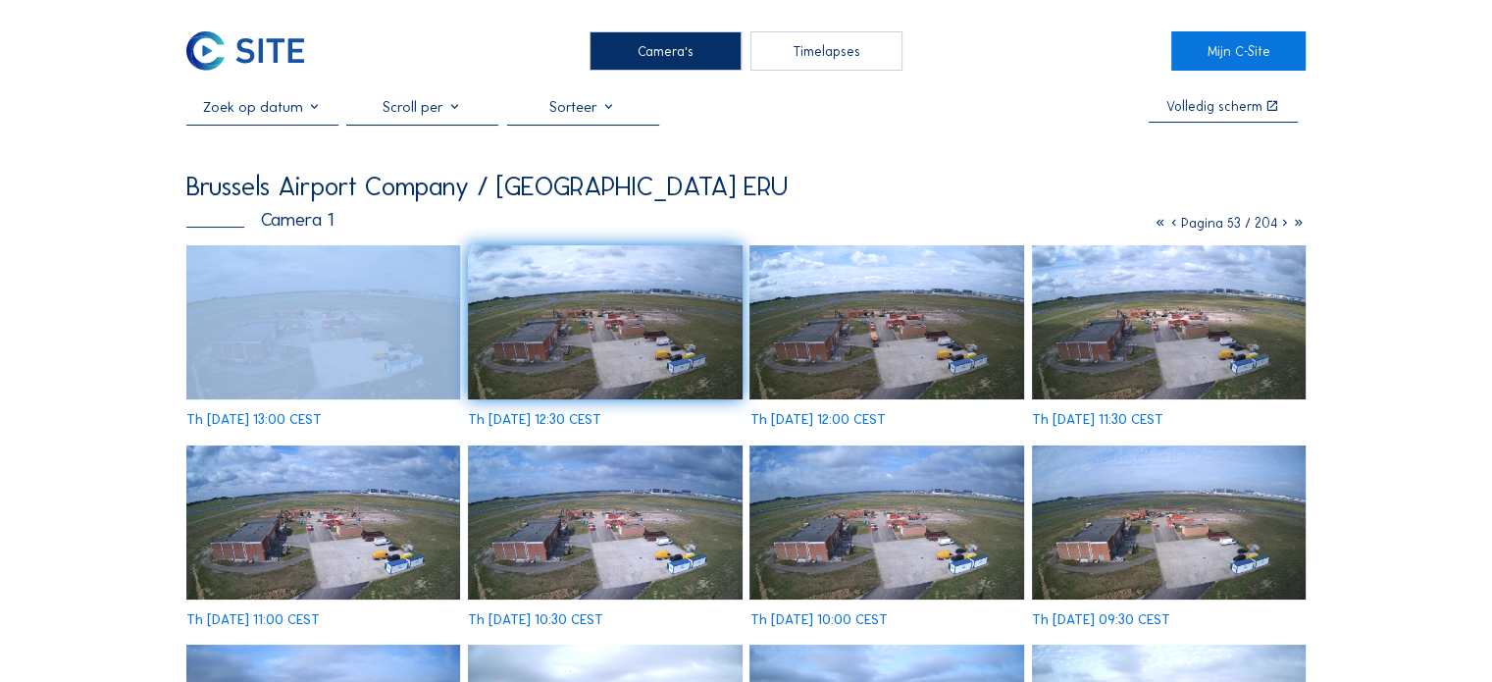
click at [1285, 227] on icon at bounding box center [1285, 223] width 14 height 17
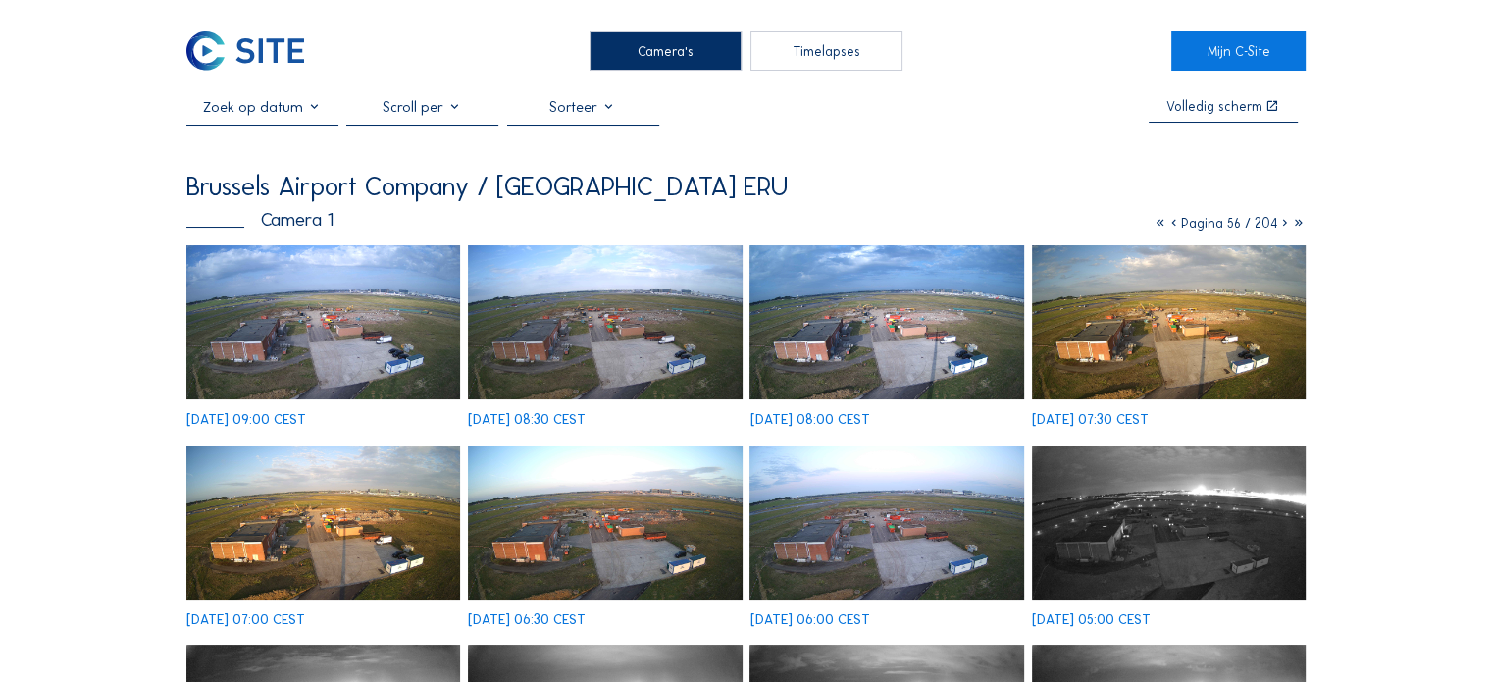
click at [1284, 227] on icon at bounding box center [1285, 223] width 14 height 17
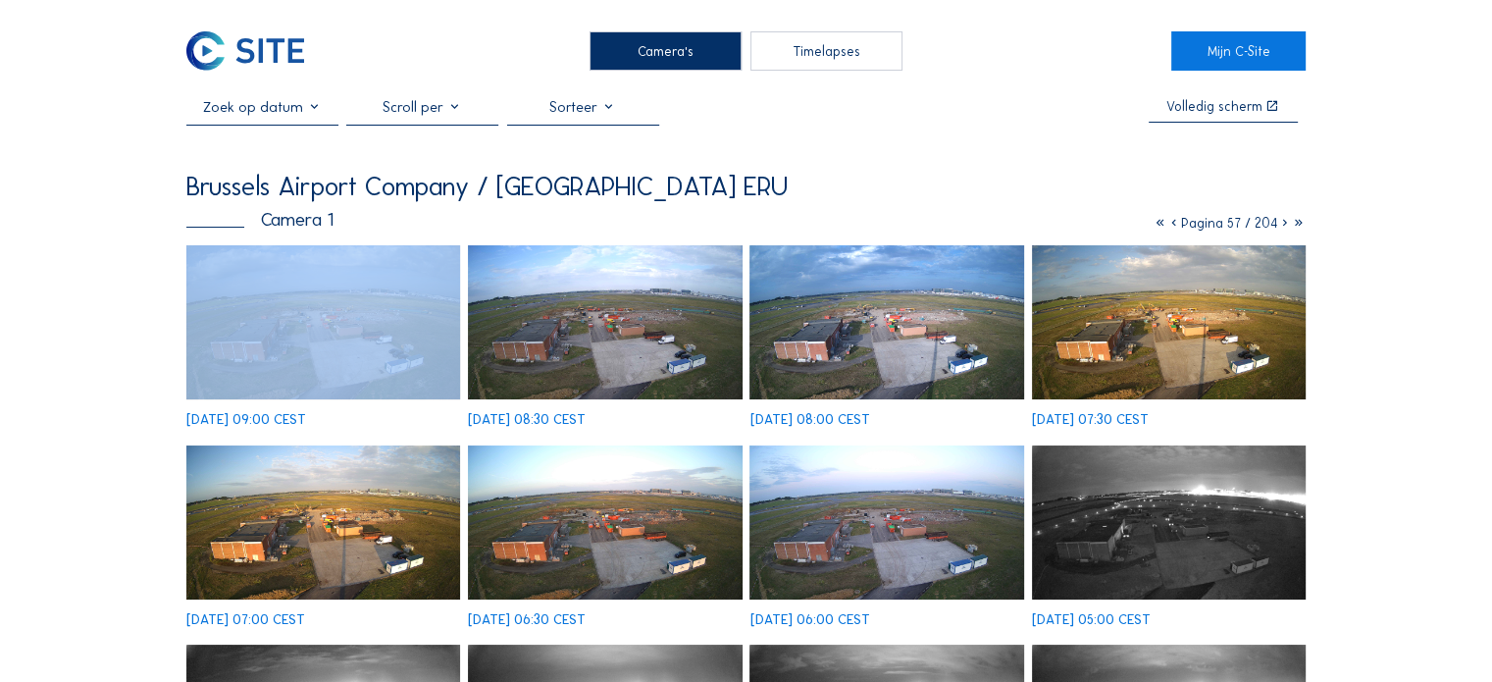
click at [1284, 227] on icon at bounding box center [1285, 223] width 14 height 17
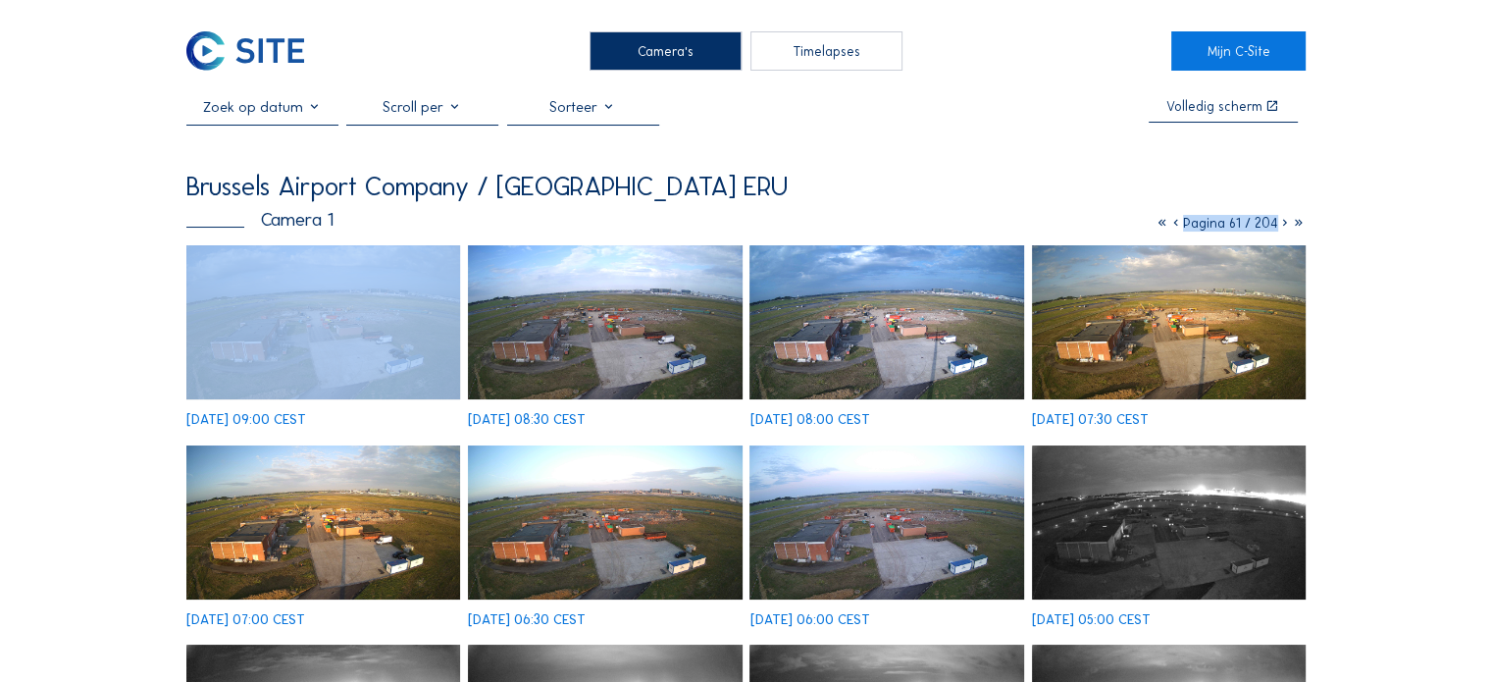
click at [1284, 227] on icon at bounding box center [1285, 223] width 14 height 17
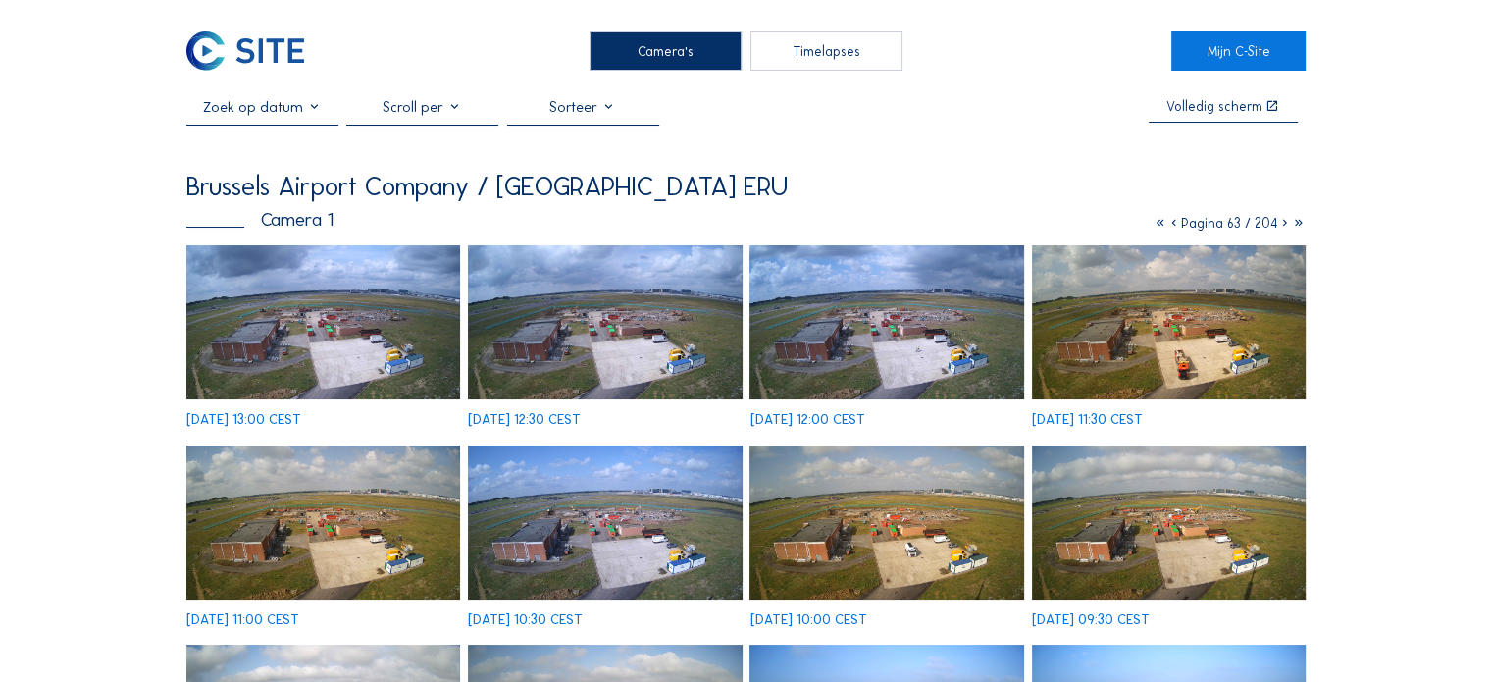
click at [1282, 228] on icon at bounding box center [1285, 223] width 14 height 17
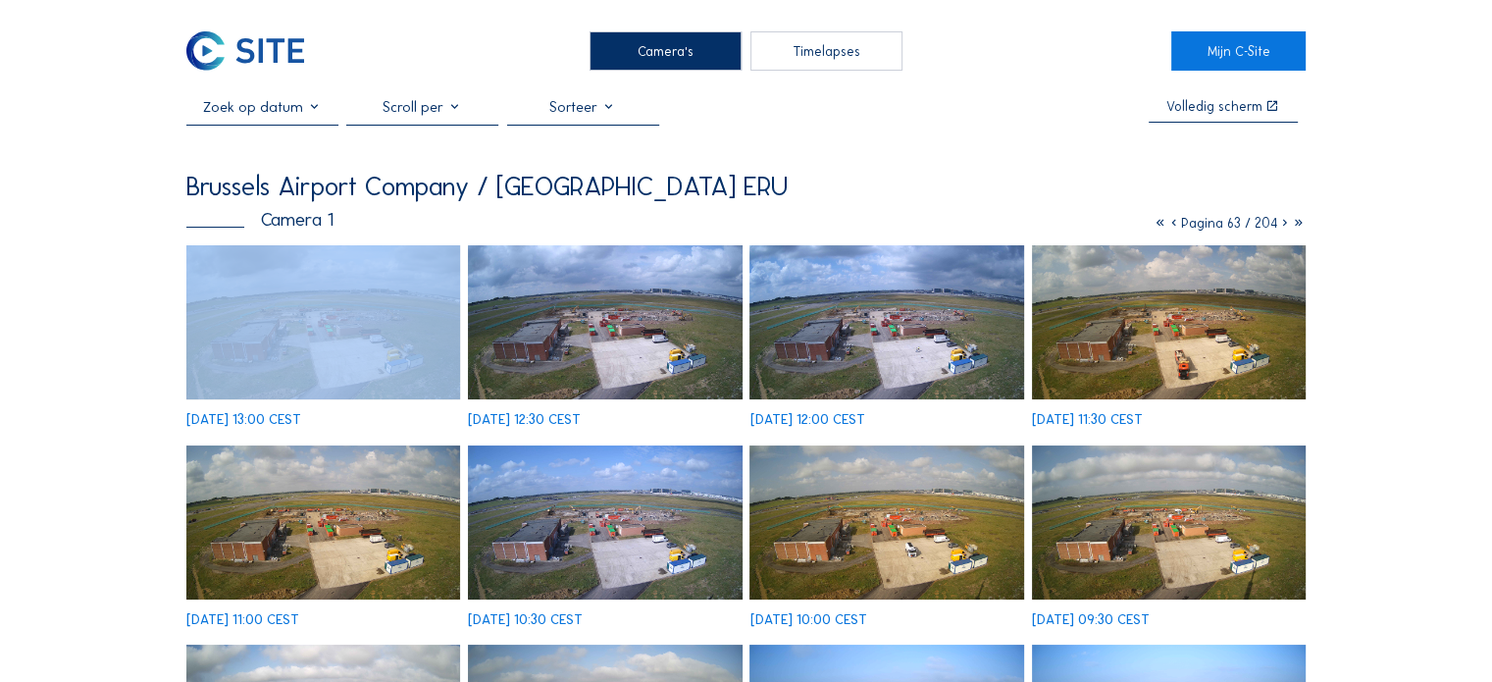
click at [1282, 228] on icon at bounding box center [1285, 223] width 14 height 17
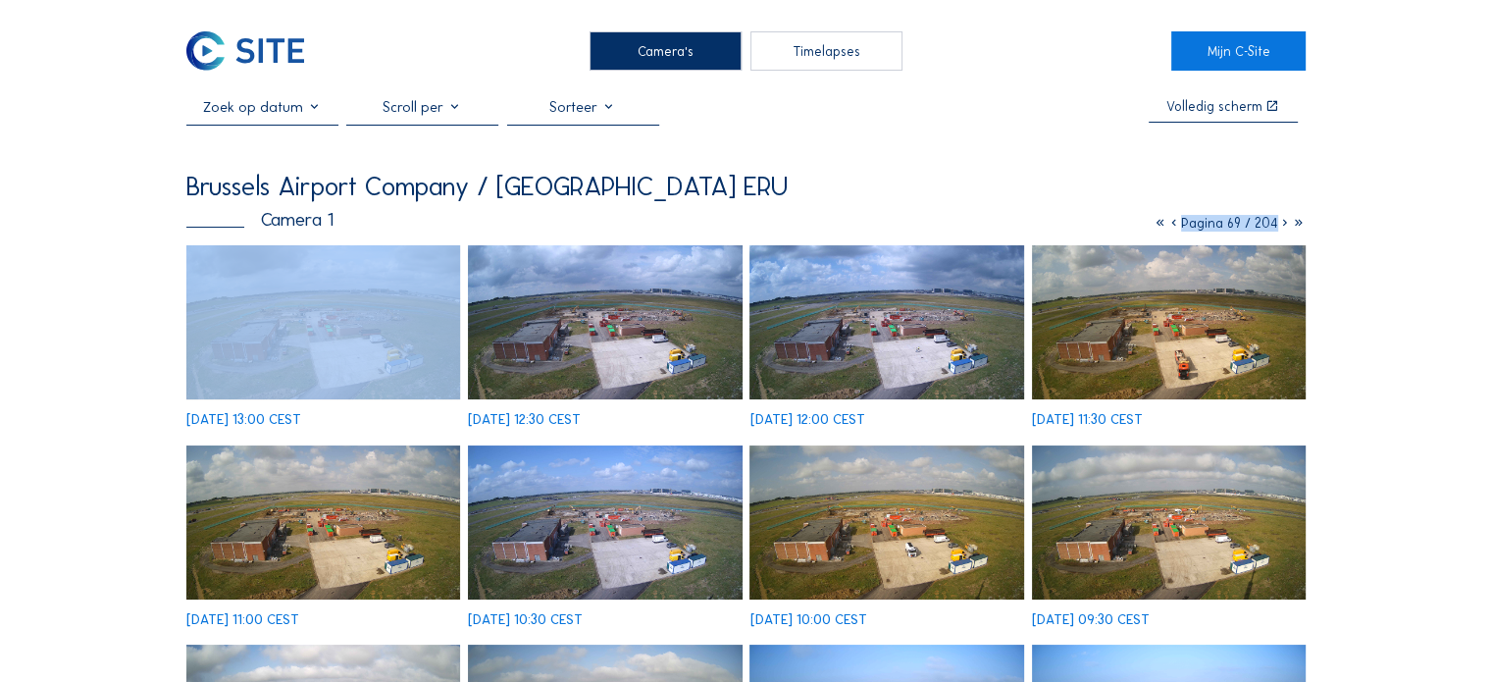
click at [1282, 228] on icon at bounding box center [1285, 223] width 14 height 17
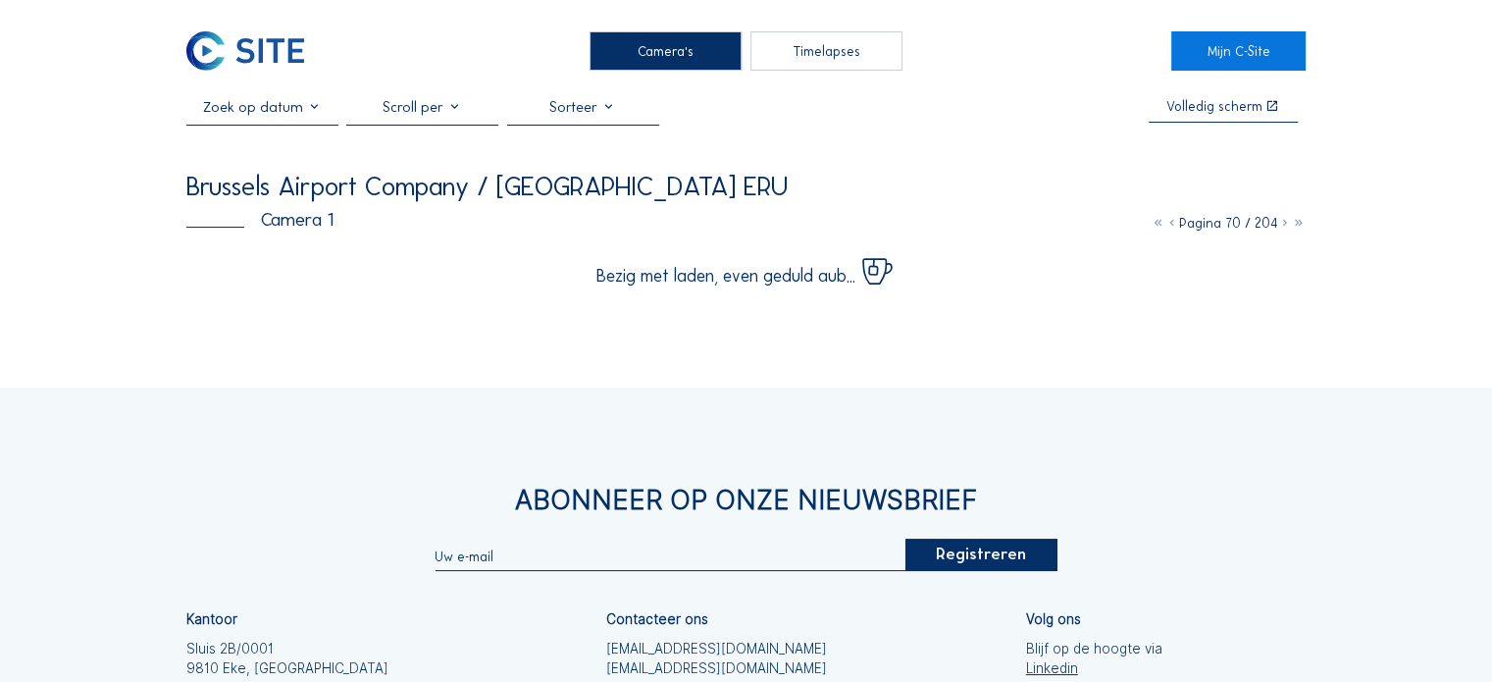
click at [1280, 229] on icon at bounding box center [1285, 223] width 14 height 17
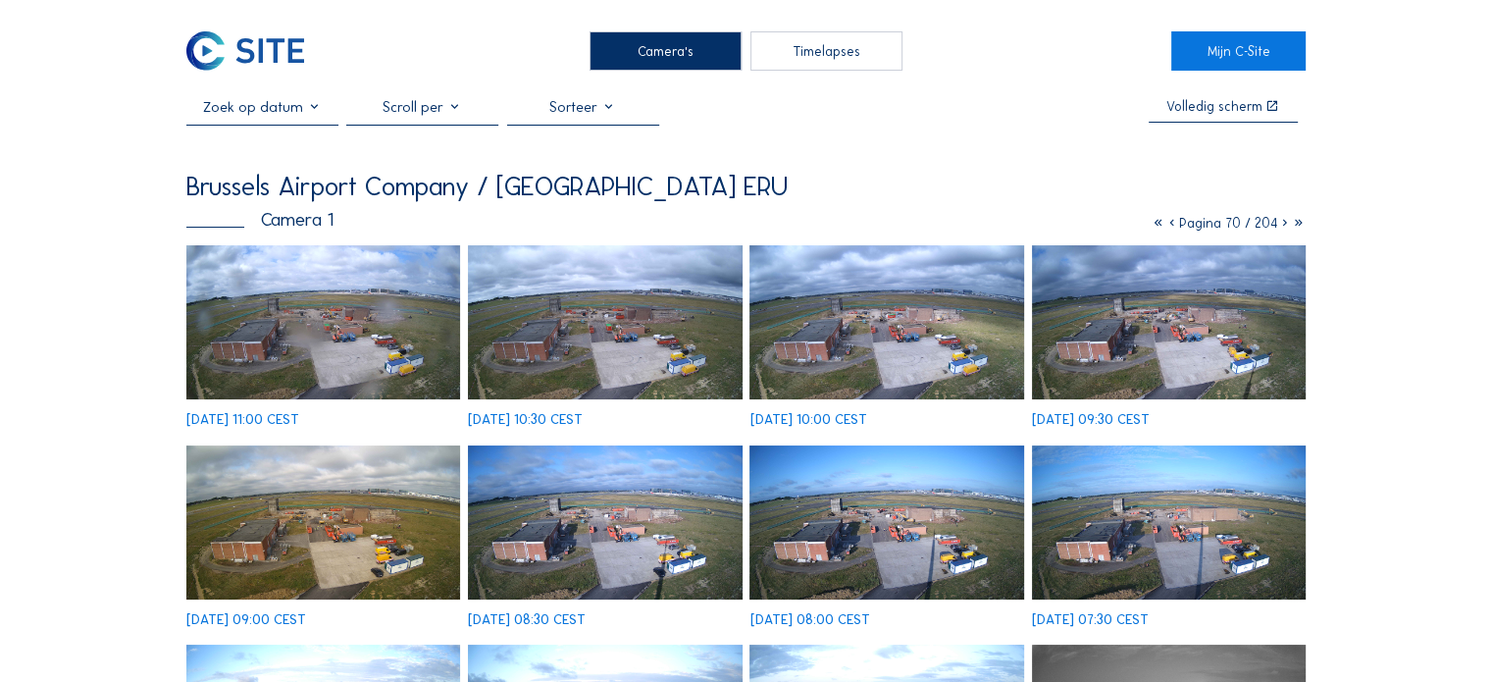
click at [1283, 227] on icon at bounding box center [1285, 223] width 14 height 17
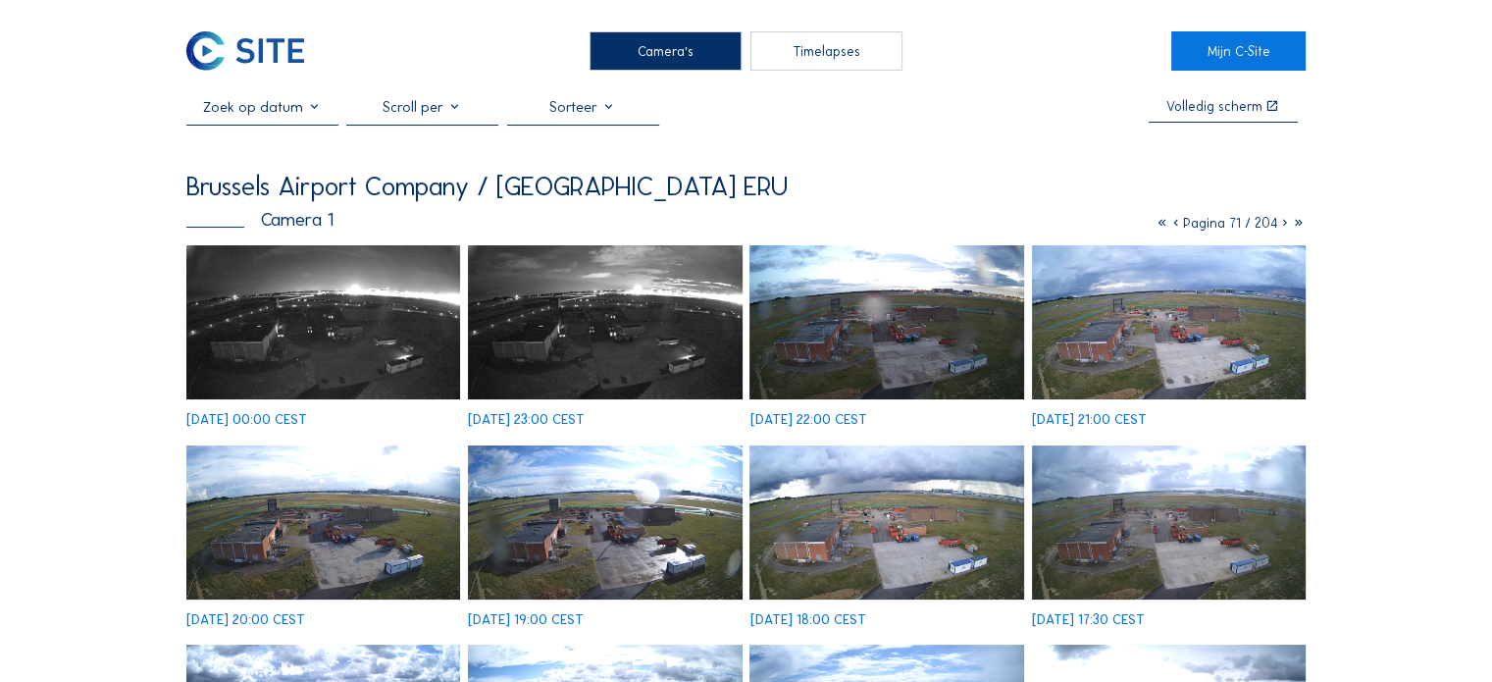
click at [1139, 364] on img at bounding box center [1169, 322] width 274 height 154
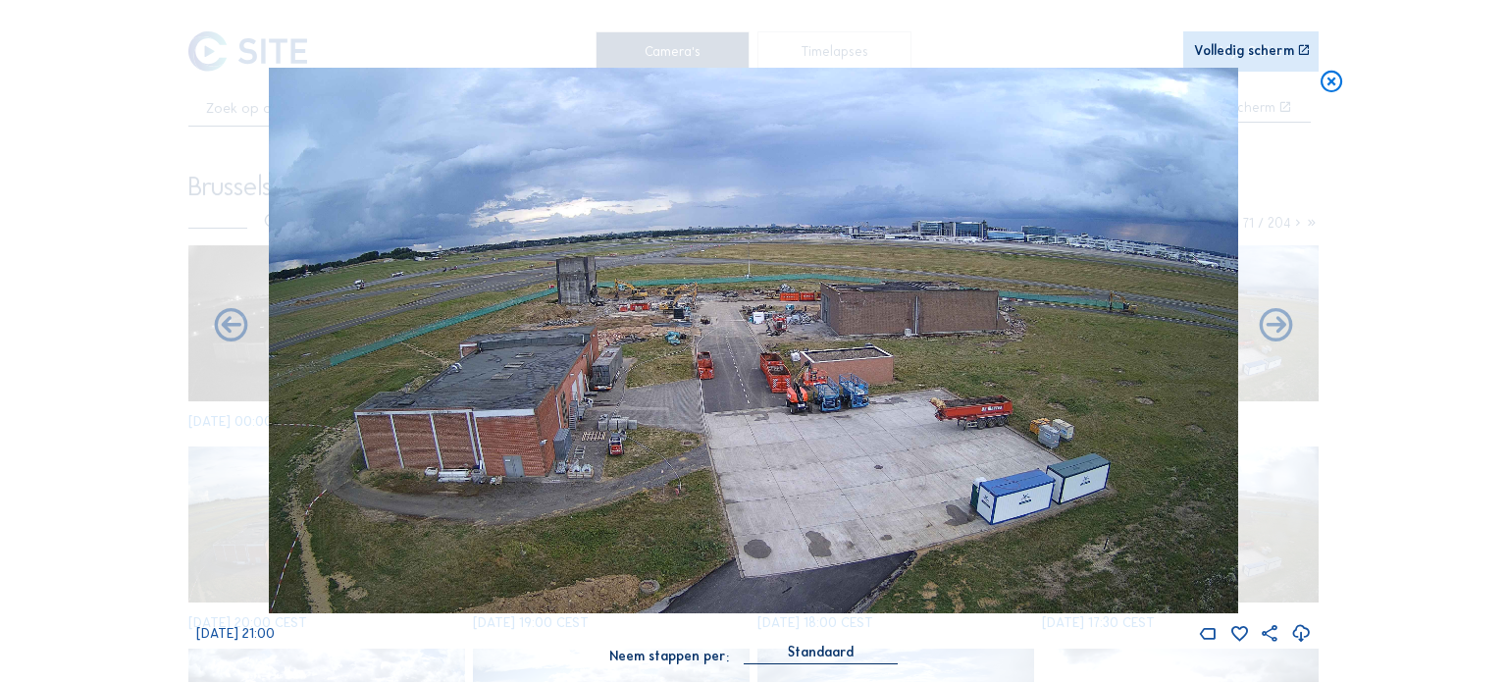
click at [1334, 78] on icon at bounding box center [1332, 81] width 26 height 27
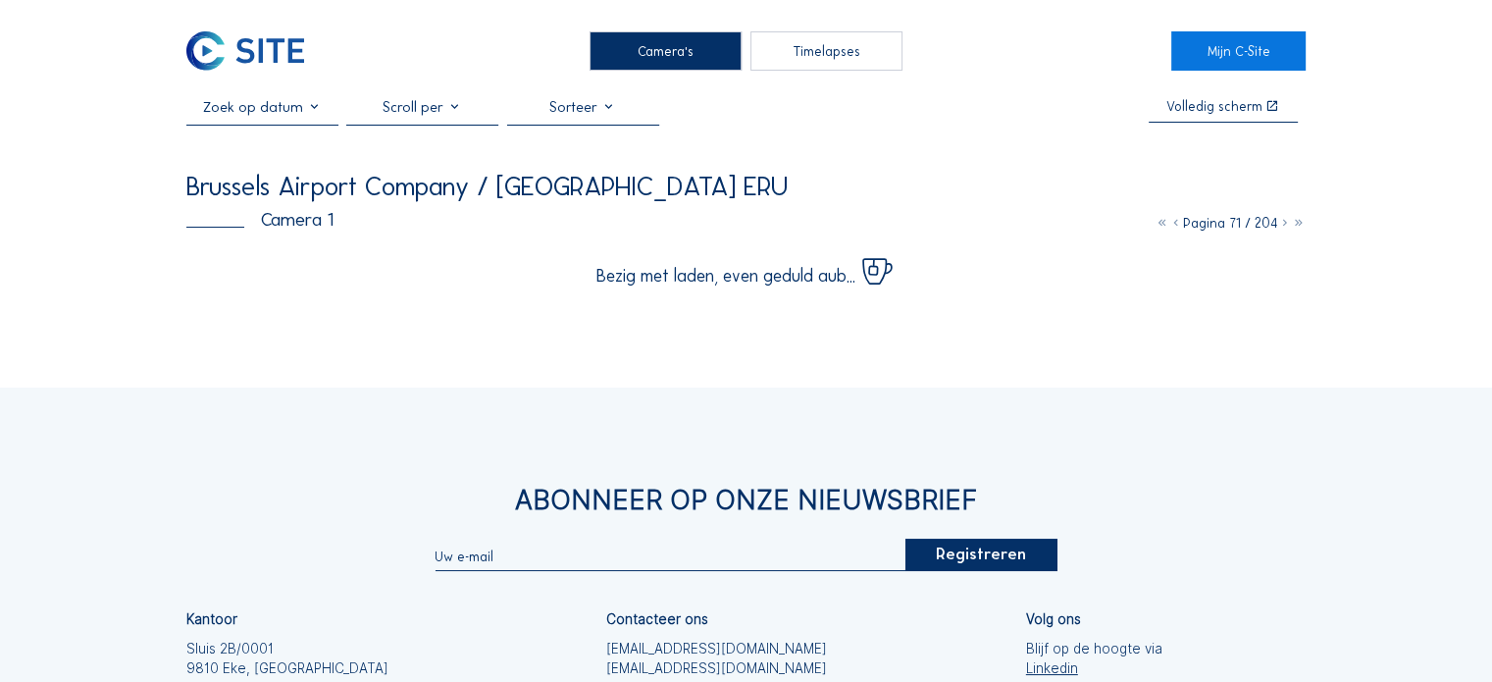
click at [1173, 223] on icon at bounding box center [1176, 223] width 14 height 17
click at [1173, 229] on icon at bounding box center [1176, 223] width 14 height 17
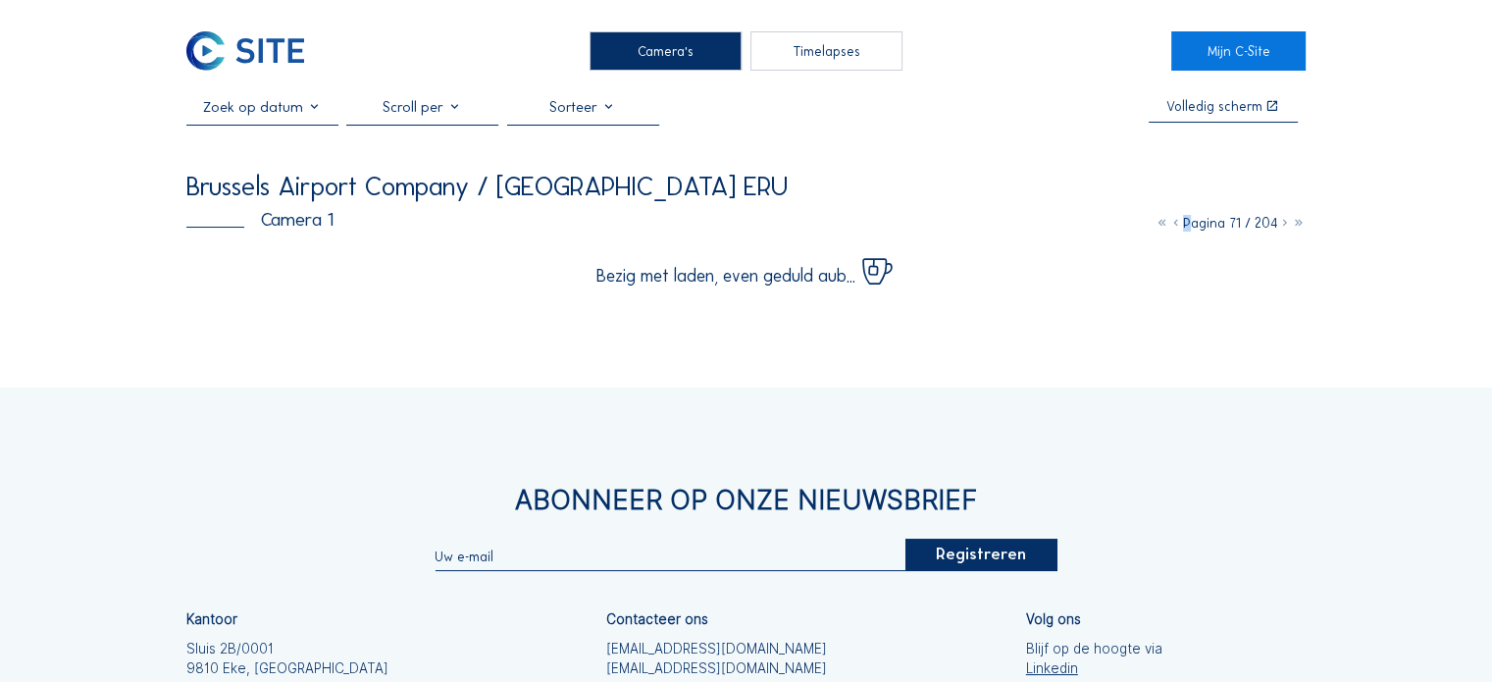
click at [1173, 229] on icon at bounding box center [1176, 223] width 14 height 17
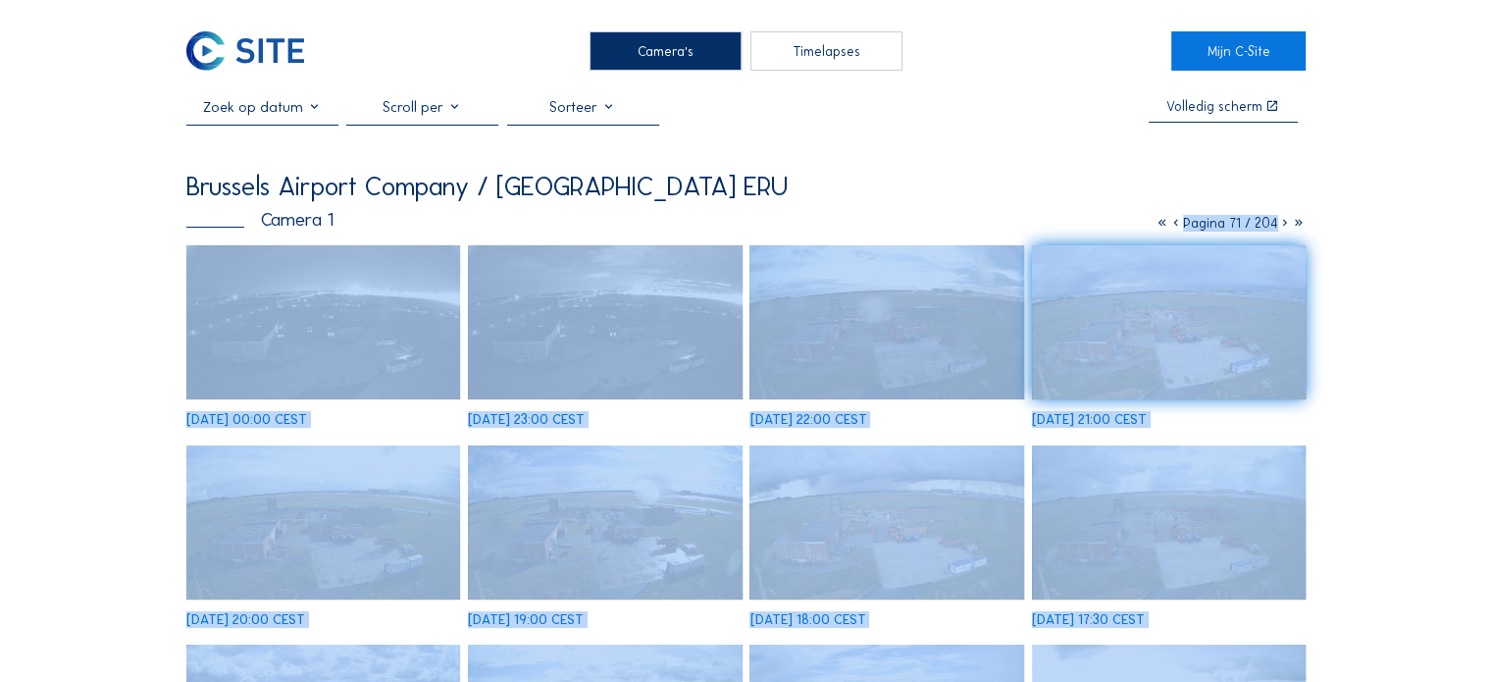
click at [1173, 229] on icon at bounding box center [1176, 223] width 14 height 17
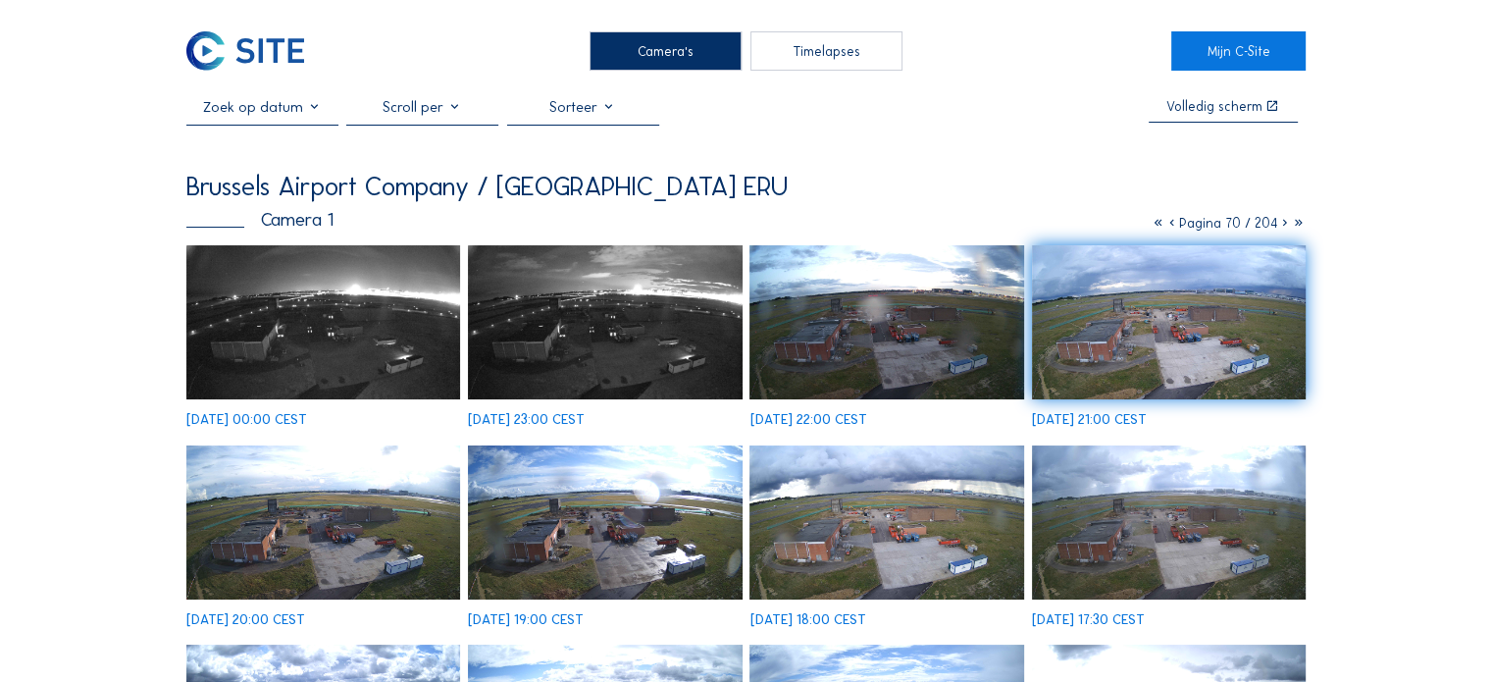
click at [1170, 228] on icon at bounding box center [1173, 223] width 14 height 17
click at [1170, 228] on icon at bounding box center [1175, 223] width 14 height 17
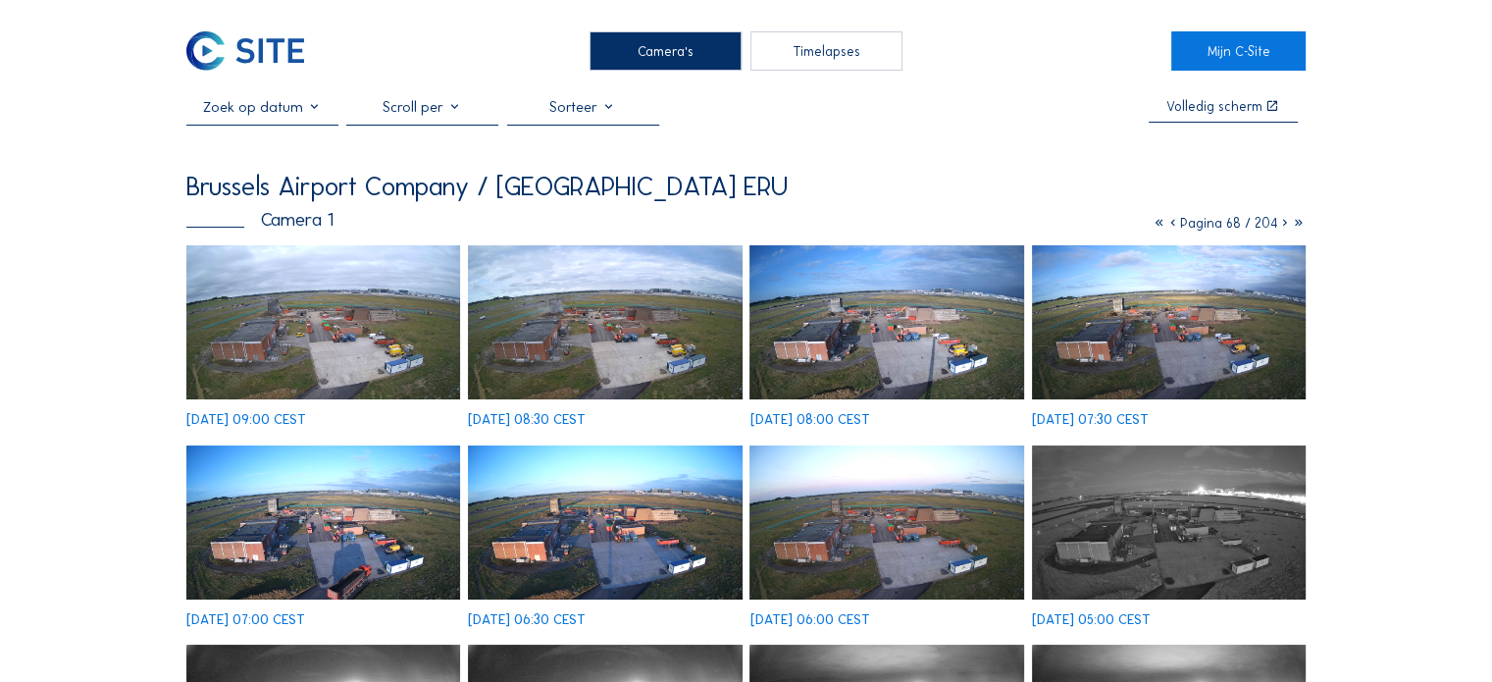
click at [547, 324] on img at bounding box center [605, 322] width 274 height 154
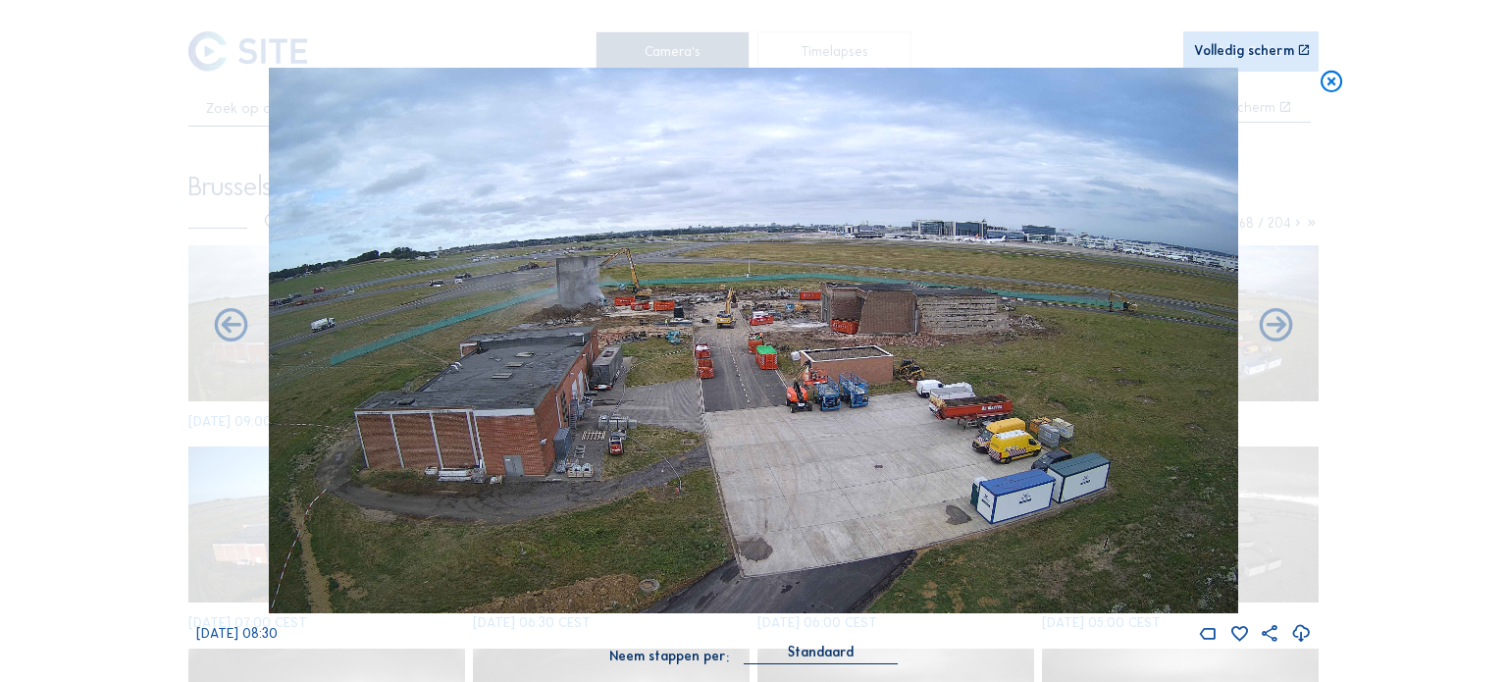
click at [1310, 637] on icon at bounding box center [1301, 634] width 20 height 24
